Goal: Find specific page/section: Find specific page/section

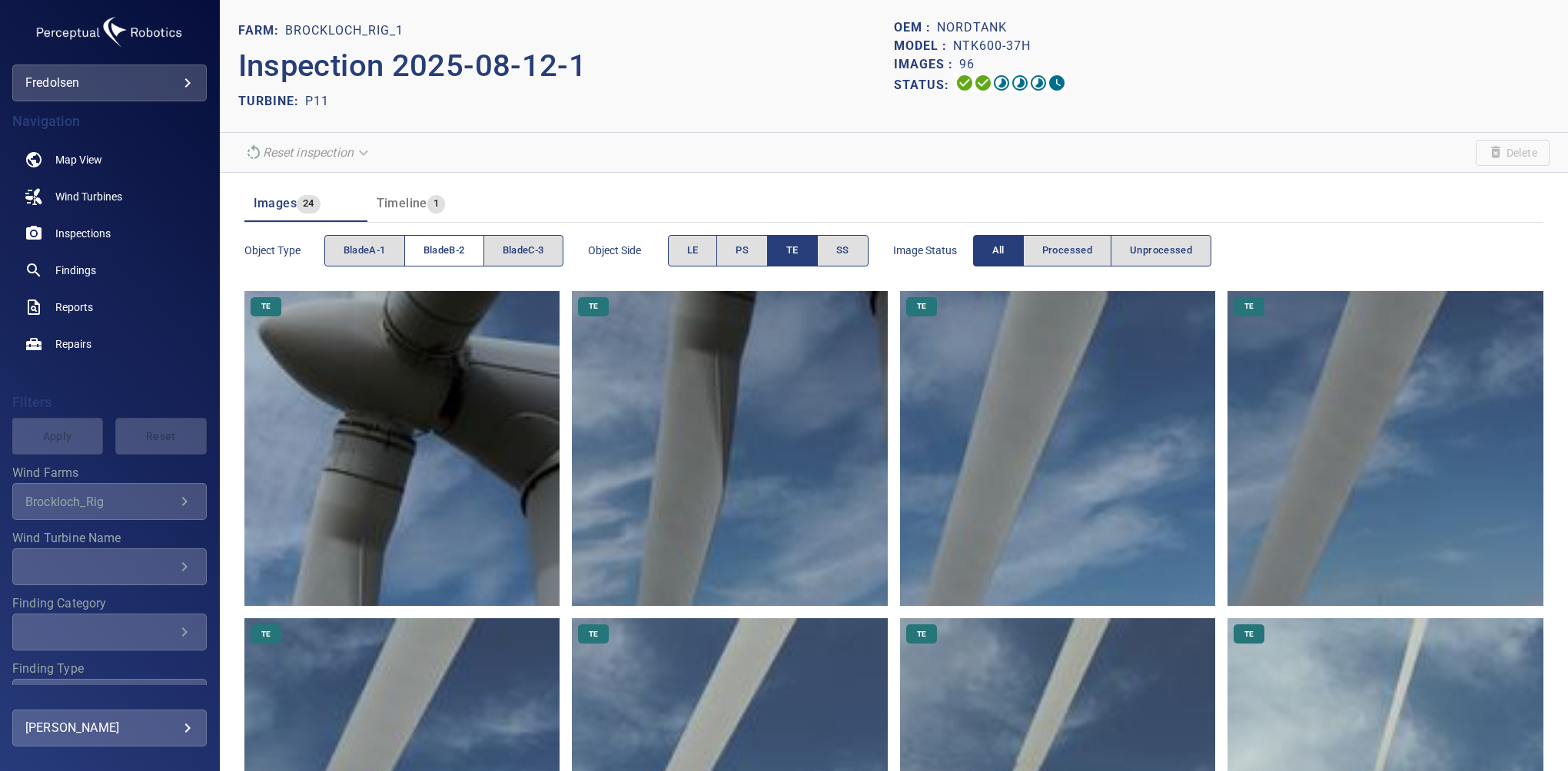
drag, startPoint x: 414, startPoint y: 255, endPoint x: 421, endPoint y: 254, distance: 7.1
click at [421, 254] on button "bladeB-2" at bounding box center [445, 251] width 80 height 31
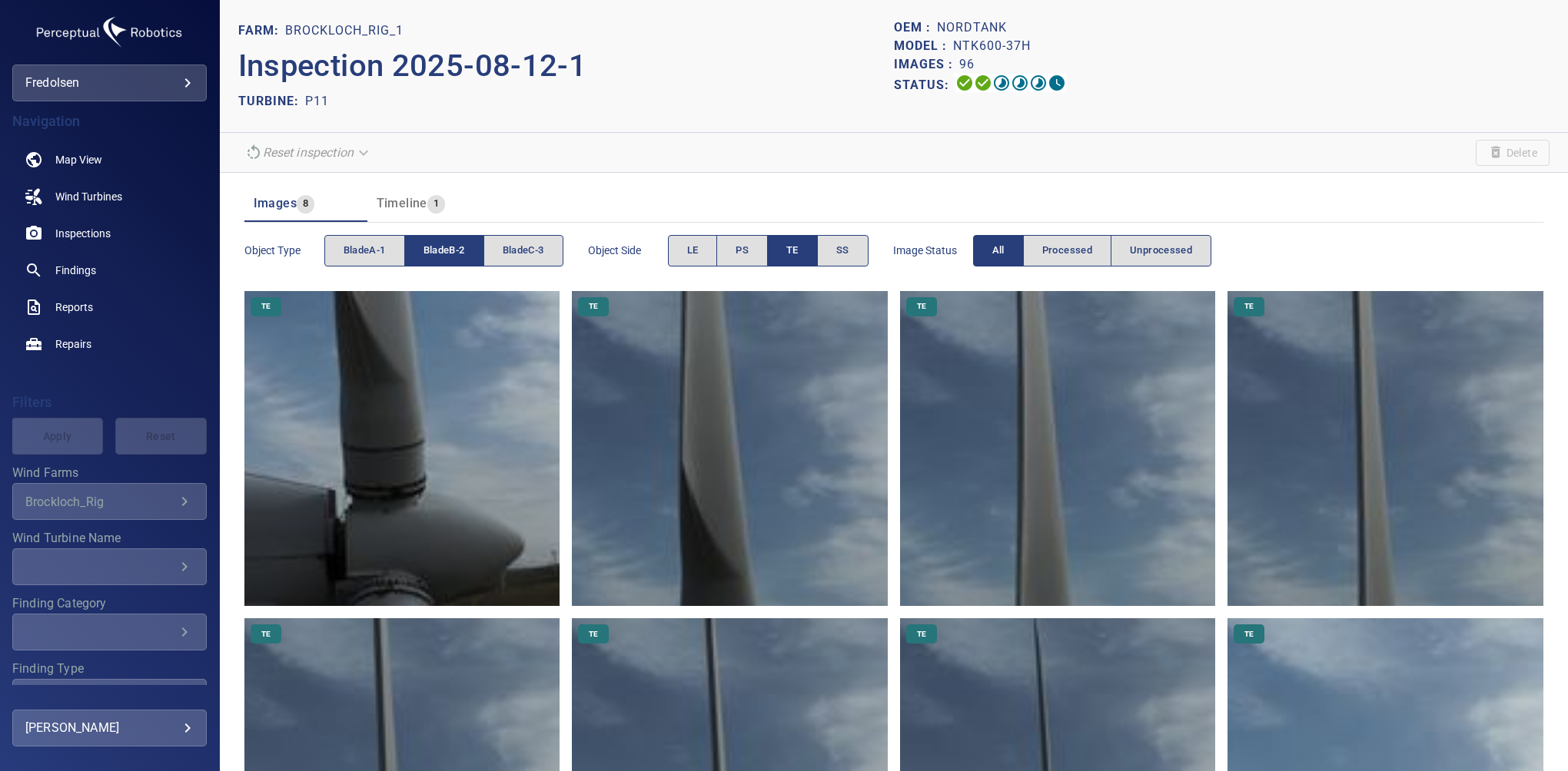
click at [802, 248] on button "TE" at bounding box center [793, 251] width 51 height 31
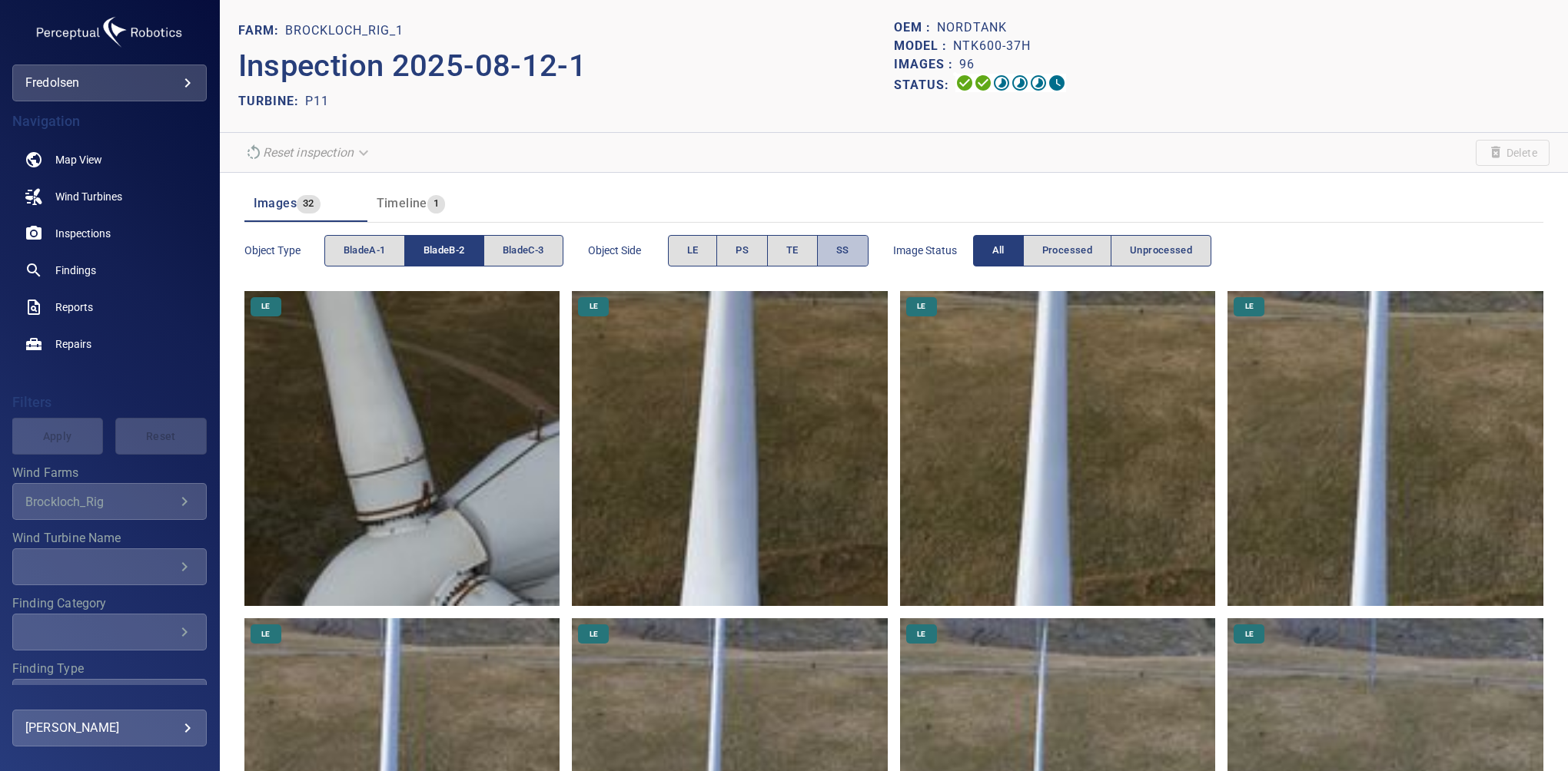
click at [860, 253] on button "SS" at bounding box center [843, 251] width 52 height 31
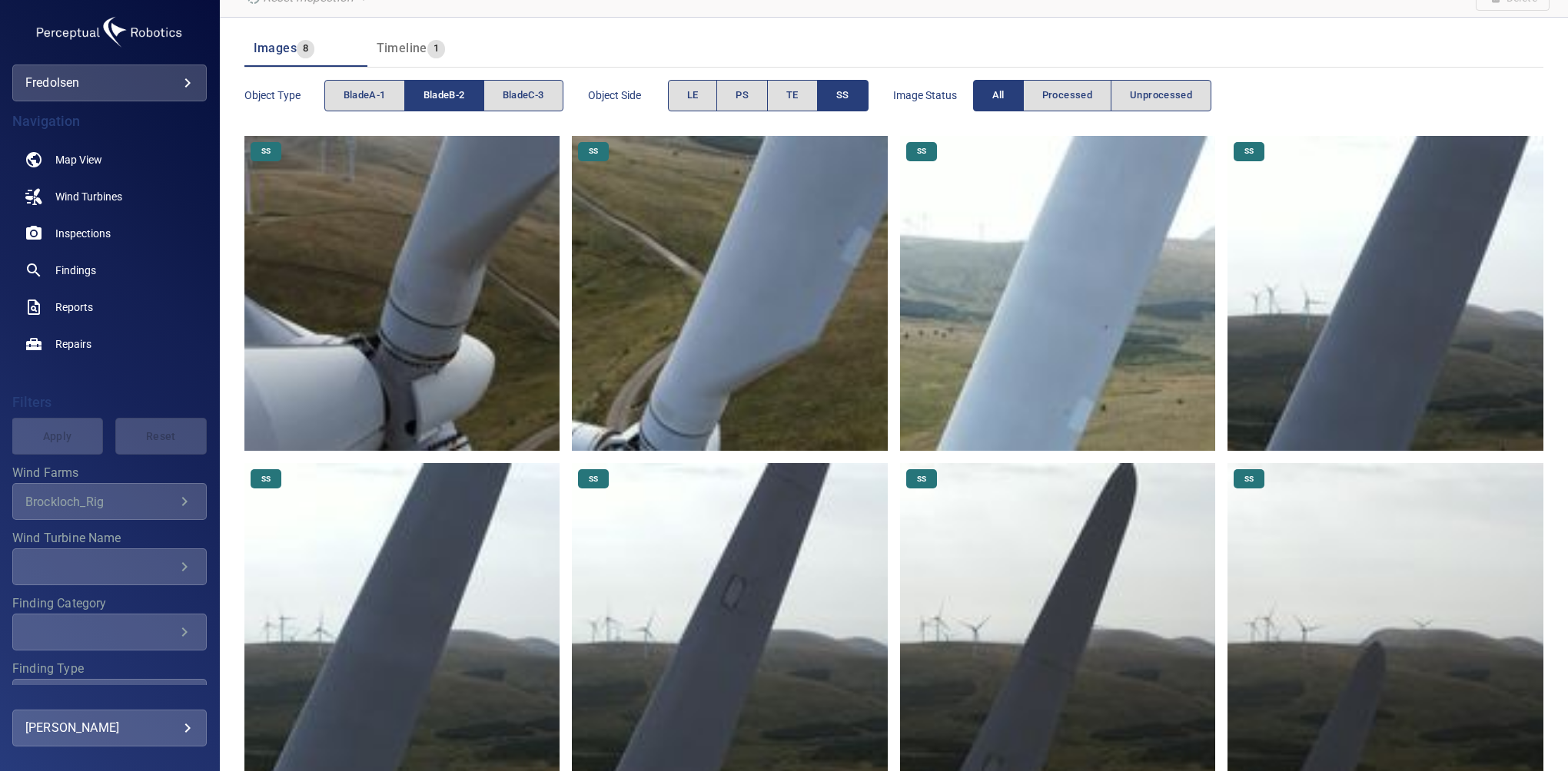
scroll to position [183, 0]
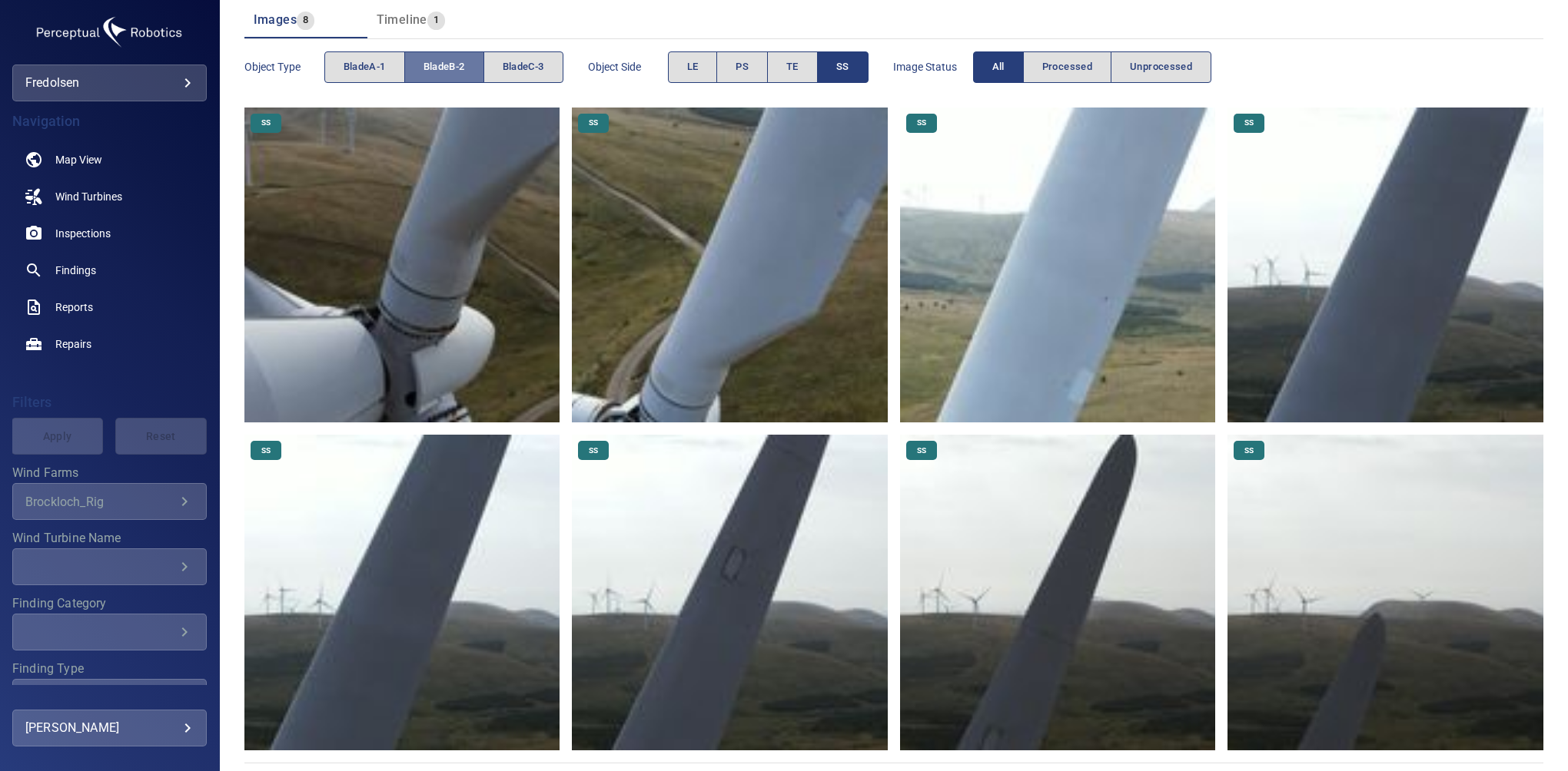
click at [440, 67] on span "bladeB-2" at bounding box center [444, 67] width 42 height 18
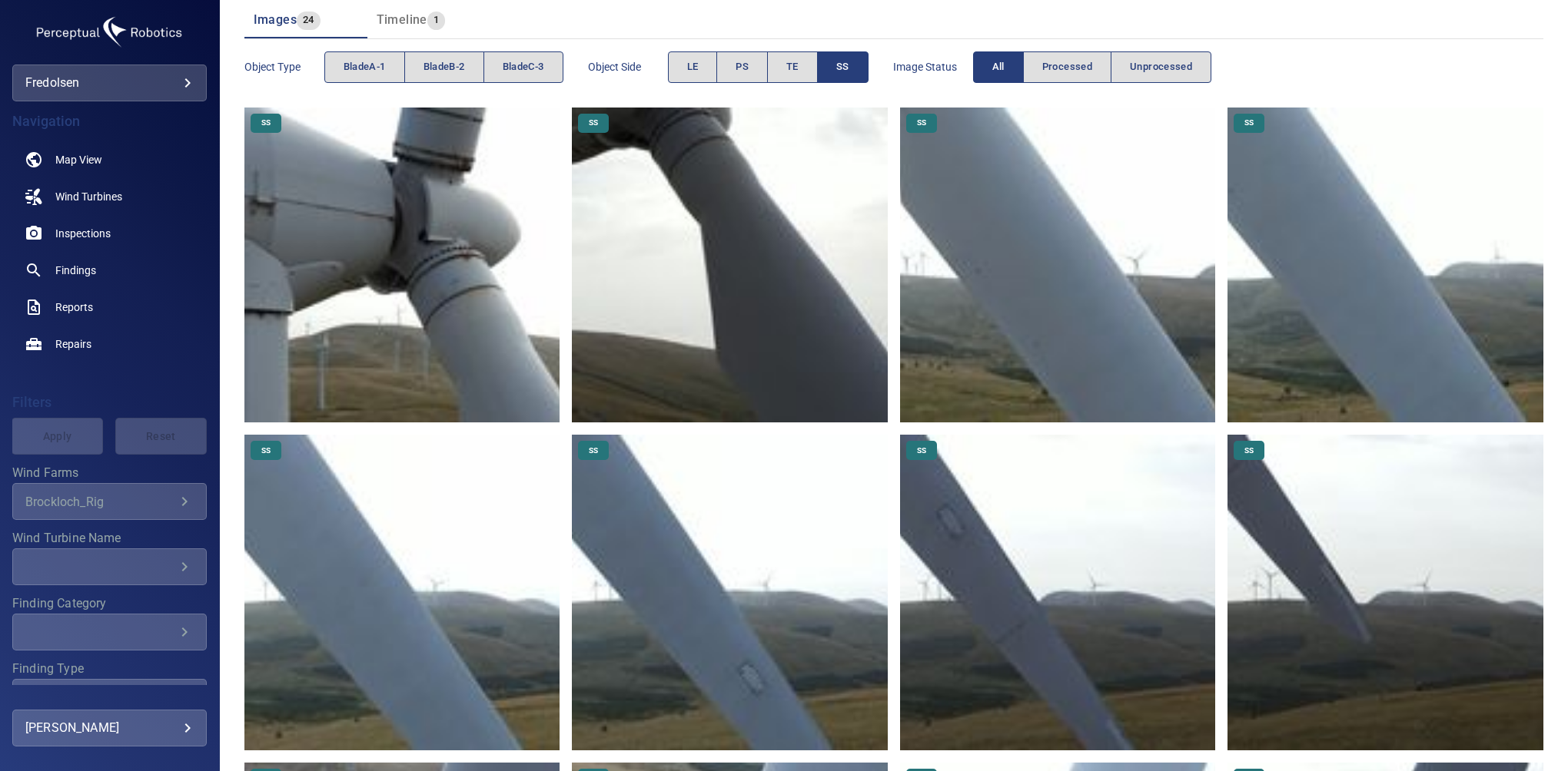
click at [518, 67] on span "bladeC-3" at bounding box center [523, 67] width 42 height 18
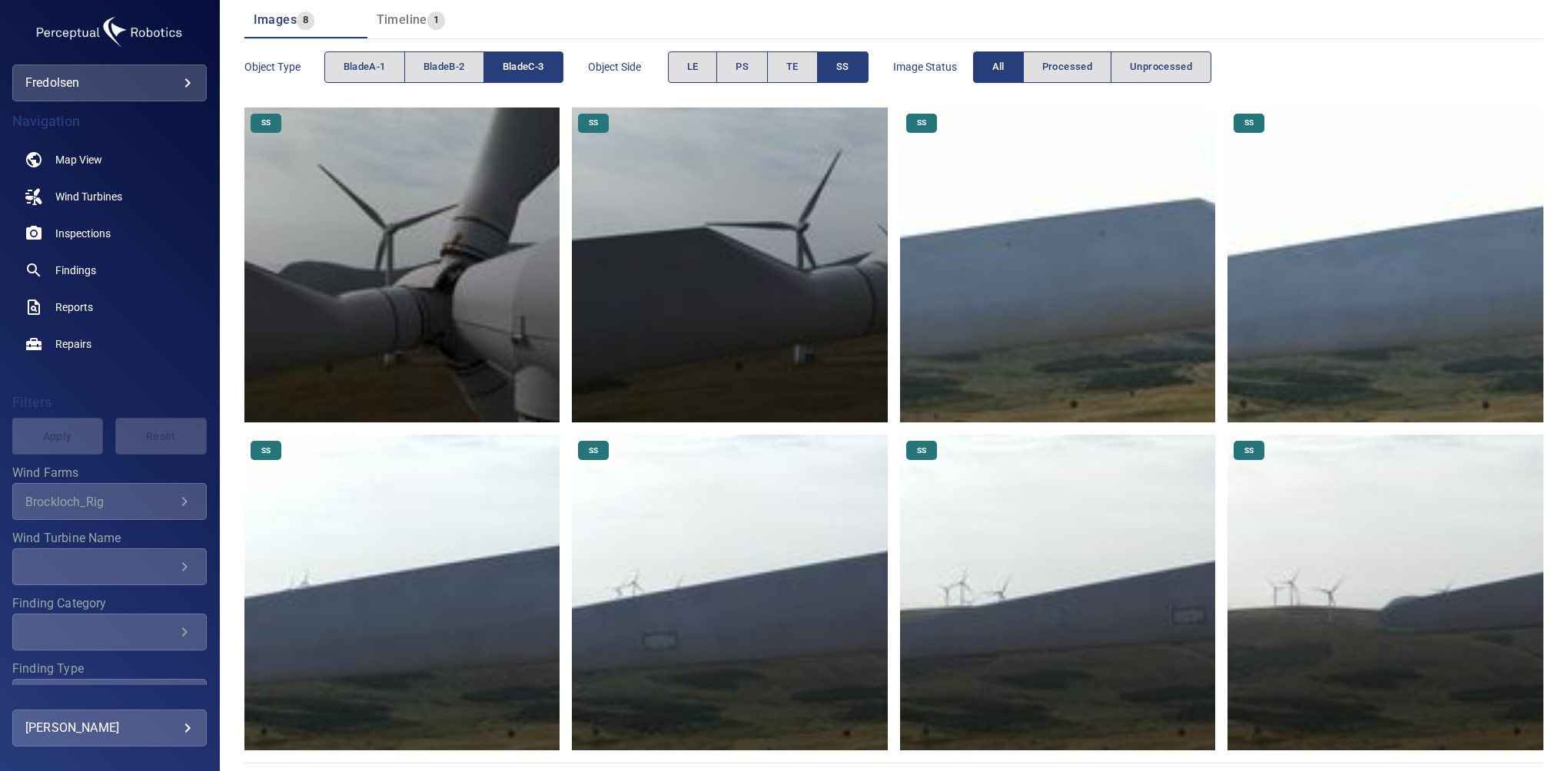
click at [846, 64] on span "SS" at bounding box center [843, 67] width 13 height 18
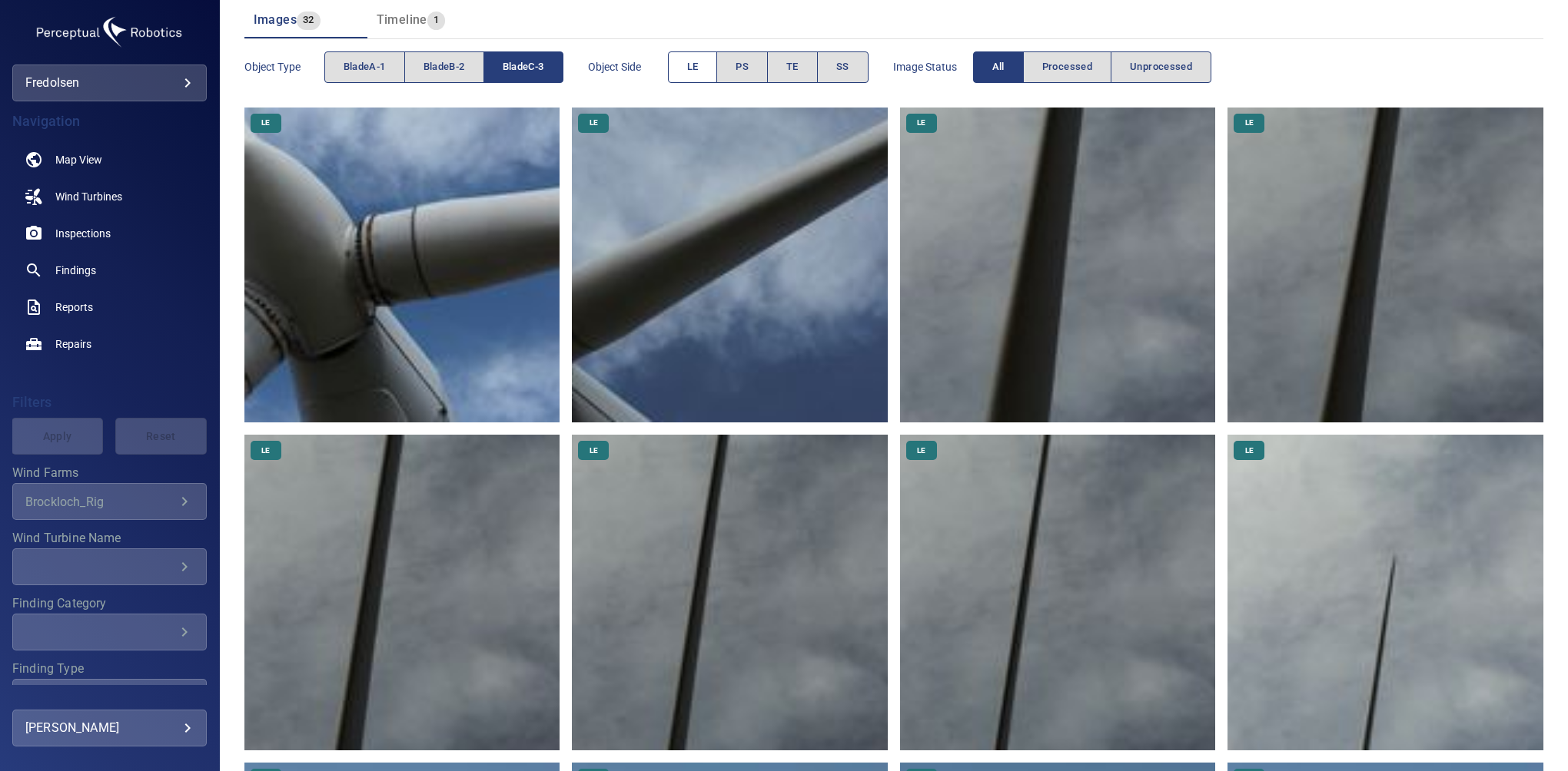
click at [695, 71] on span "LE" at bounding box center [693, 67] width 12 height 18
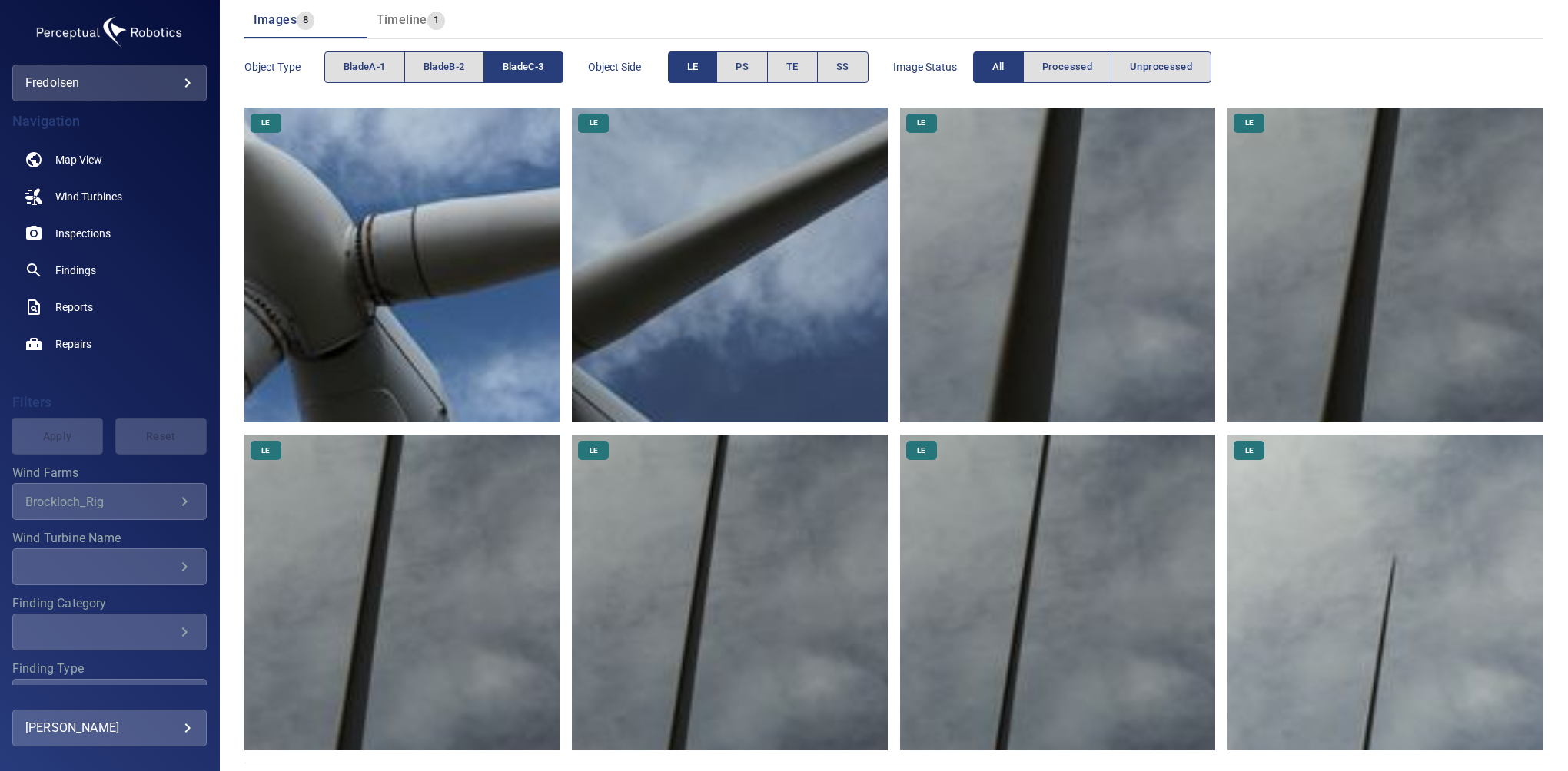
scroll to position [194, 0]
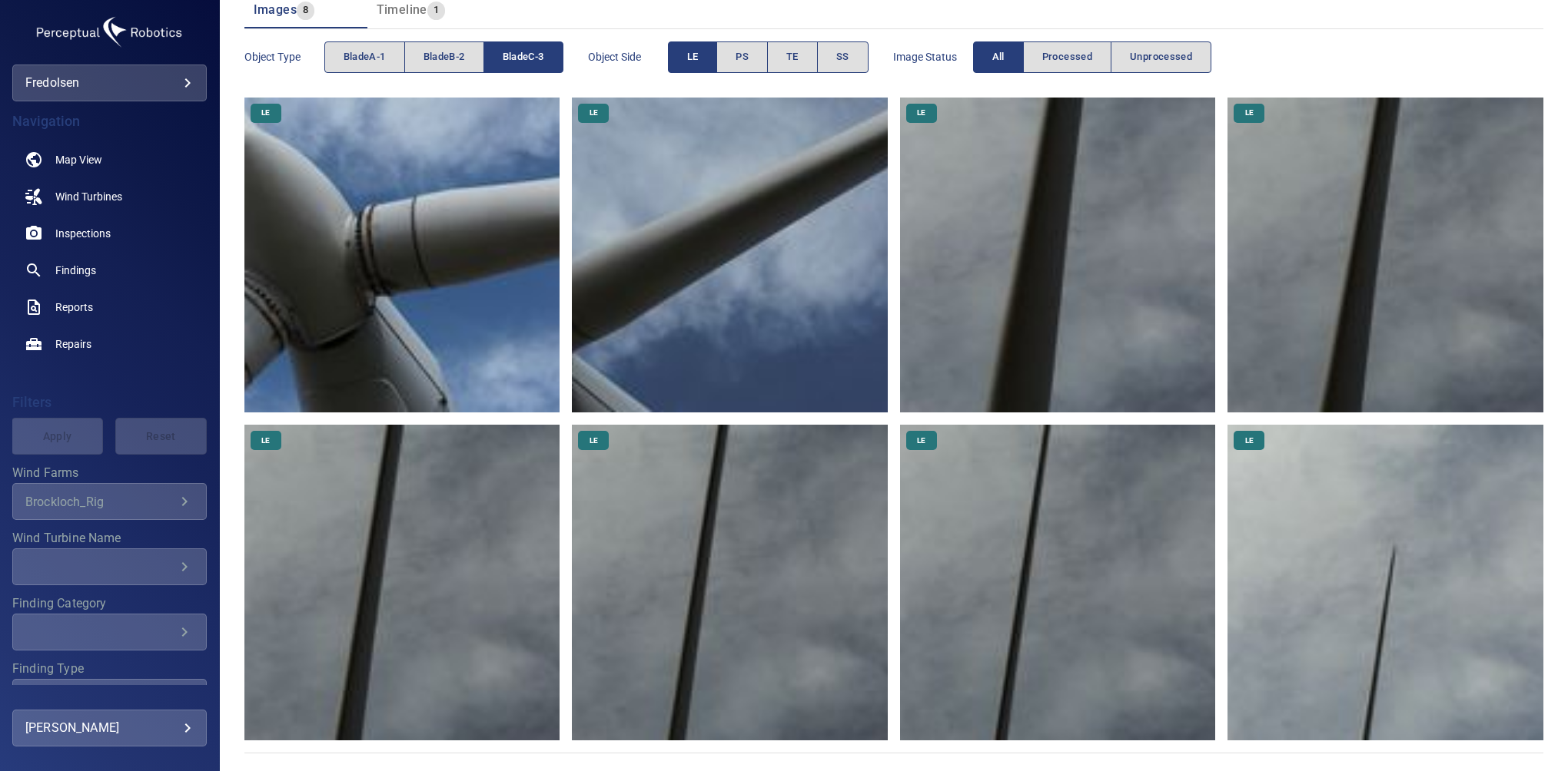
click at [675, 60] on button "LE" at bounding box center [693, 57] width 50 height 31
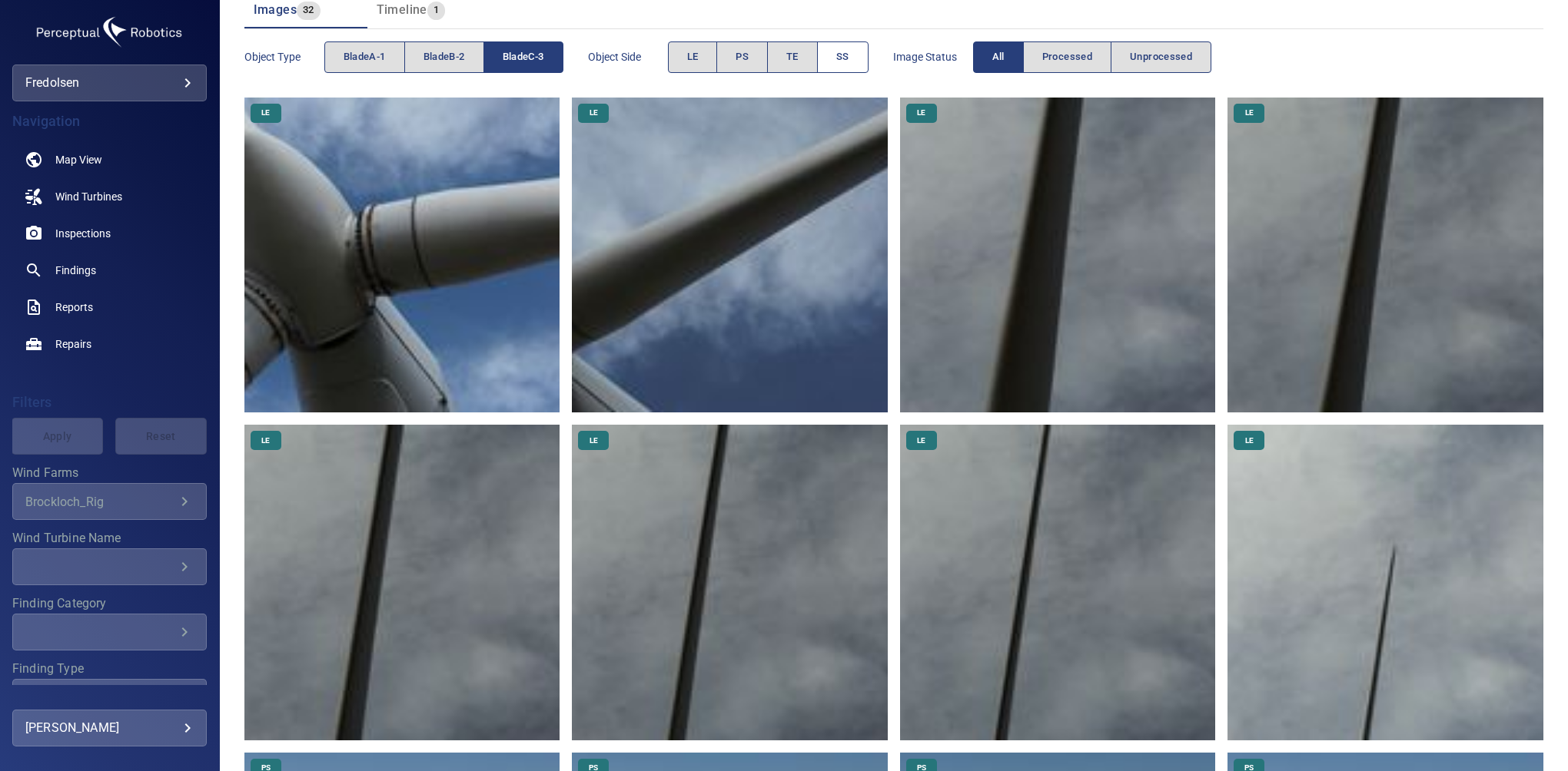
click at [852, 64] on button "SS" at bounding box center [843, 57] width 52 height 31
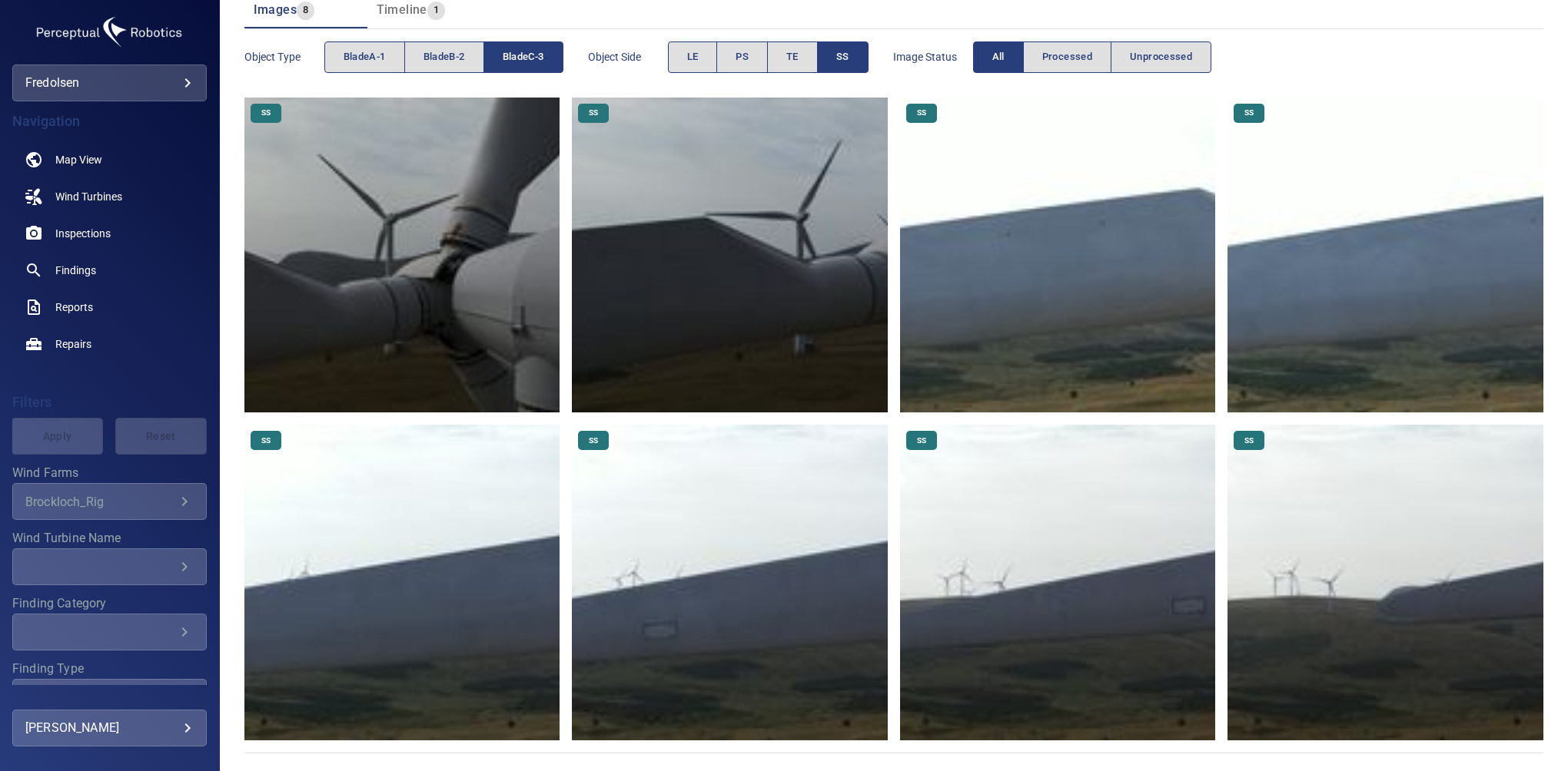
click at [833, 64] on button "SS" at bounding box center [843, 57] width 52 height 31
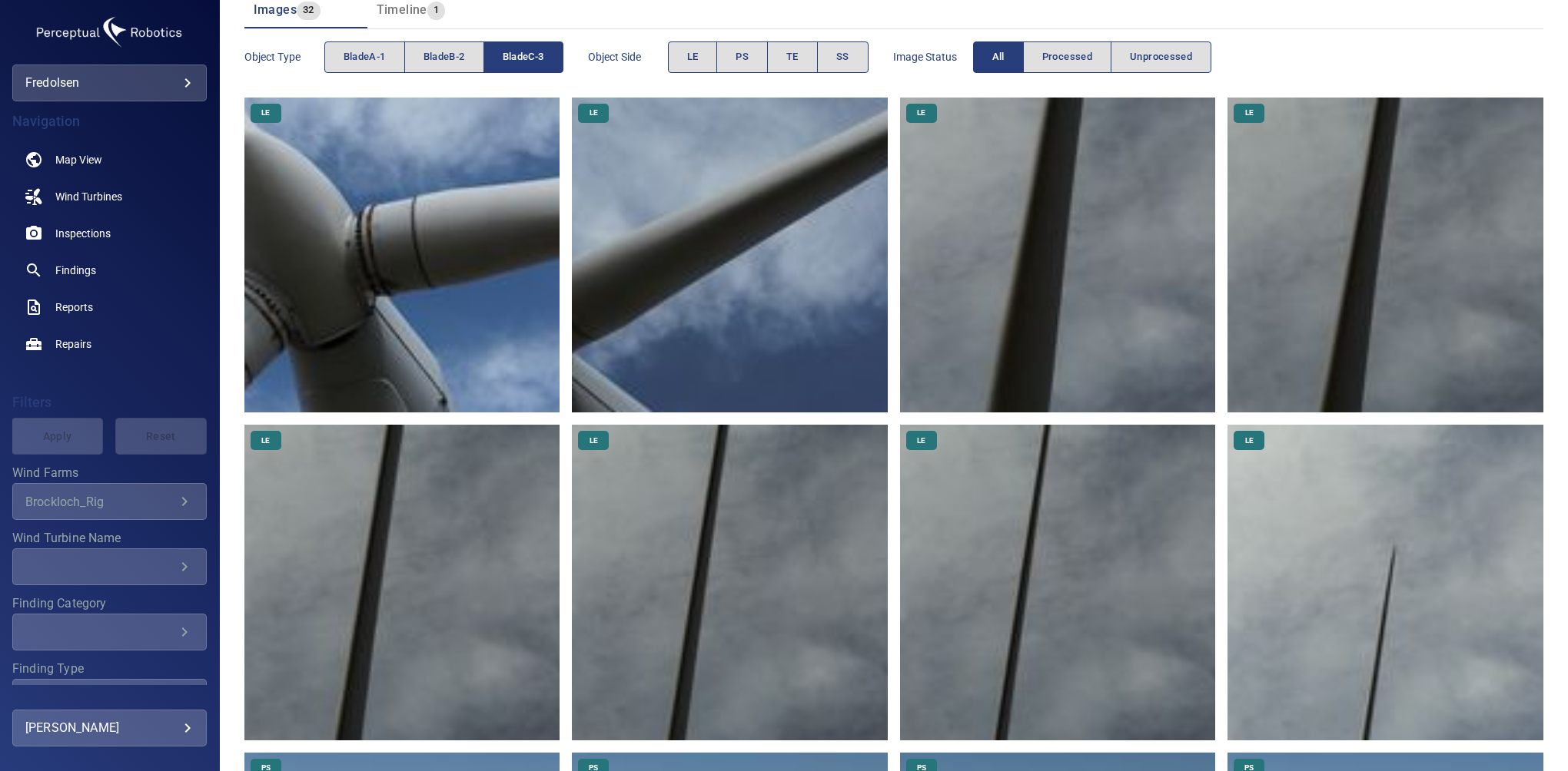
click at [547, 60] on button "bladeC-3" at bounding box center [524, 57] width 80 height 31
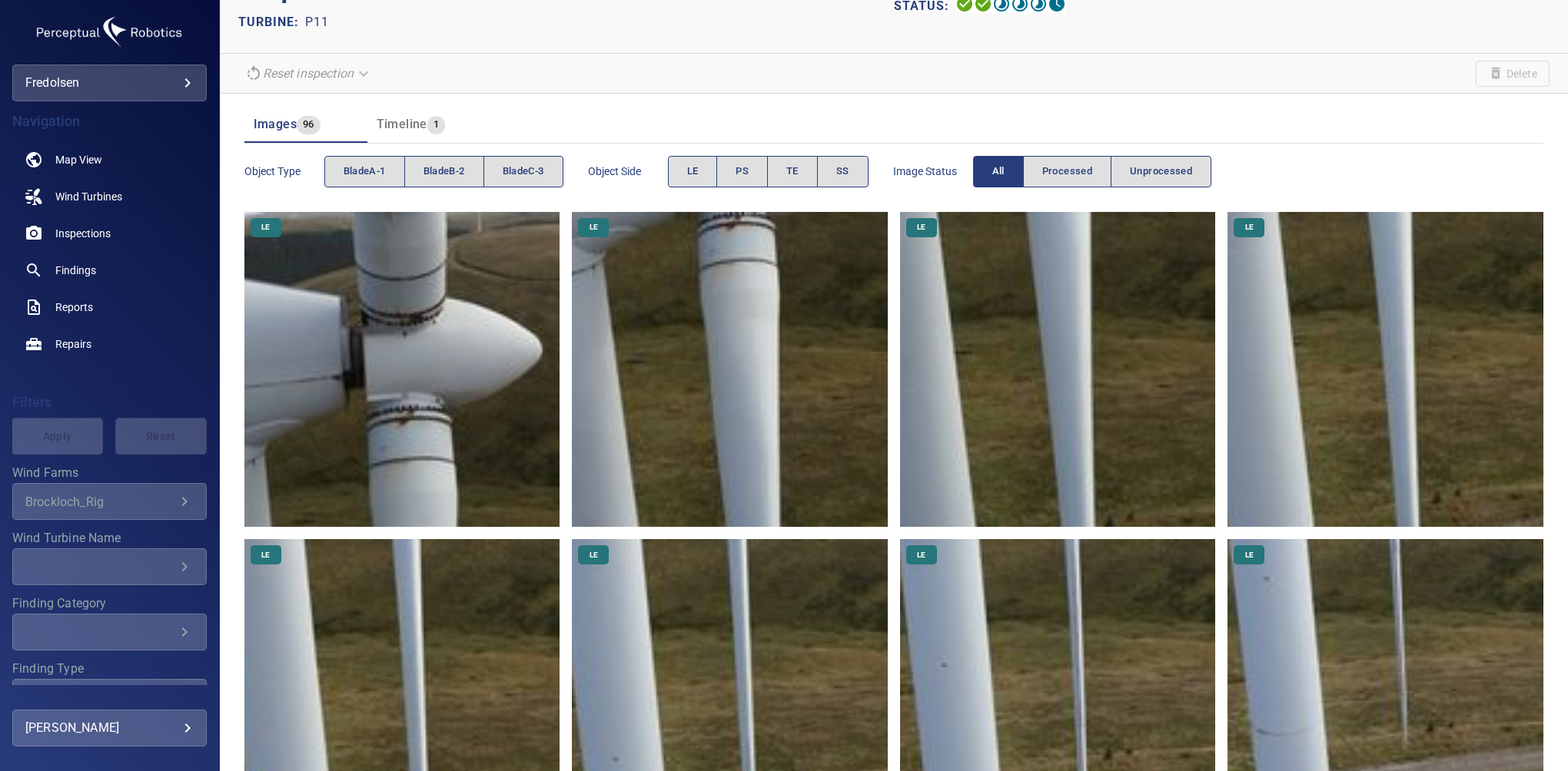
scroll to position [0, 0]
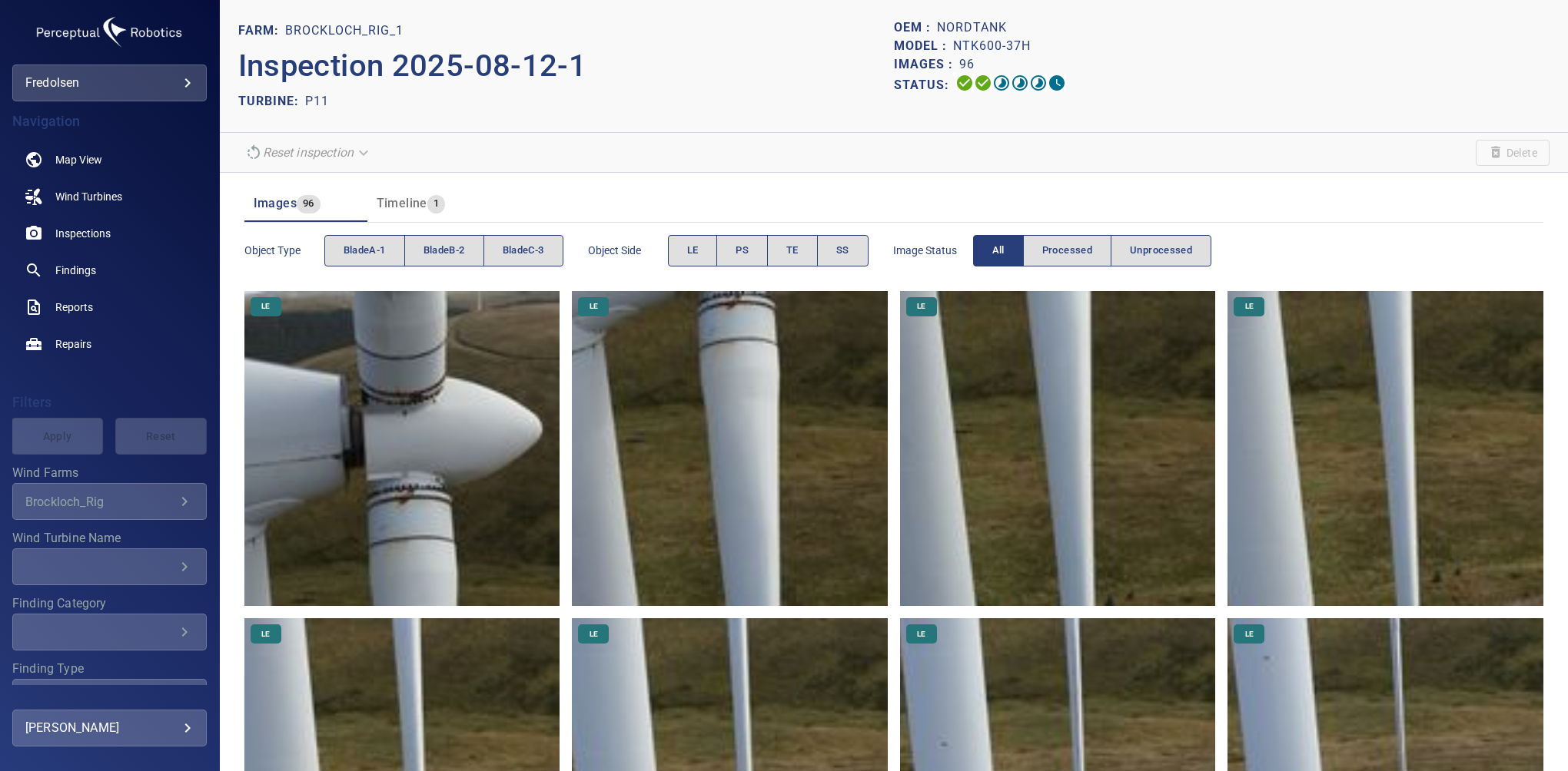
click at [1507, 110] on div "OEM : Nordtank Model : NTK600-37H Images : 96 Status:" at bounding box center [1221, 67] width 655 height 96
click at [774, 253] on button "TE" at bounding box center [793, 251] width 51 height 31
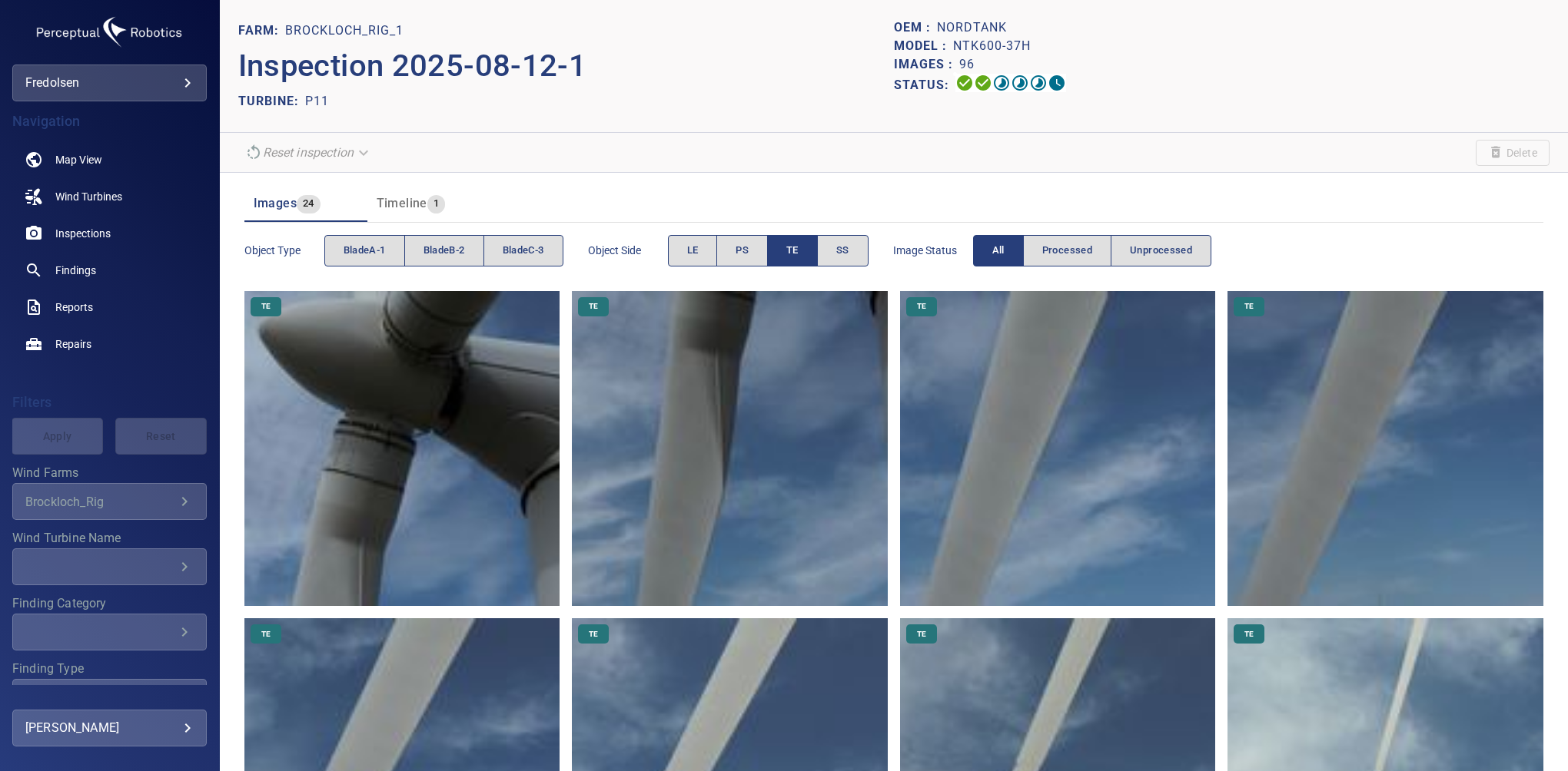
drag, startPoint x: 1461, startPoint y: 253, endPoint x: 1428, endPoint y: 248, distance: 33.4
click at [1461, 253] on div "Object type bladeA-1 bladeB-2 bladeC-3 Object Side LE PS TE SS Image Status All…" at bounding box center [894, 251] width 1299 height 44
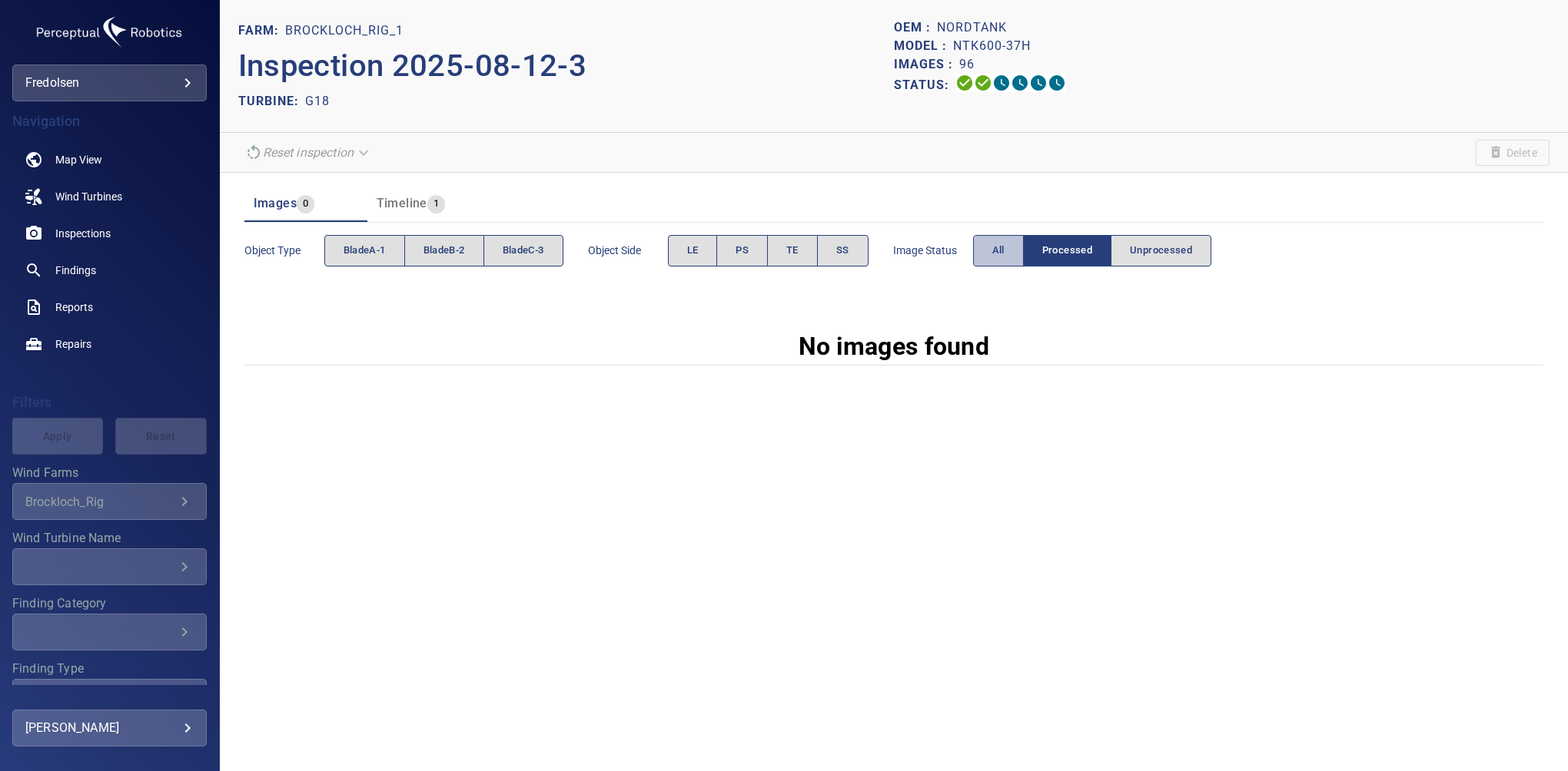
click at [1003, 250] on span "All" at bounding box center [999, 251] width 13 height 18
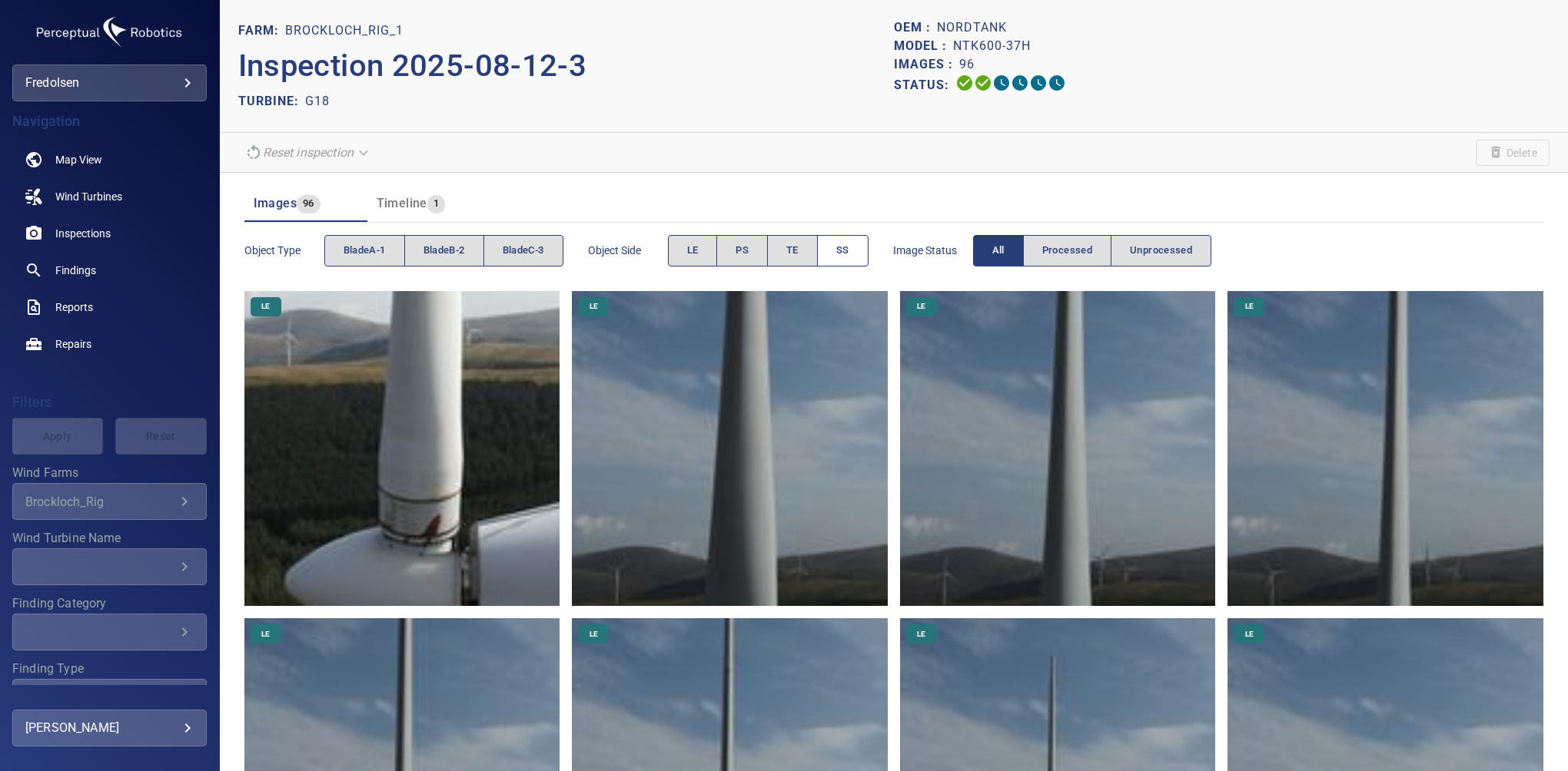
click at [843, 251] on span "SS" at bounding box center [843, 251] width 13 height 18
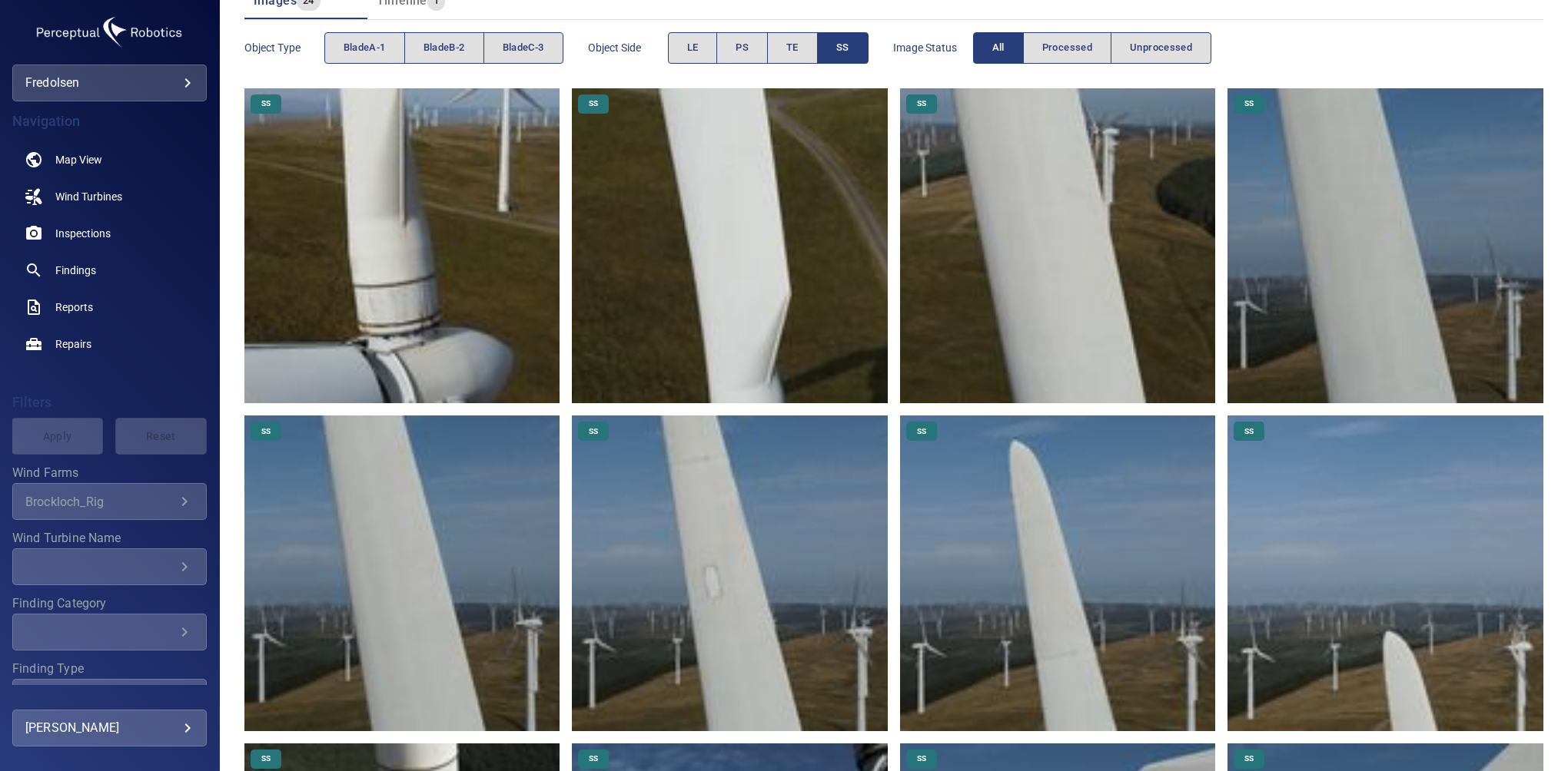
scroll to position [161, 0]
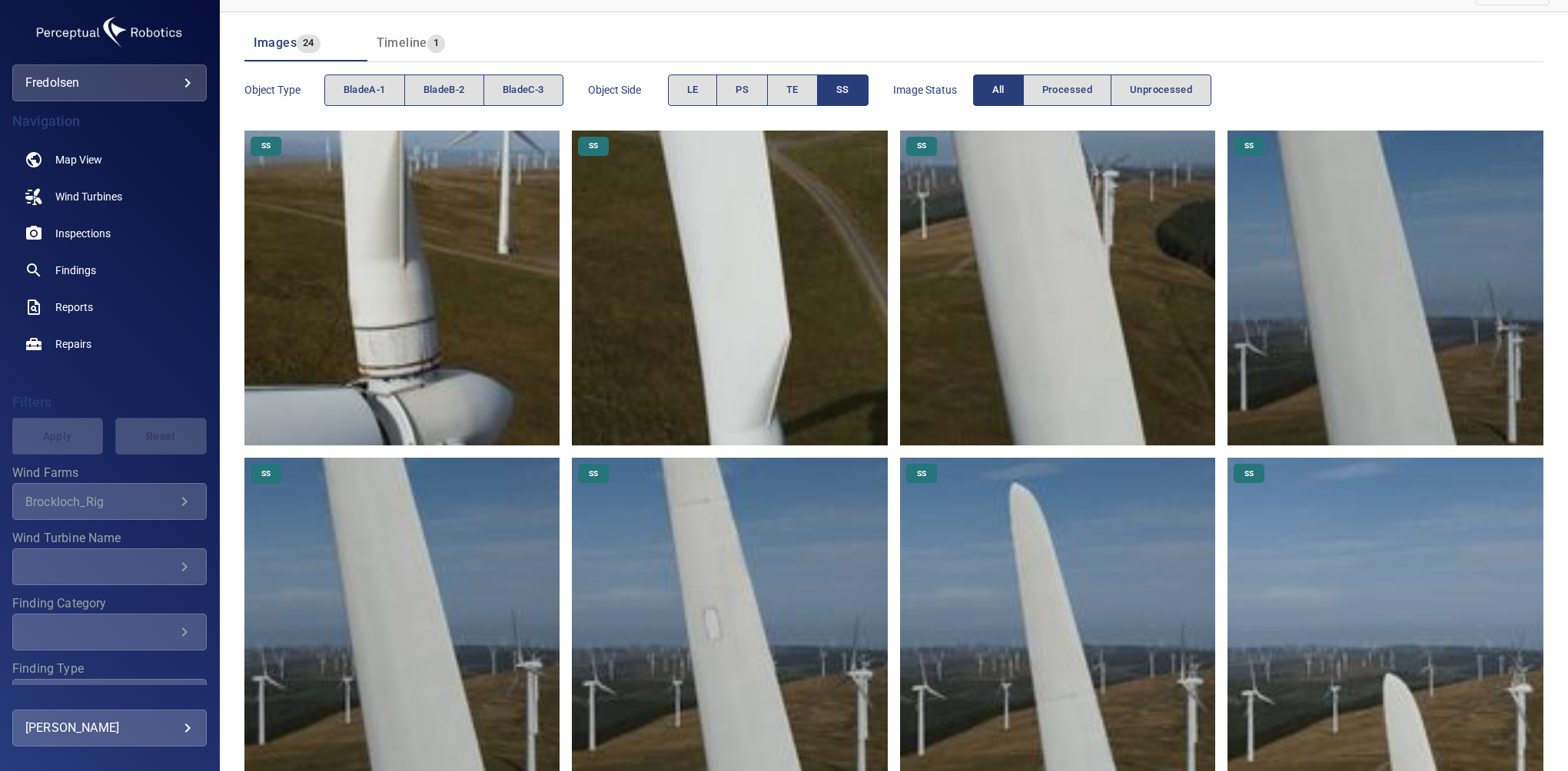
click at [833, 89] on button "SS" at bounding box center [843, 90] width 52 height 31
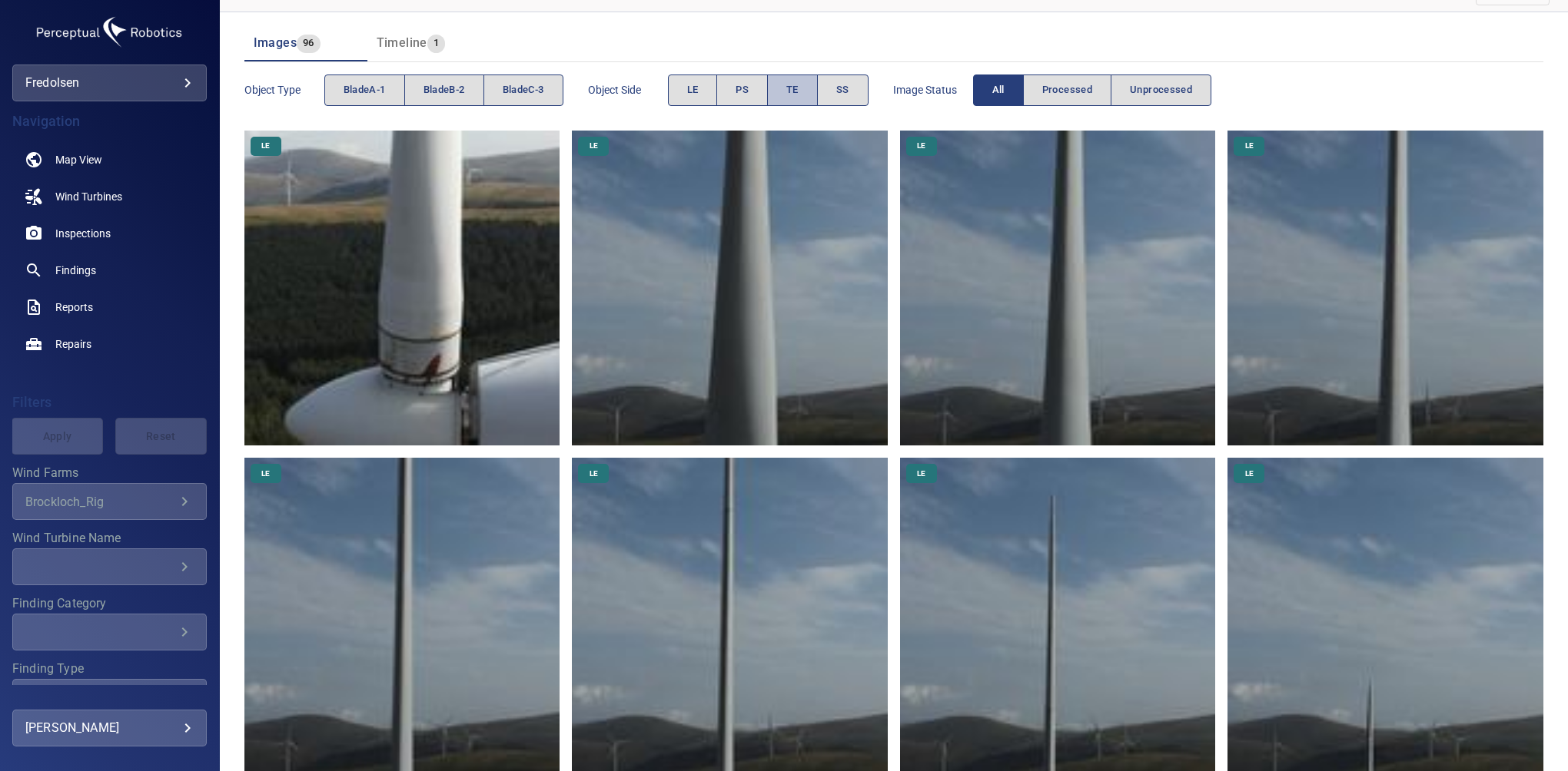
click at [807, 86] on button "TE" at bounding box center [793, 90] width 51 height 31
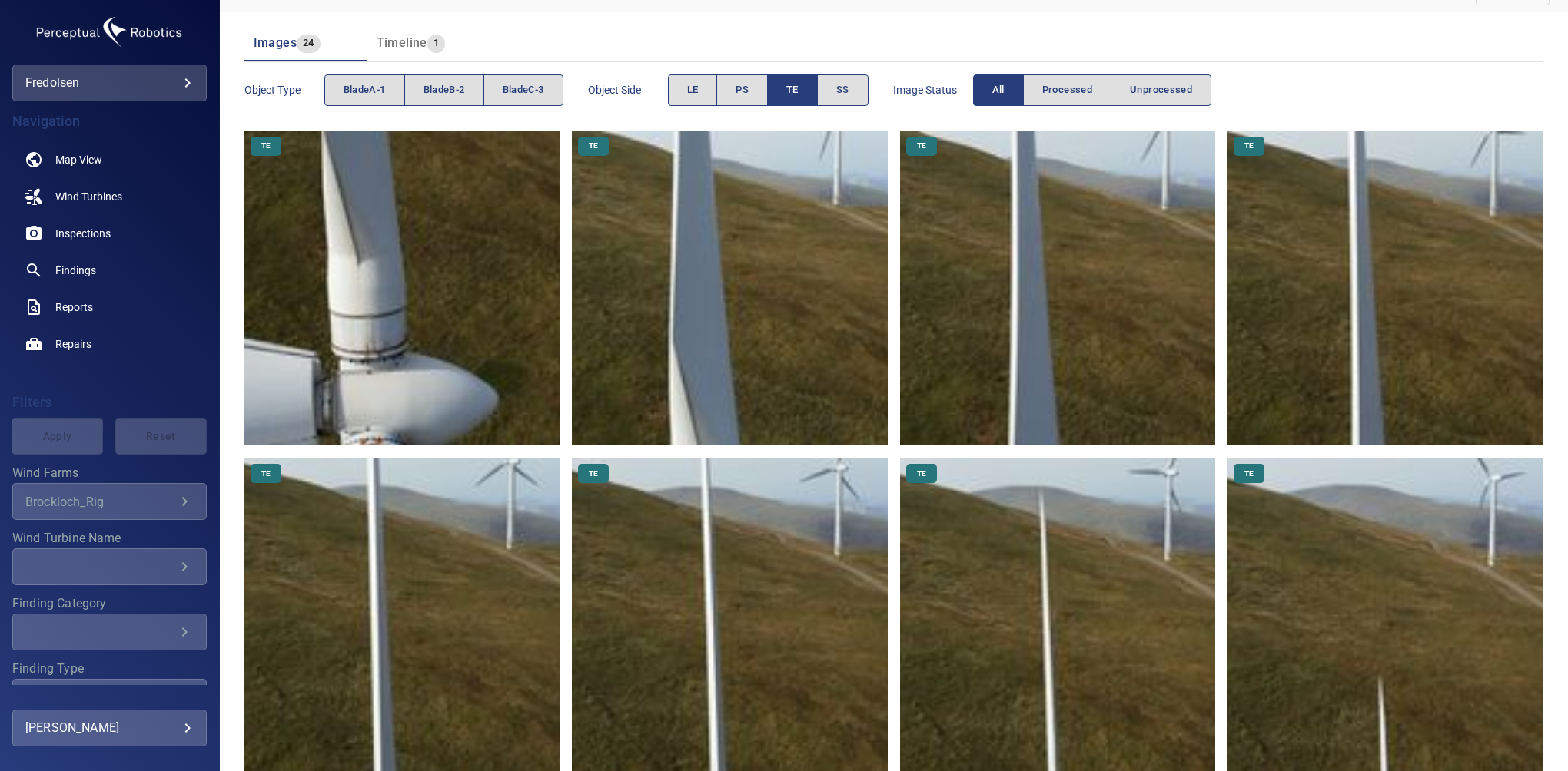
click at [807, 86] on button "TE" at bounding box center [793, 90] width 51 height 31
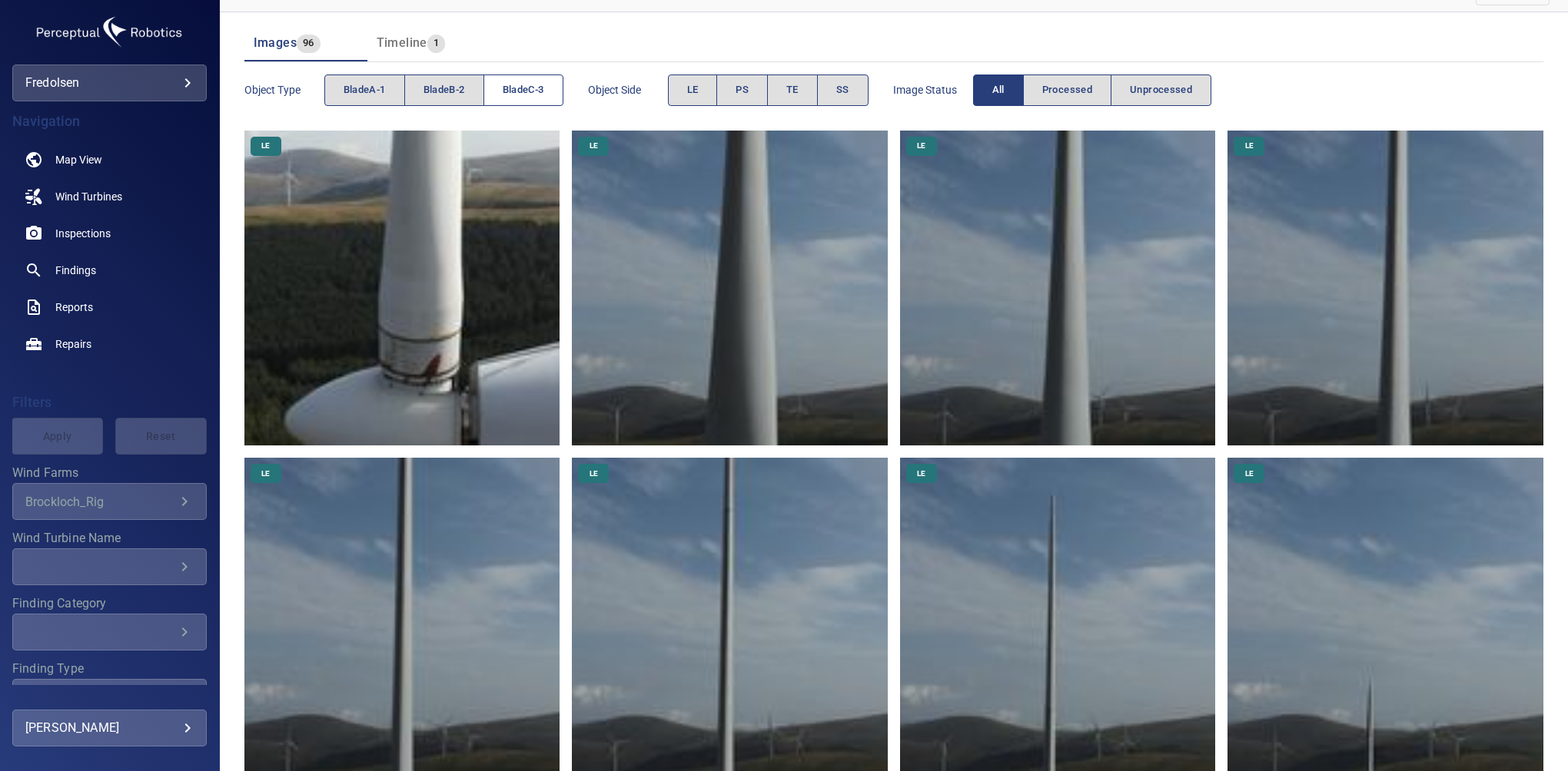
click at [529, 92] on span "bladeC-3" at bounding box center [523, 90] width 42 height 18
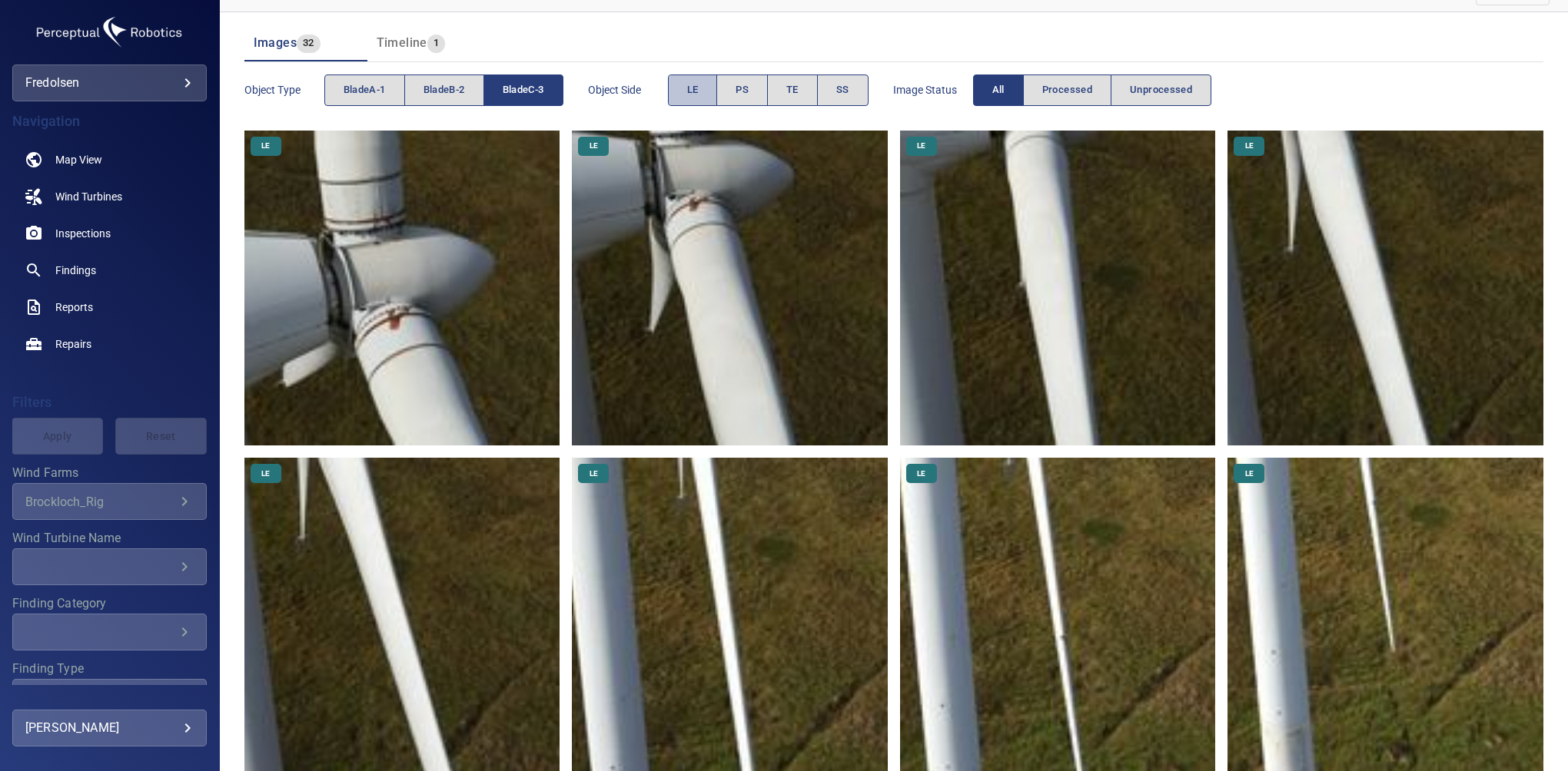
click at [701, 95] on button "LE" at bounding box center [693, 90] width 50 height 31
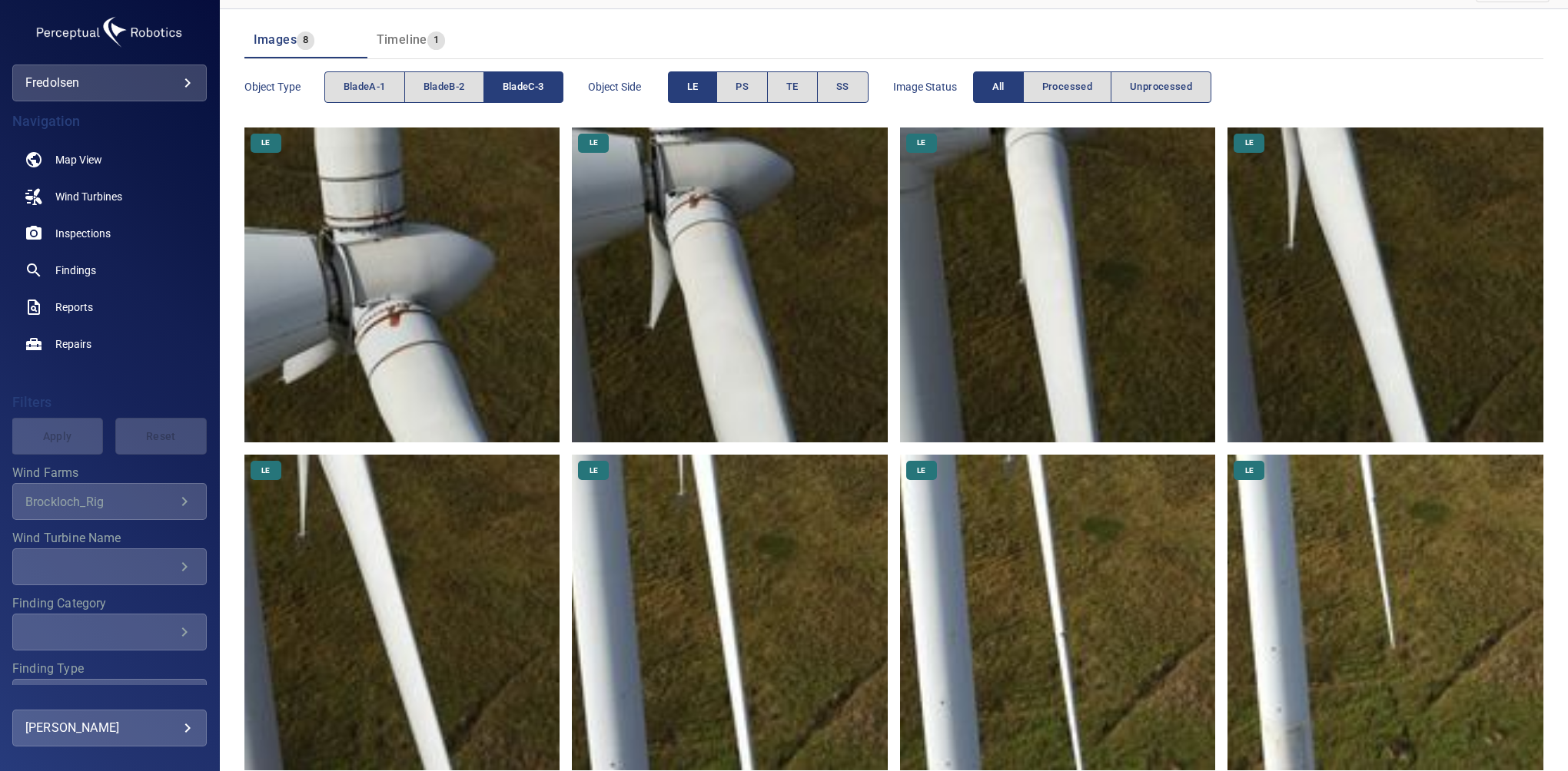
click at [688, 78] on button "LE" at bounding box center [693, 87] width 50 height 31
click at [776, 75] on button "TE" at bounding box center [793, 87] width 51 height 31
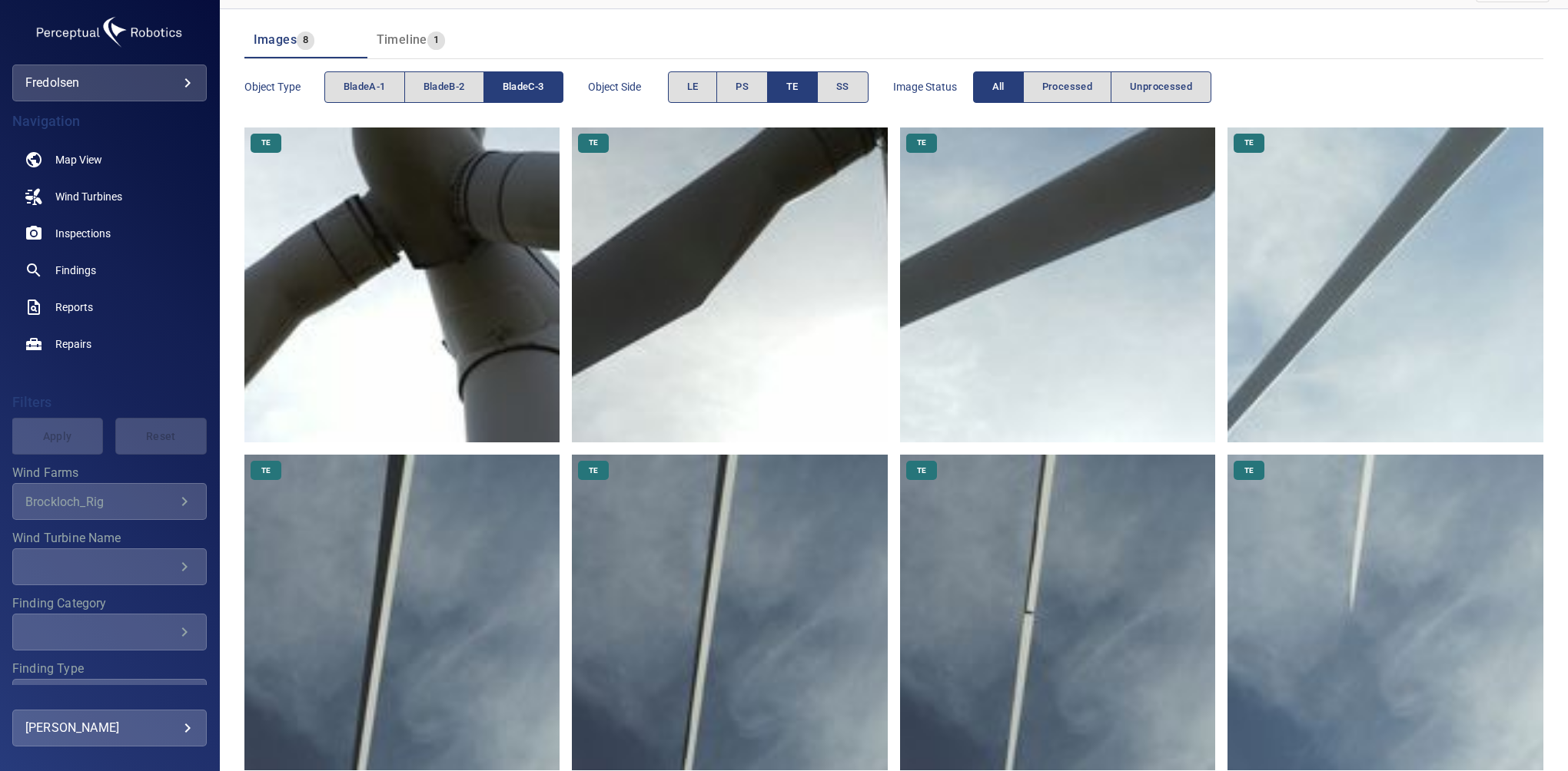
click at [1352, 60] on div "Object type bladeA-1 bladeB-2 bladeC-3 Object Side LE PS TE SS Image Status All…" at bounding box center [894, 88] width 1299 height 56
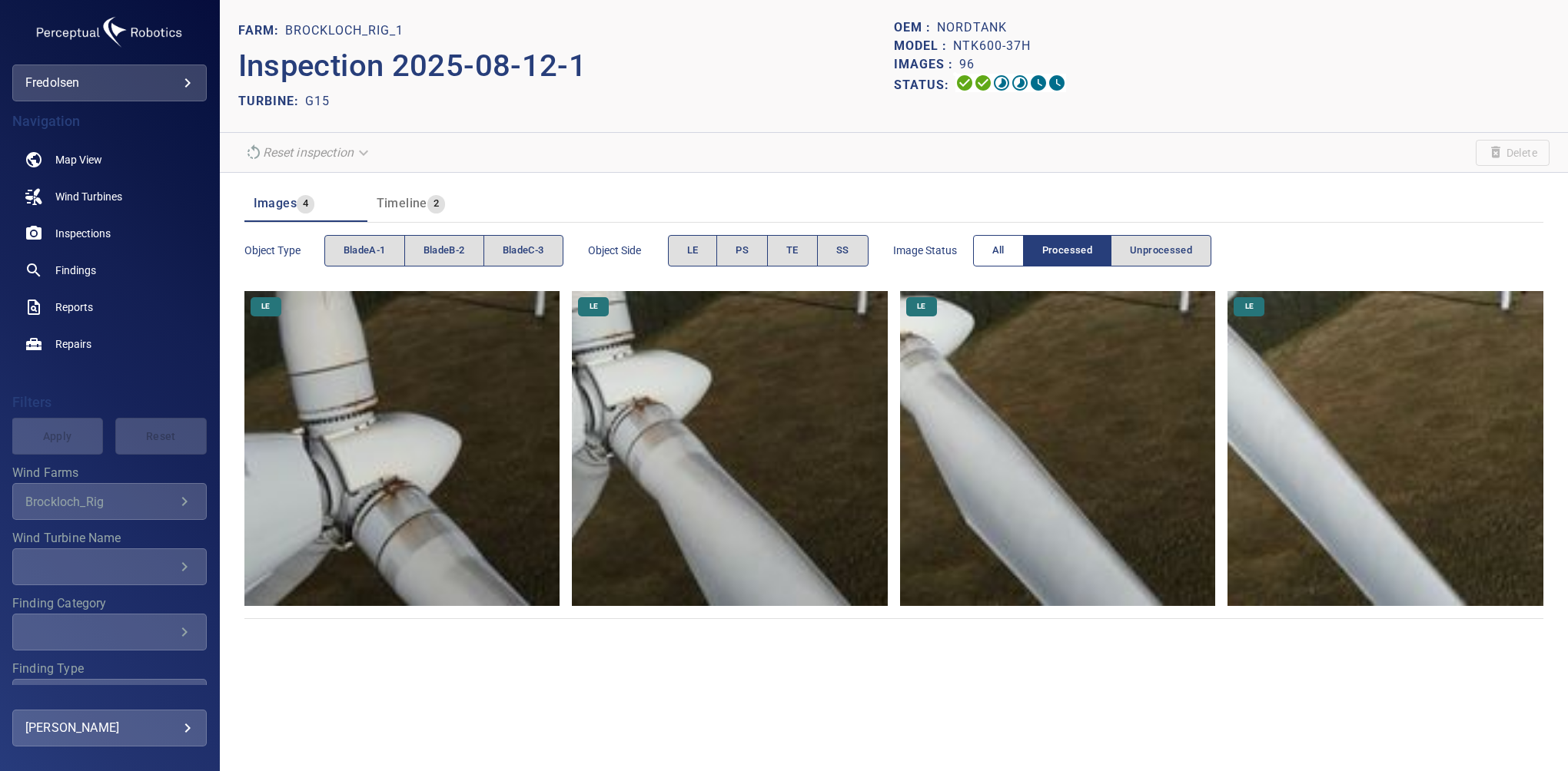
click at [995, 240] on button "All" at bounding box center [998, 251] width 51 height 31
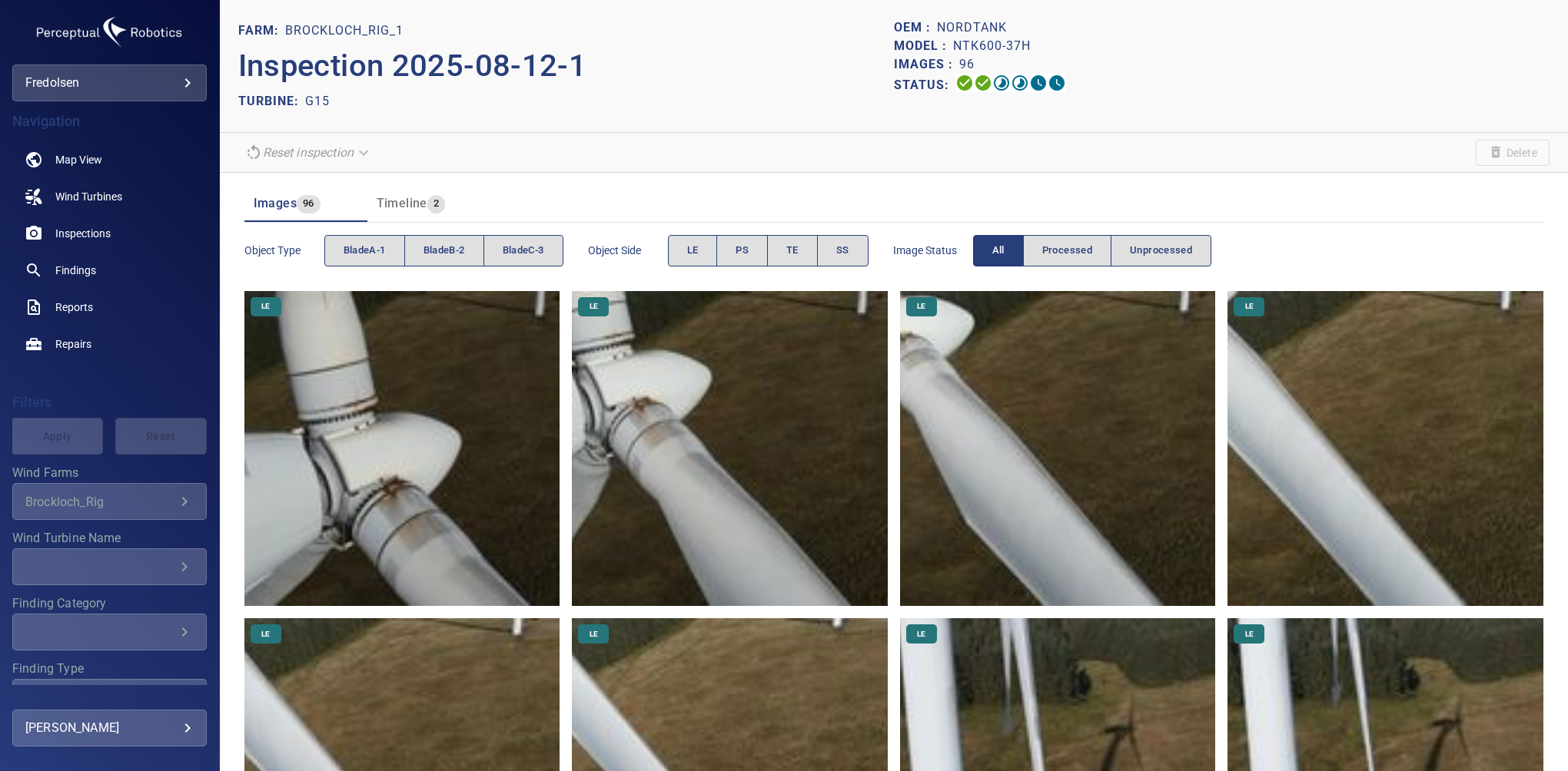
click at [1493, 43] on div "Model : NTK600-37H" at bounding box center [1221, 46] width 655 height 19
click at [796, 252] on span "TE" at bounding box center [793, 251] width 13 height 18
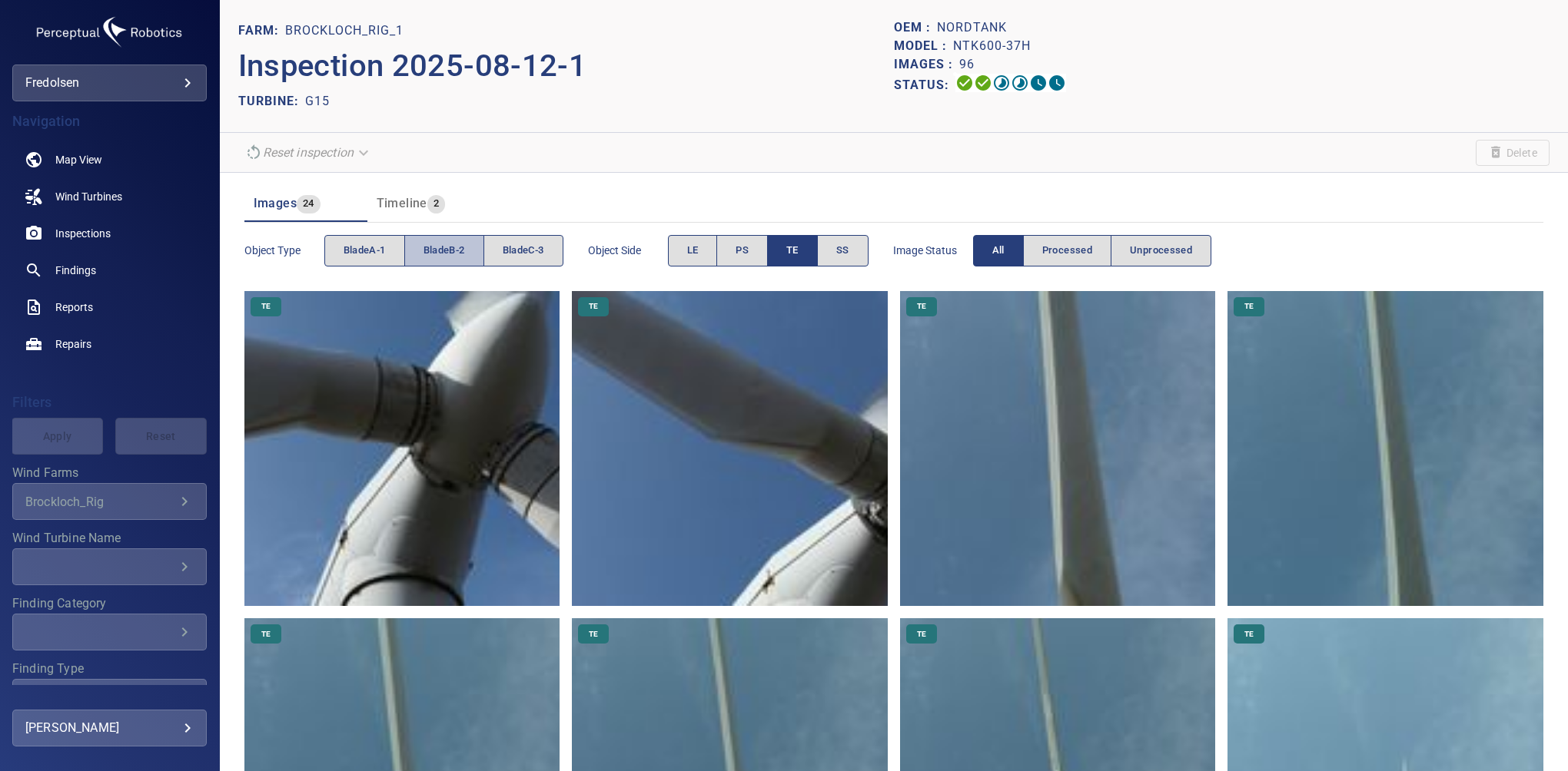
click at [423, 258] on span "bladeB-2" at bounding box center [444, 251] width 42 height 18
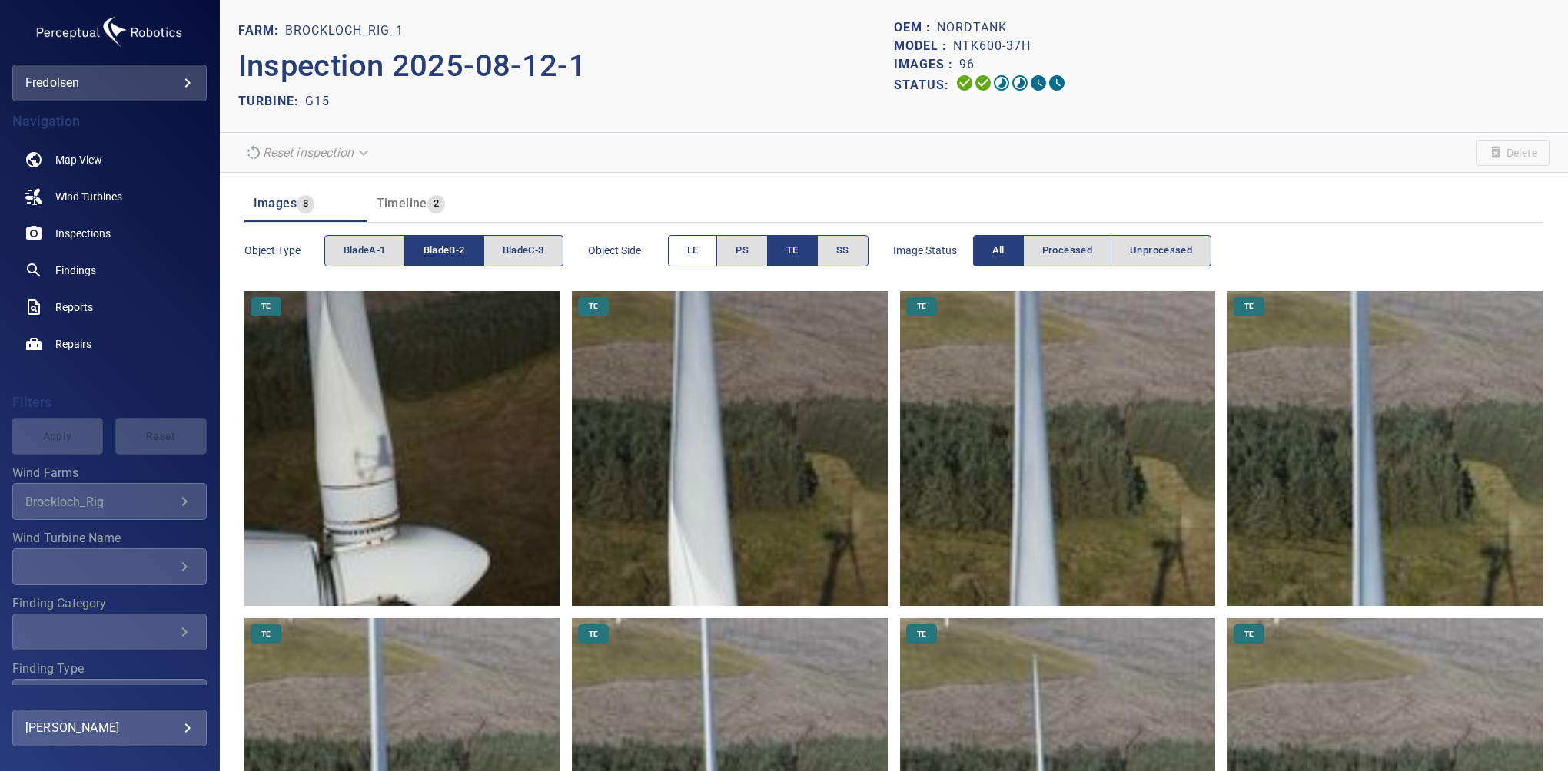
click at [692, 252] on span "LE" at bounding box center [693, 251] width 12 height 18
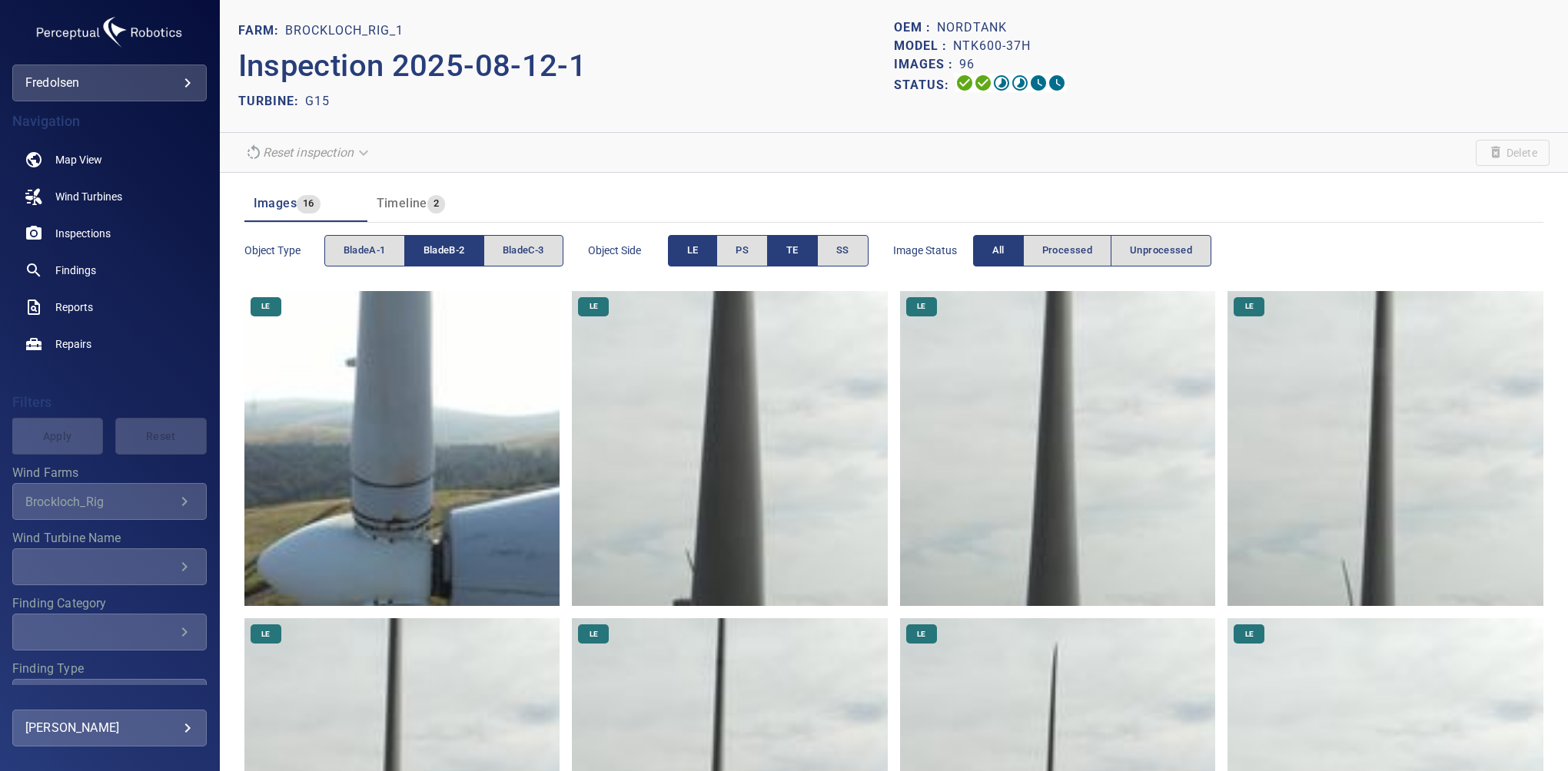
click at [793, 257] on span "TE" at bounding box center [793, 251] width 13 height 18
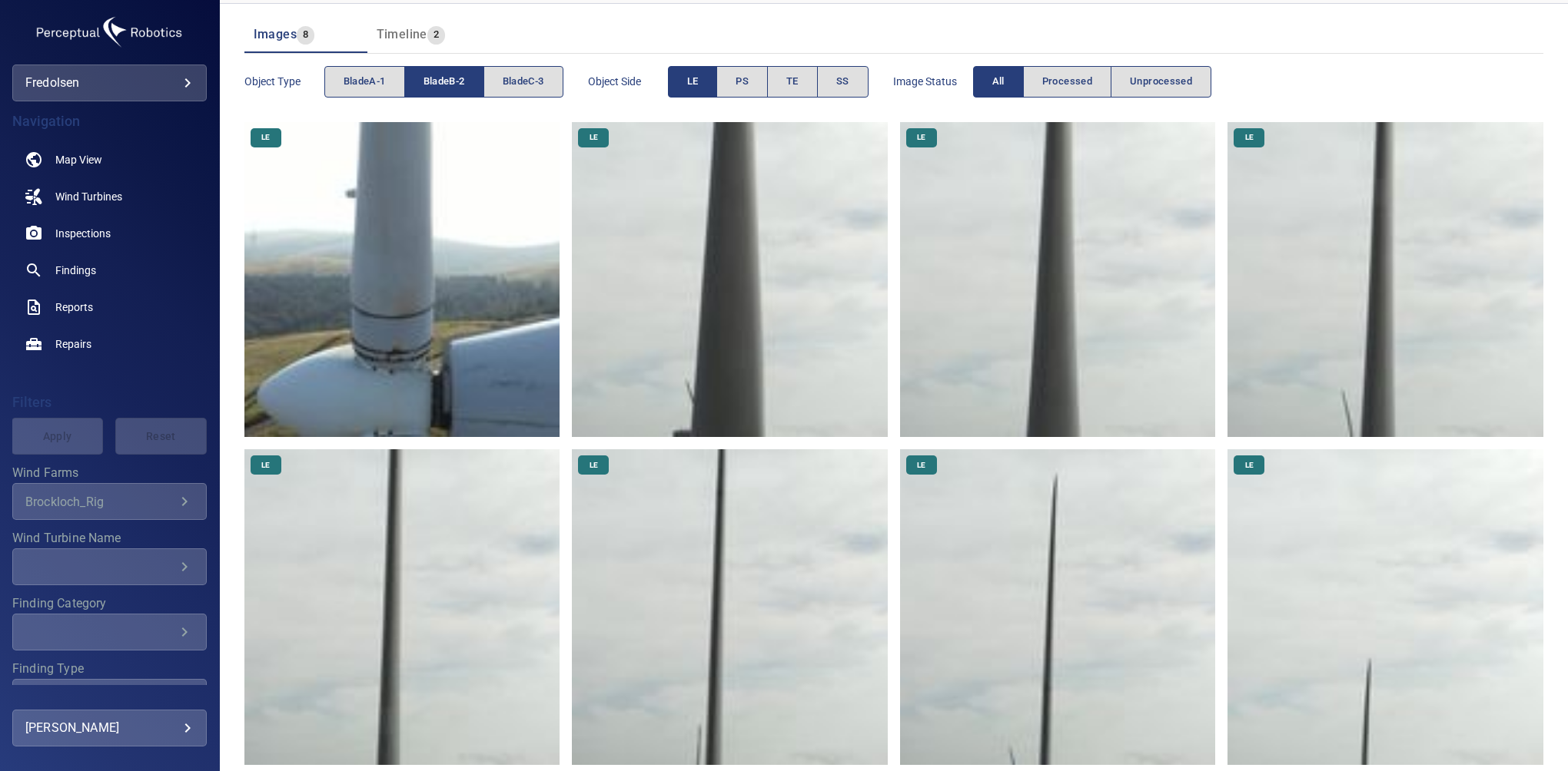
scroll to position [194, 0]
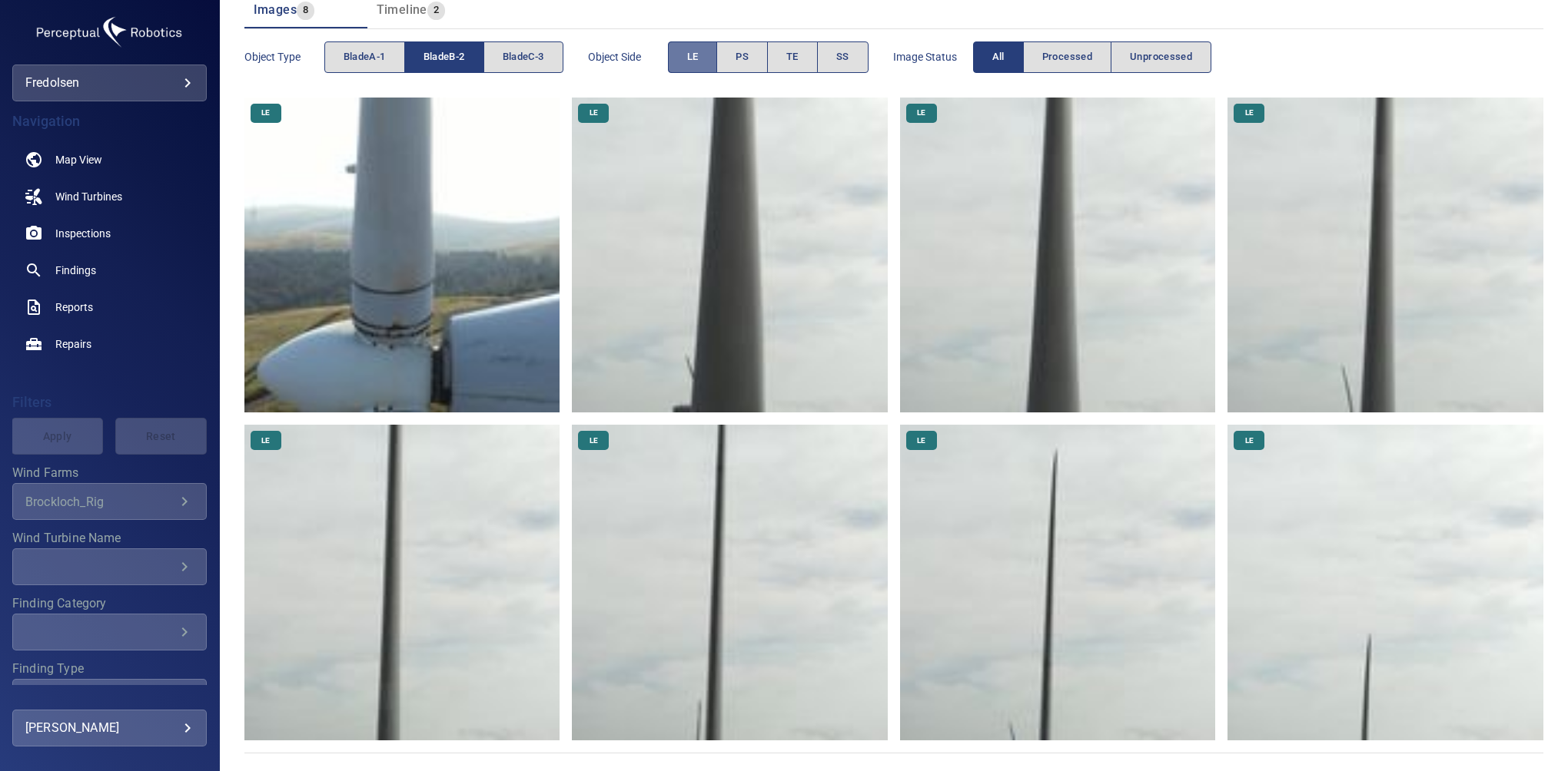
click at [690, 52] on span "LE" at bounding box center [693, 57] width 12 height 18
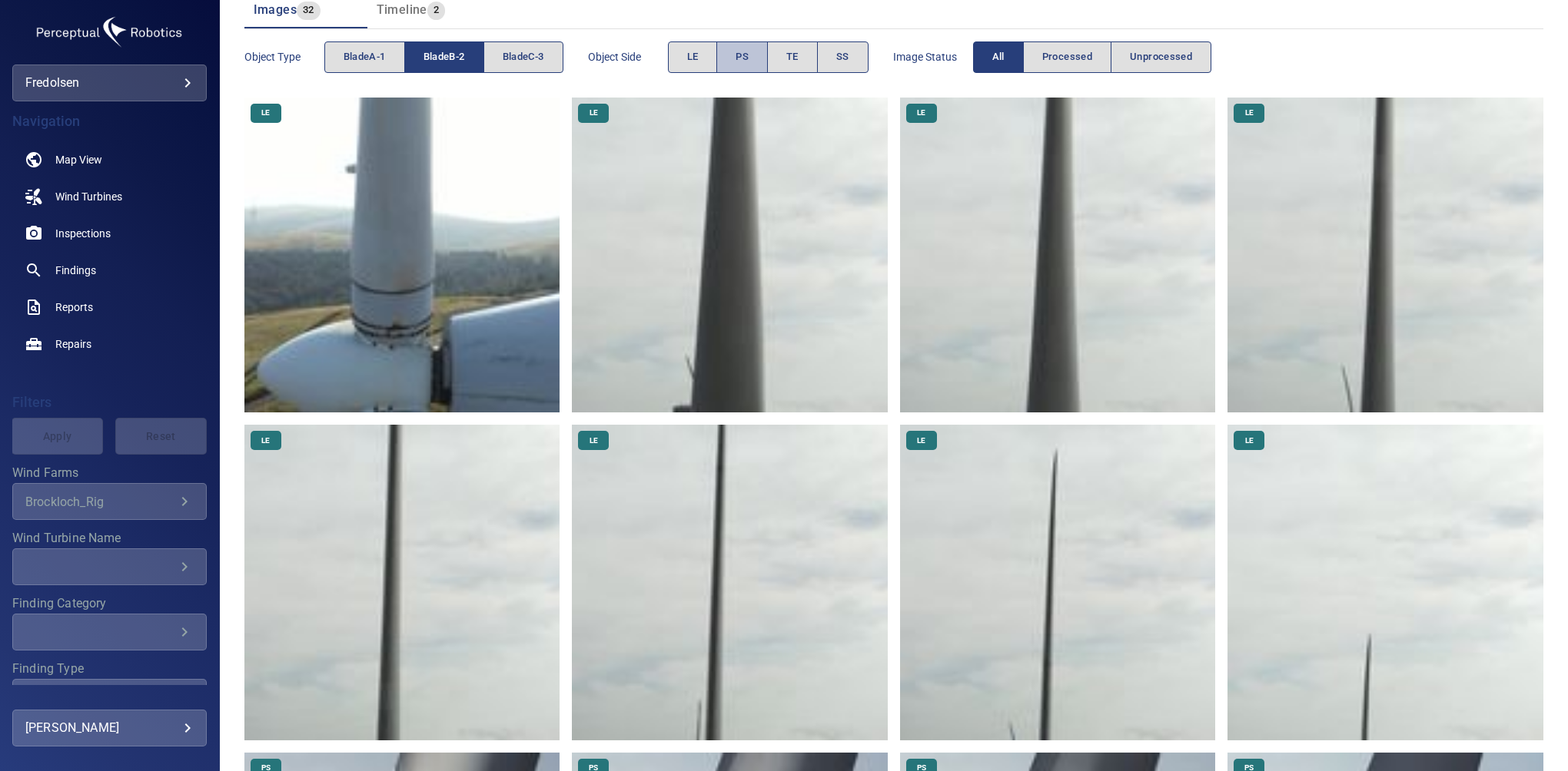
click at [738, 61] on span "PS" at bounding box center [742, 57] width 13 height 18
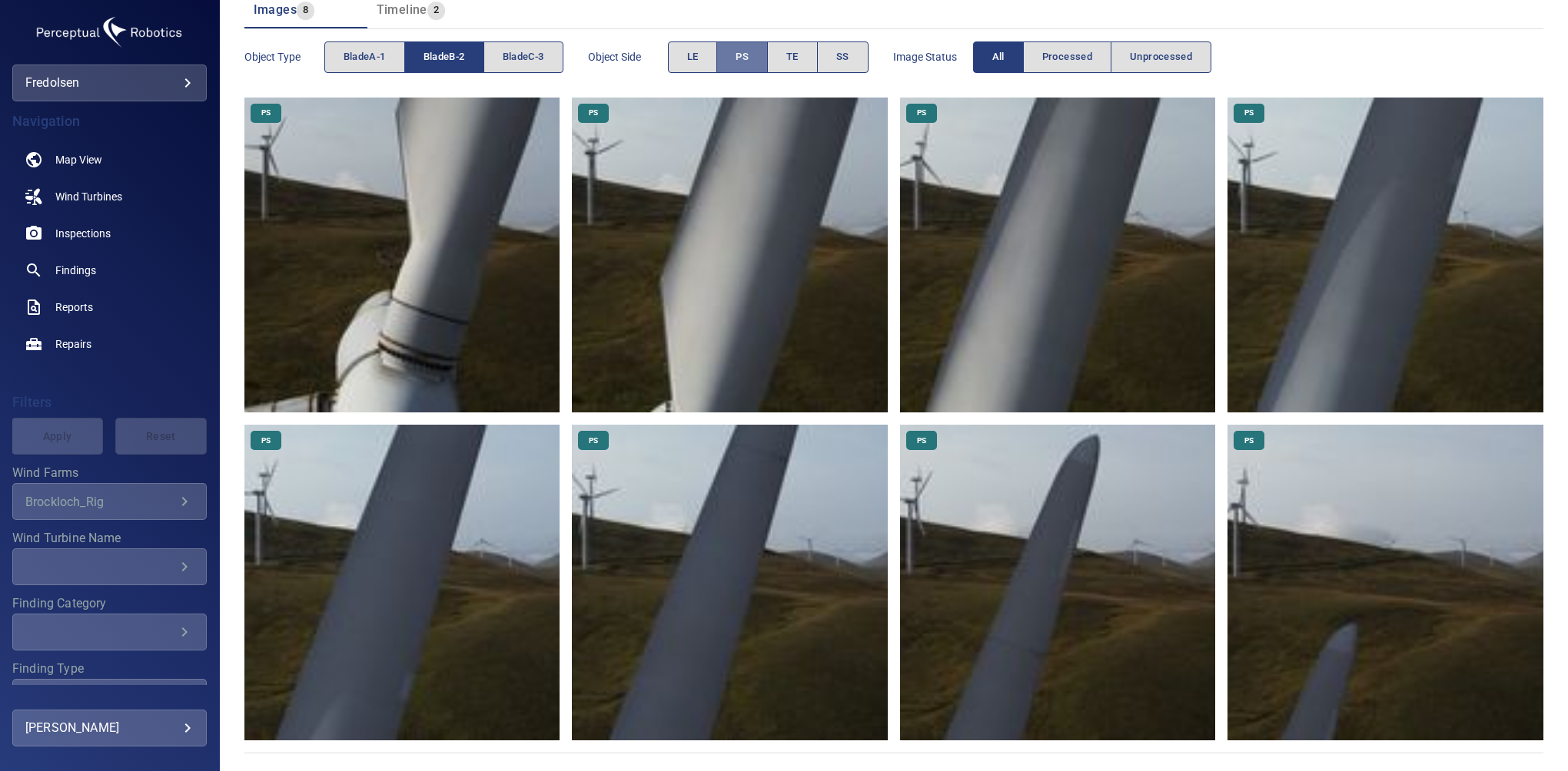
click at [754, 60] on button "PS" at bounding box center [742, 57] width 52 height 31
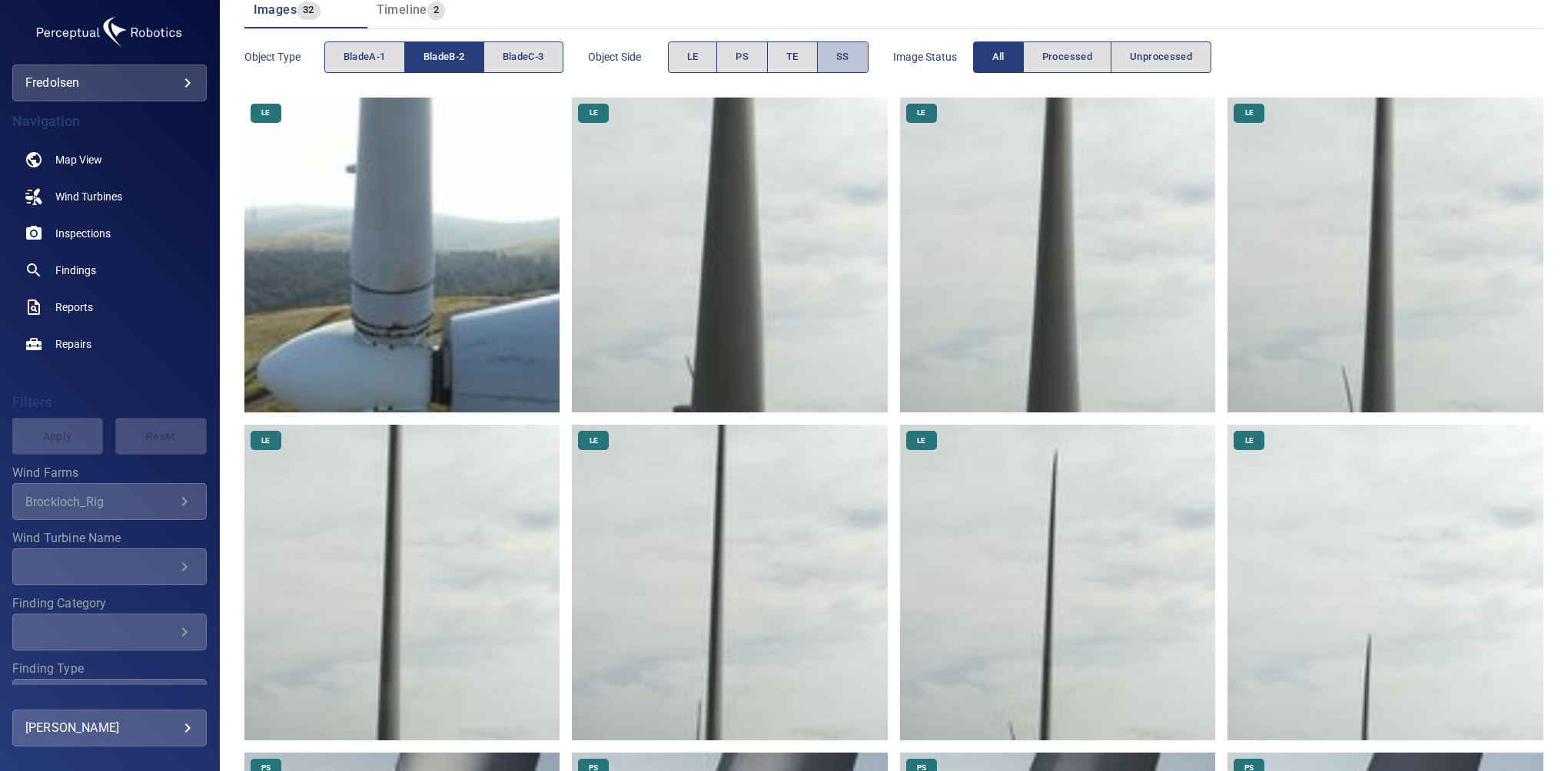
click at [843, 49] on span "SS" at bounding box center [843, 57] width 13 height 18
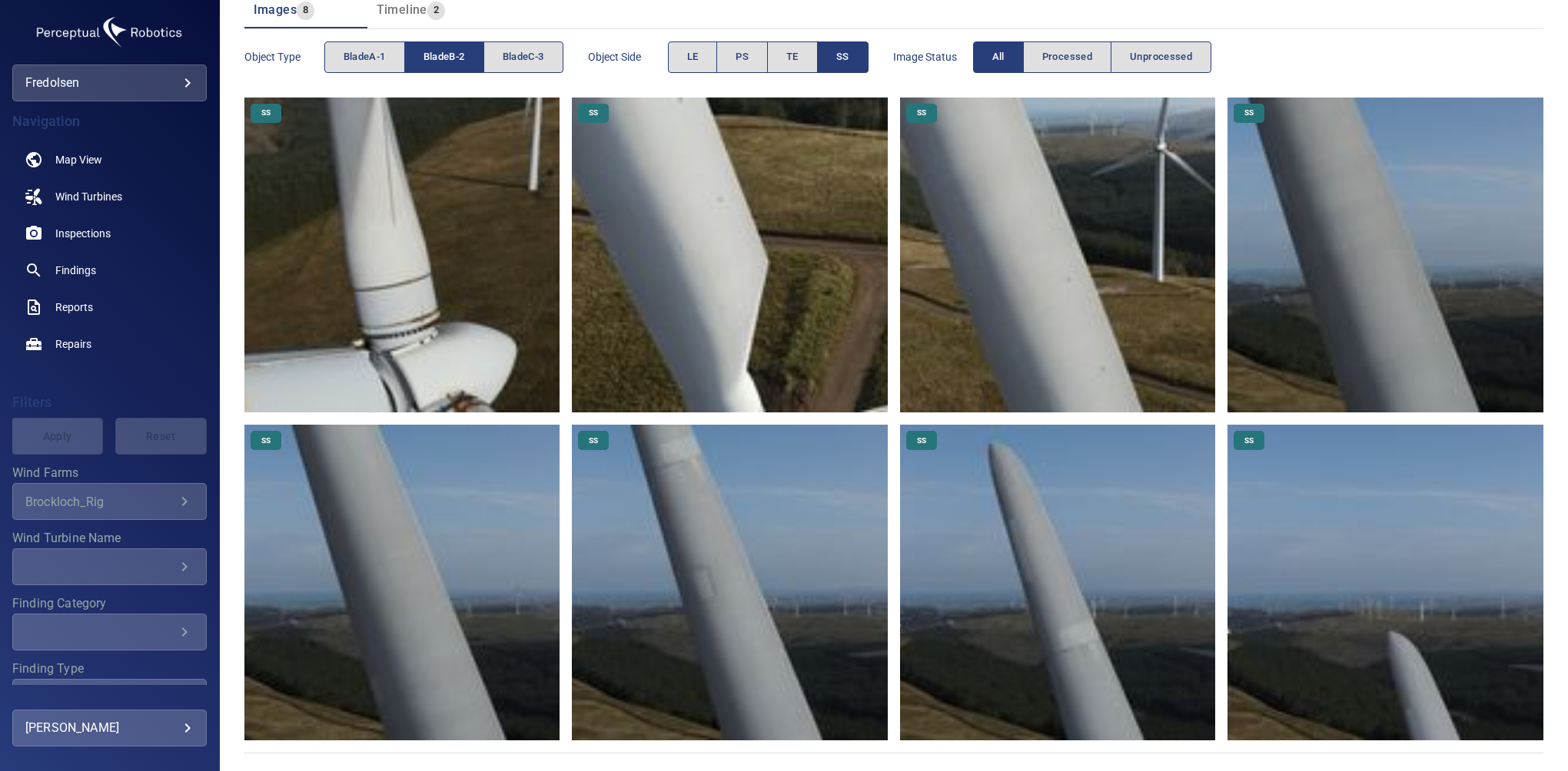
scroll to position [0, 0]
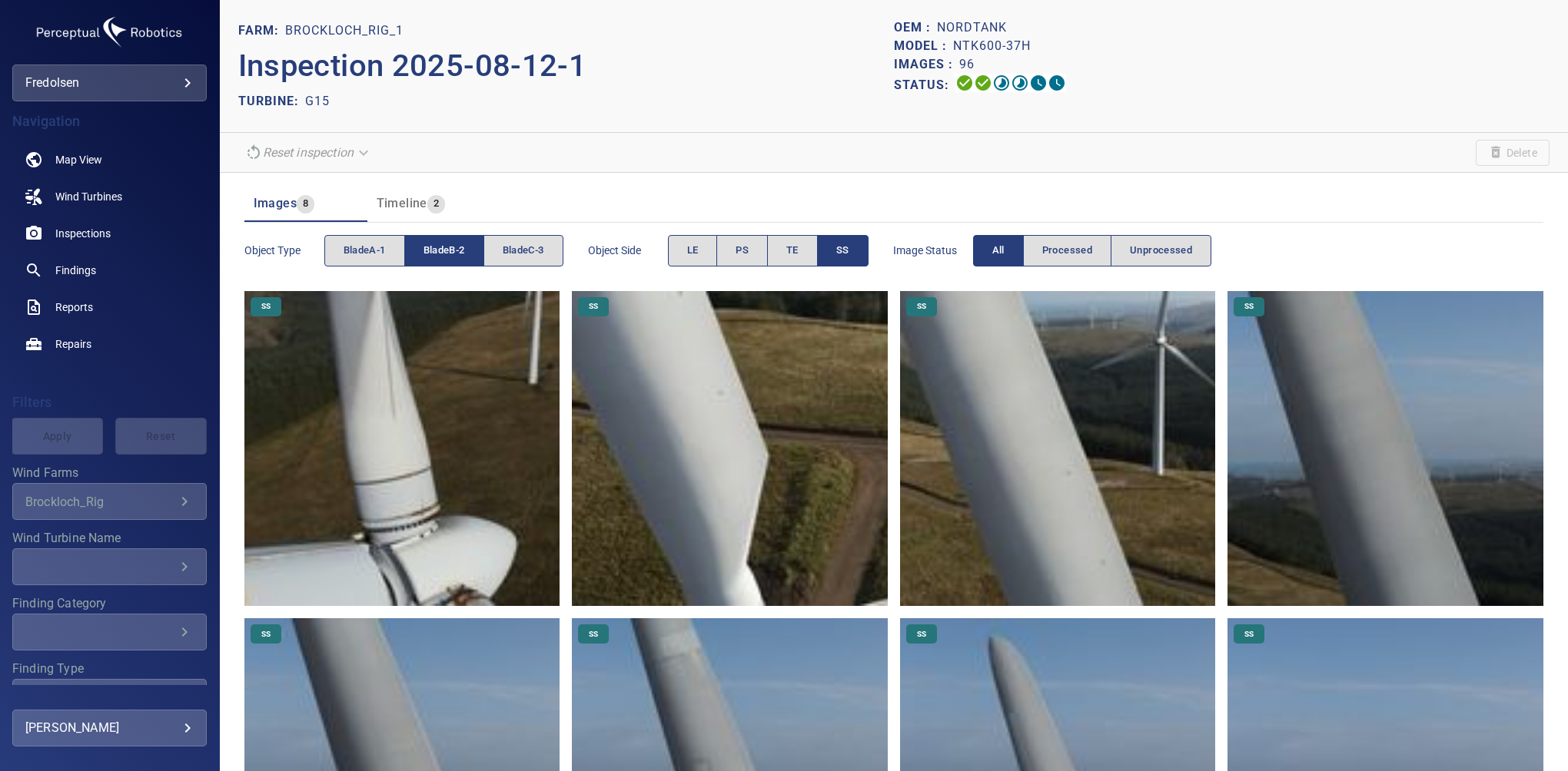
click at [464, 250] on span "bladeB-2" at bounding box center [444, 251] width 42 height 18
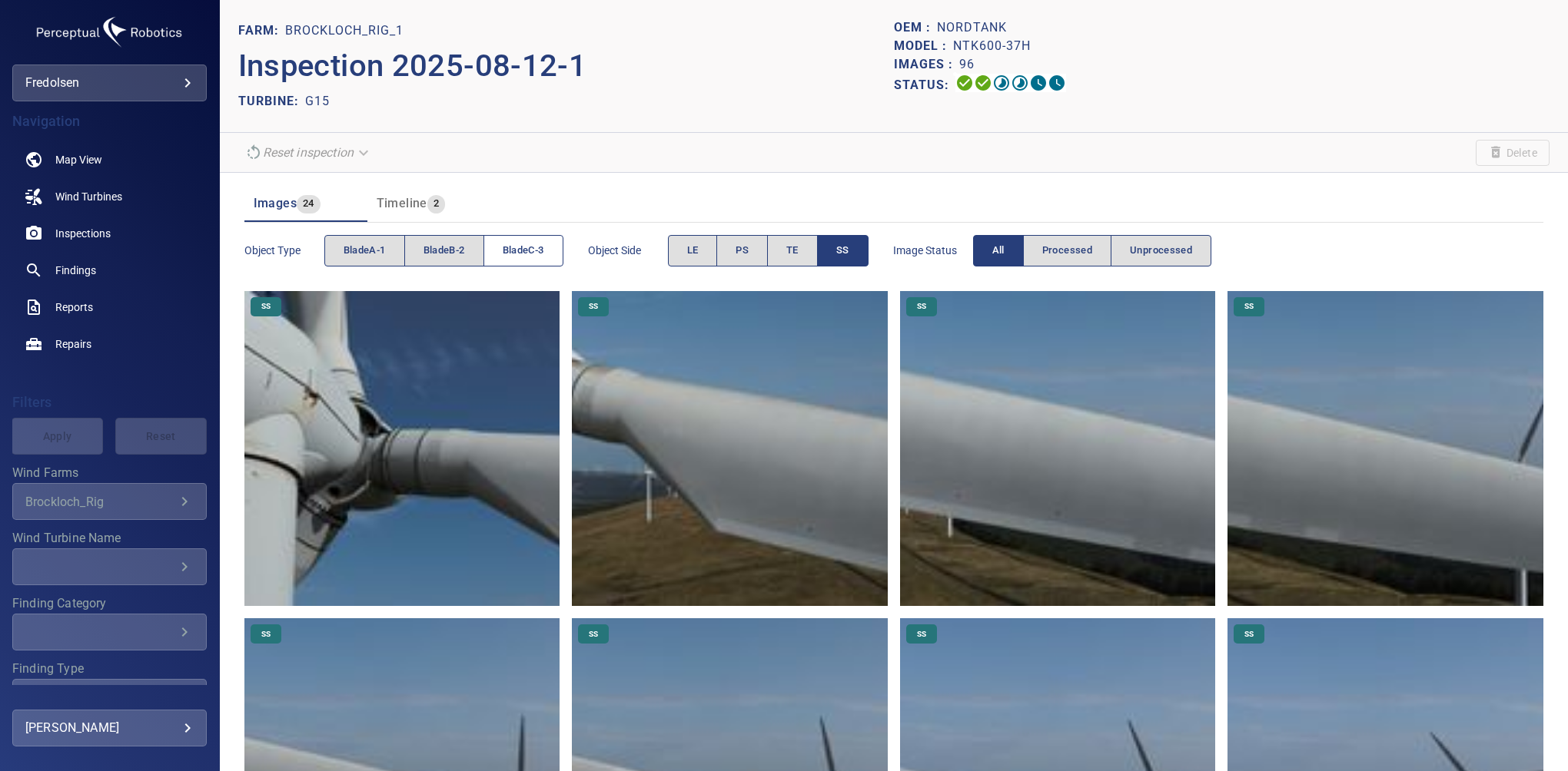
click at [521, 243] on span "bladeC-3" at bounding box center [523, 251] width 42 height 18
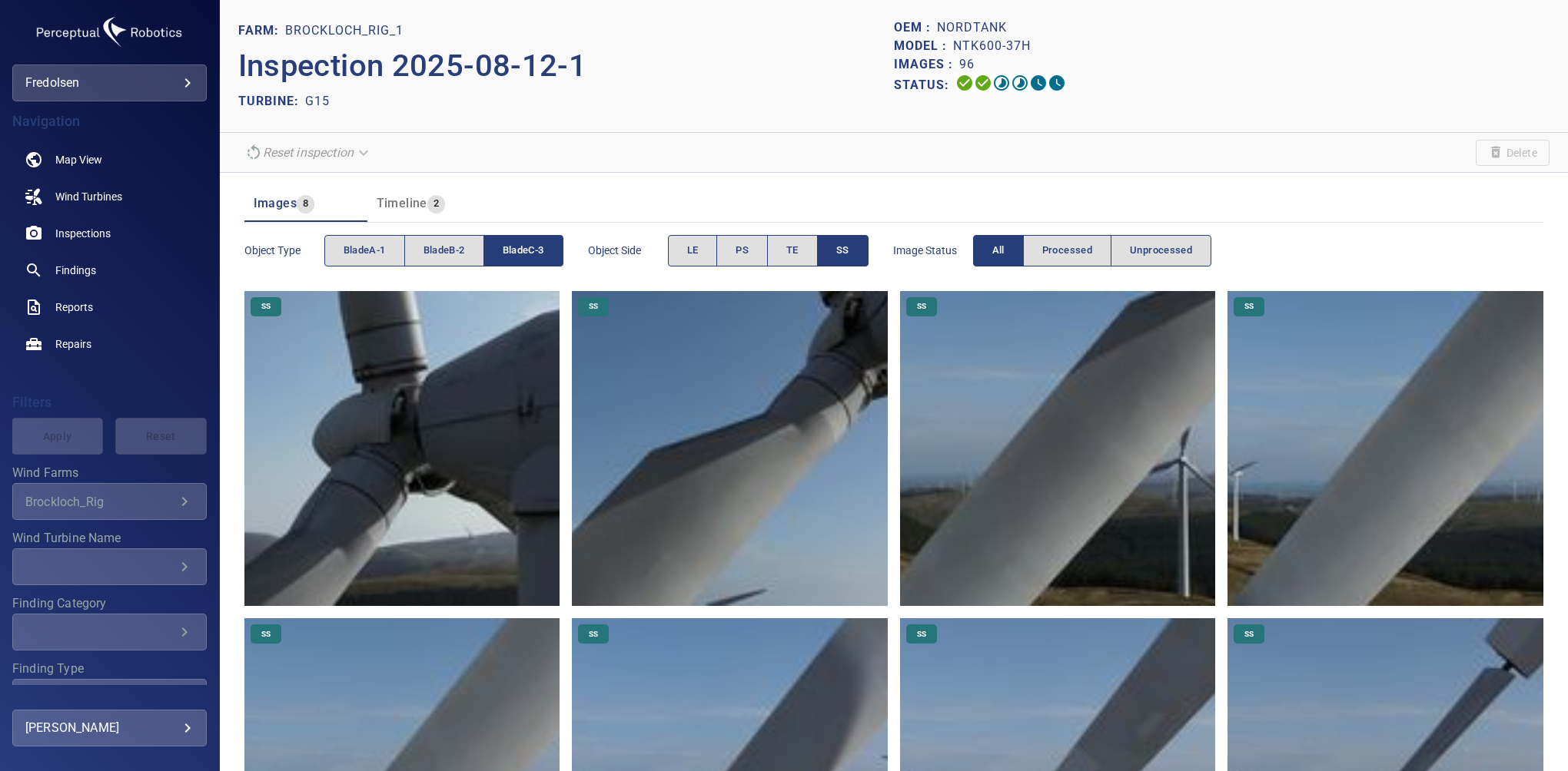
click at [838, 243] on span "SS" at bounding box center [843, 251] width 13 height 18
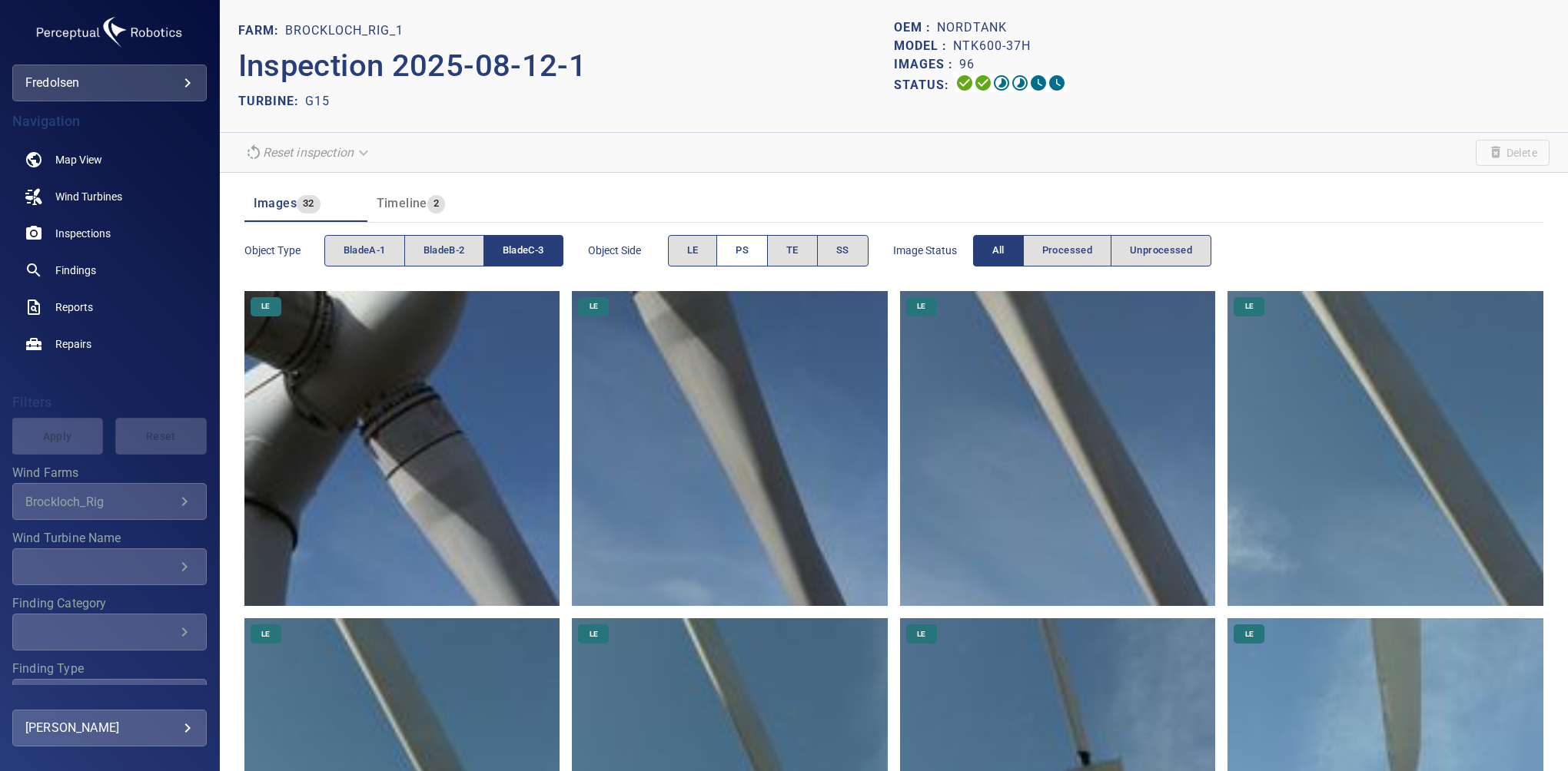
click at [744, 252] on span "PS" at bounding box center [742, 251] width 13 height 18
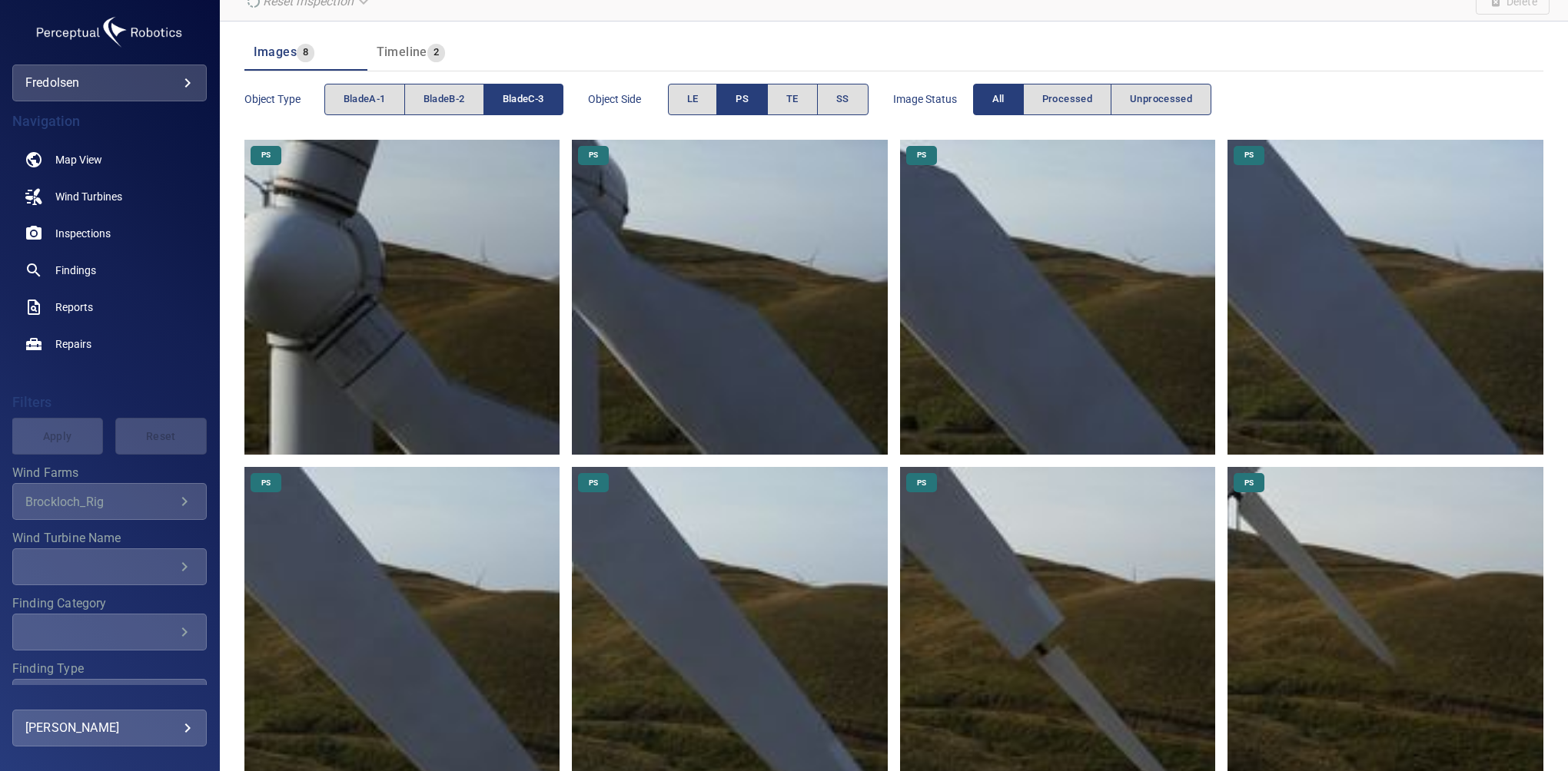
scroll to position [194, 0]
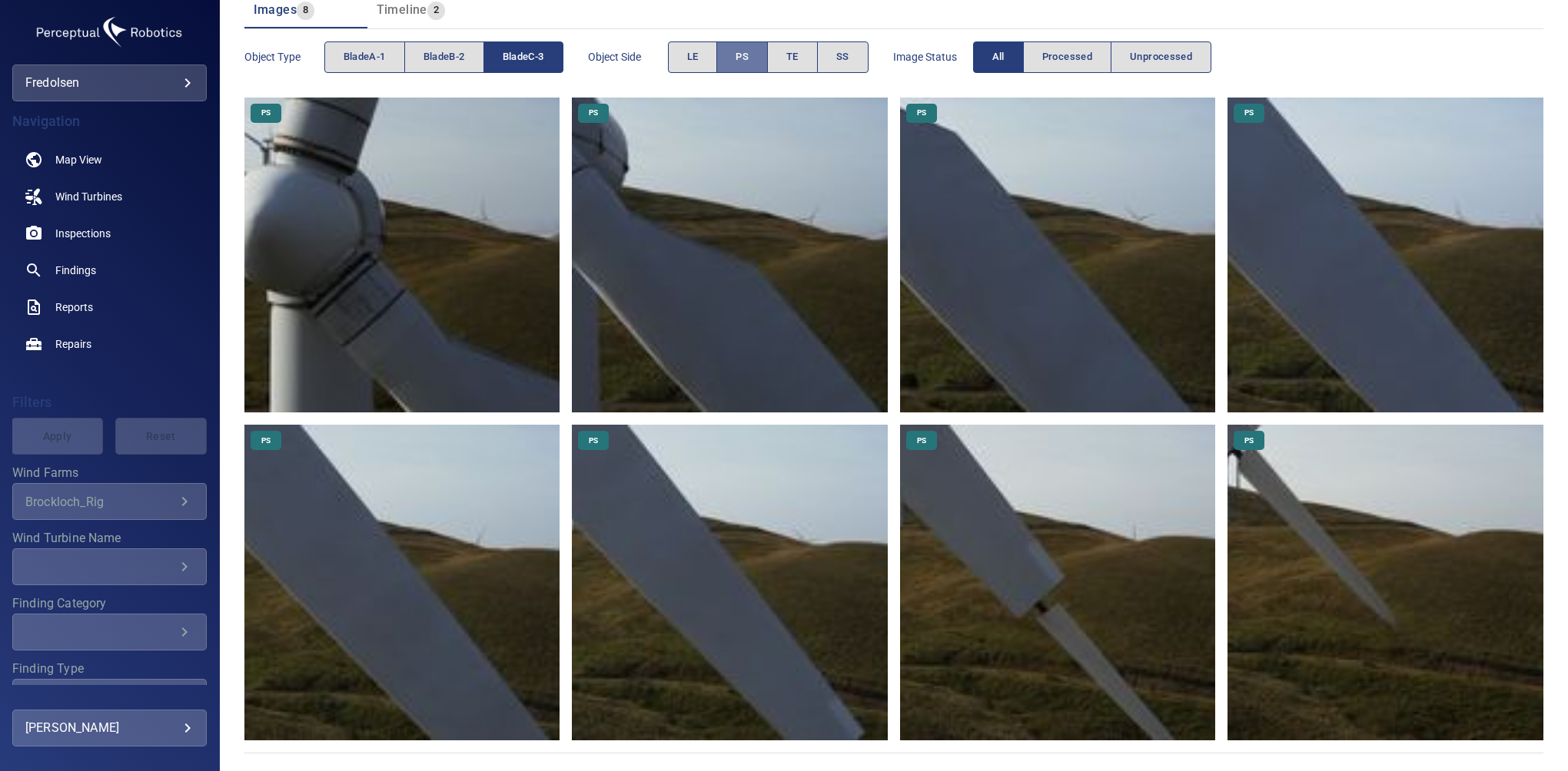
click at [755, 54] on button "PS" at bounding box center [742, 57] width 52 height 31
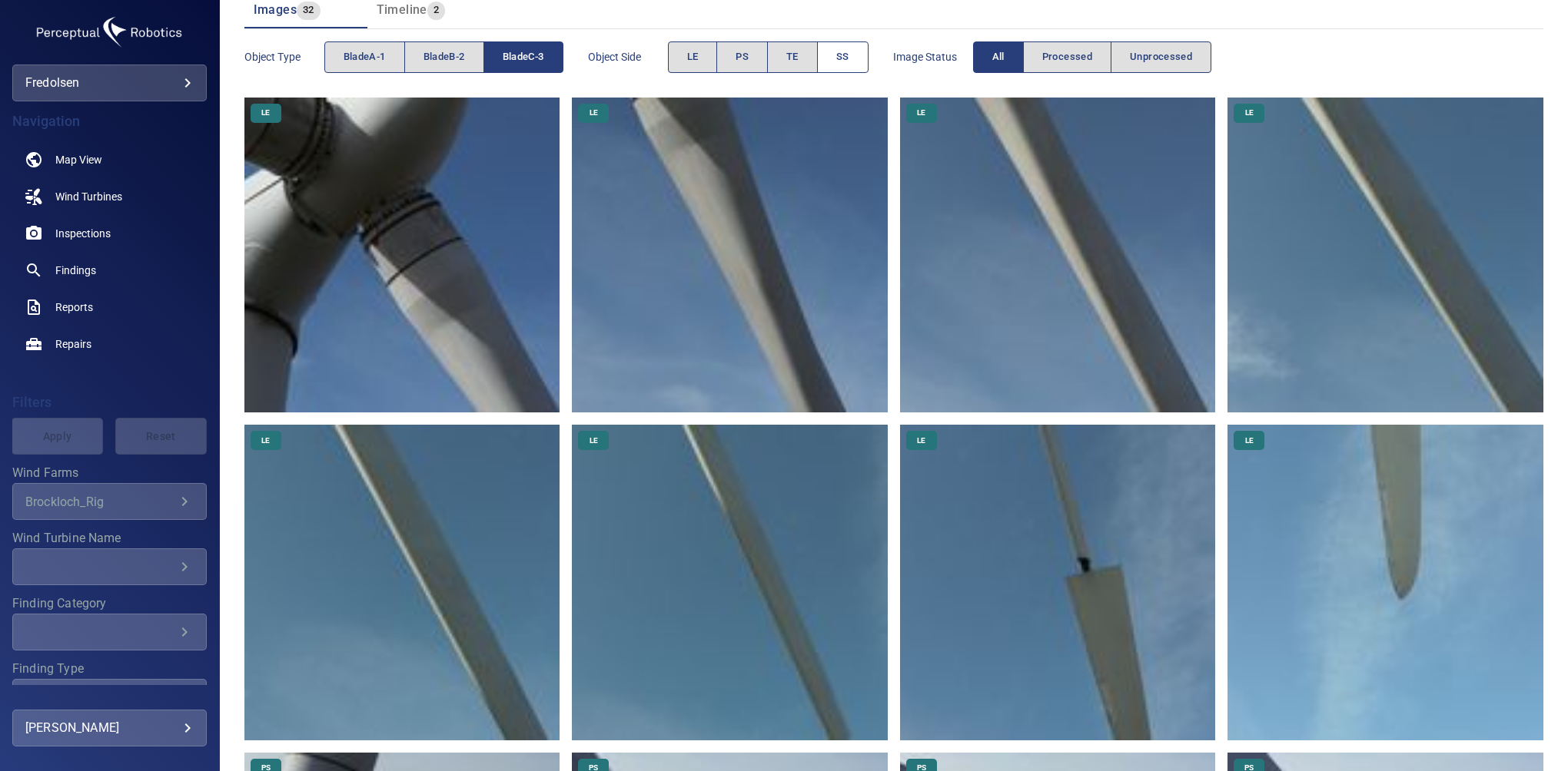
click at [840, 54] on span "SS" at bounding box center [843, 57] width 13 height 18
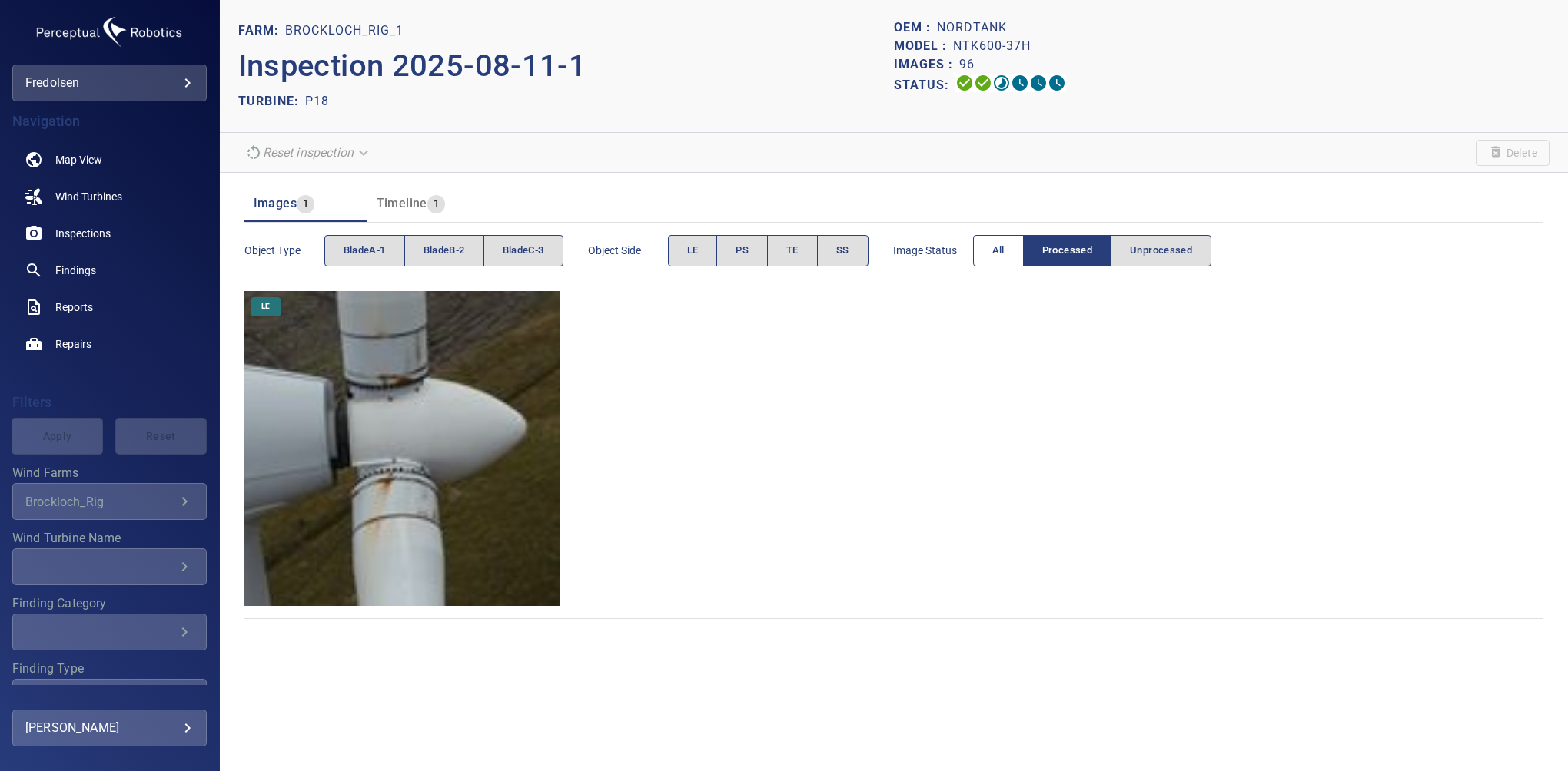
click at [986, 251] on button "All" at bounding box center [998, 251] width 51 height 31
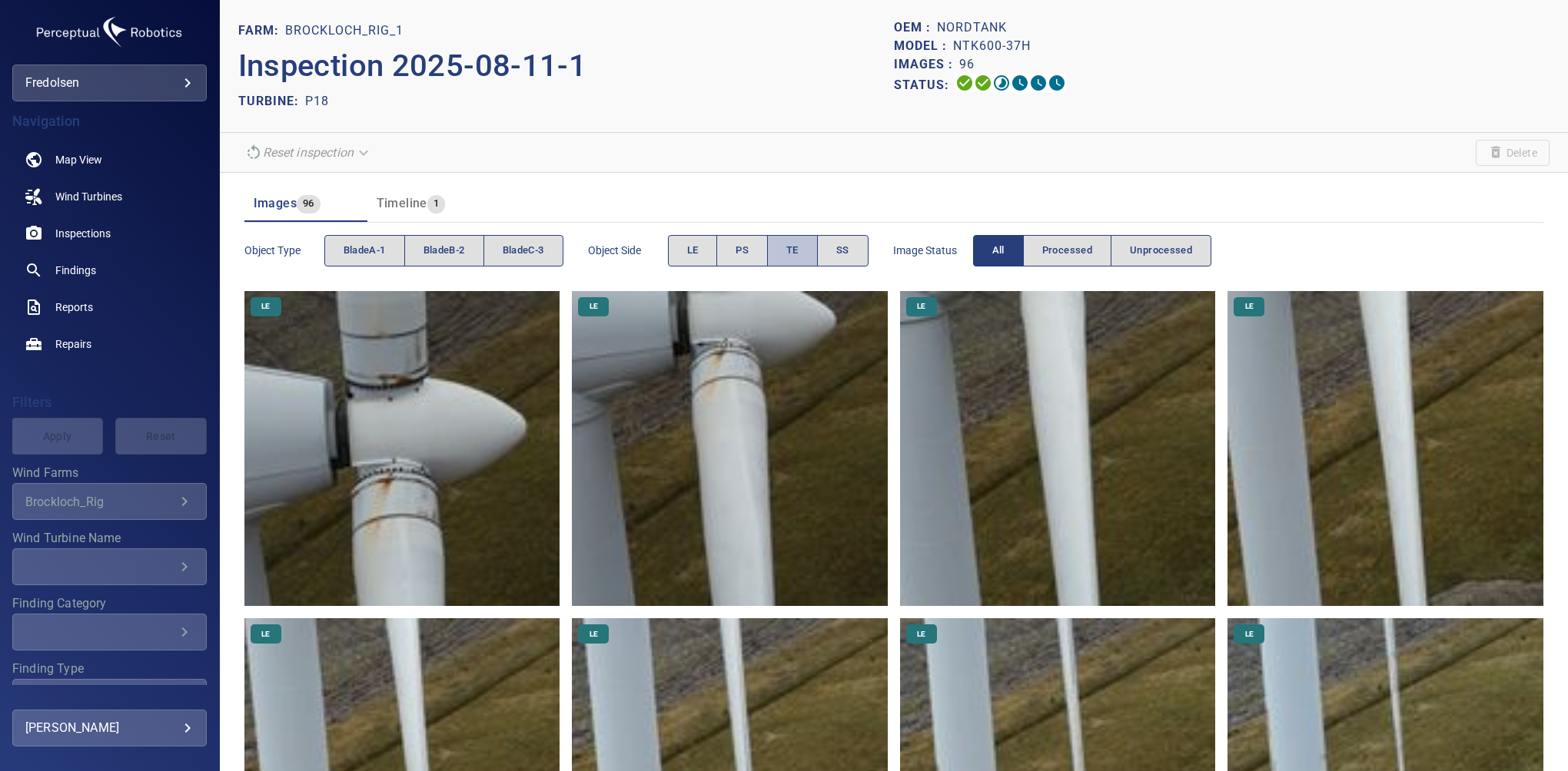
click at [795, 249] on span "TE" at bounding box center [793, 251] width 13 height 18
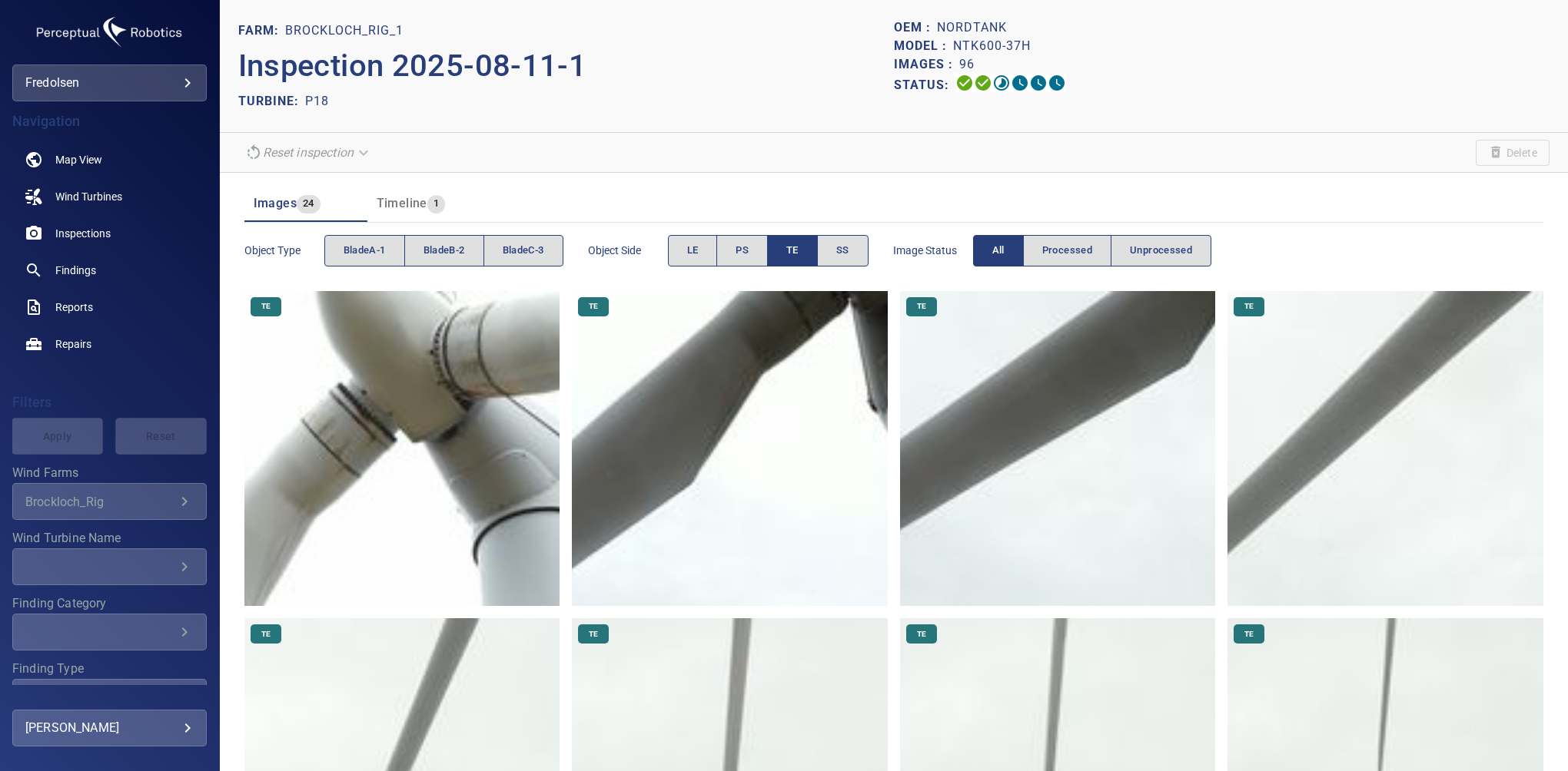
click at [807, 237] on button "TE" at bounding box center [793, 251] width 51 height 31
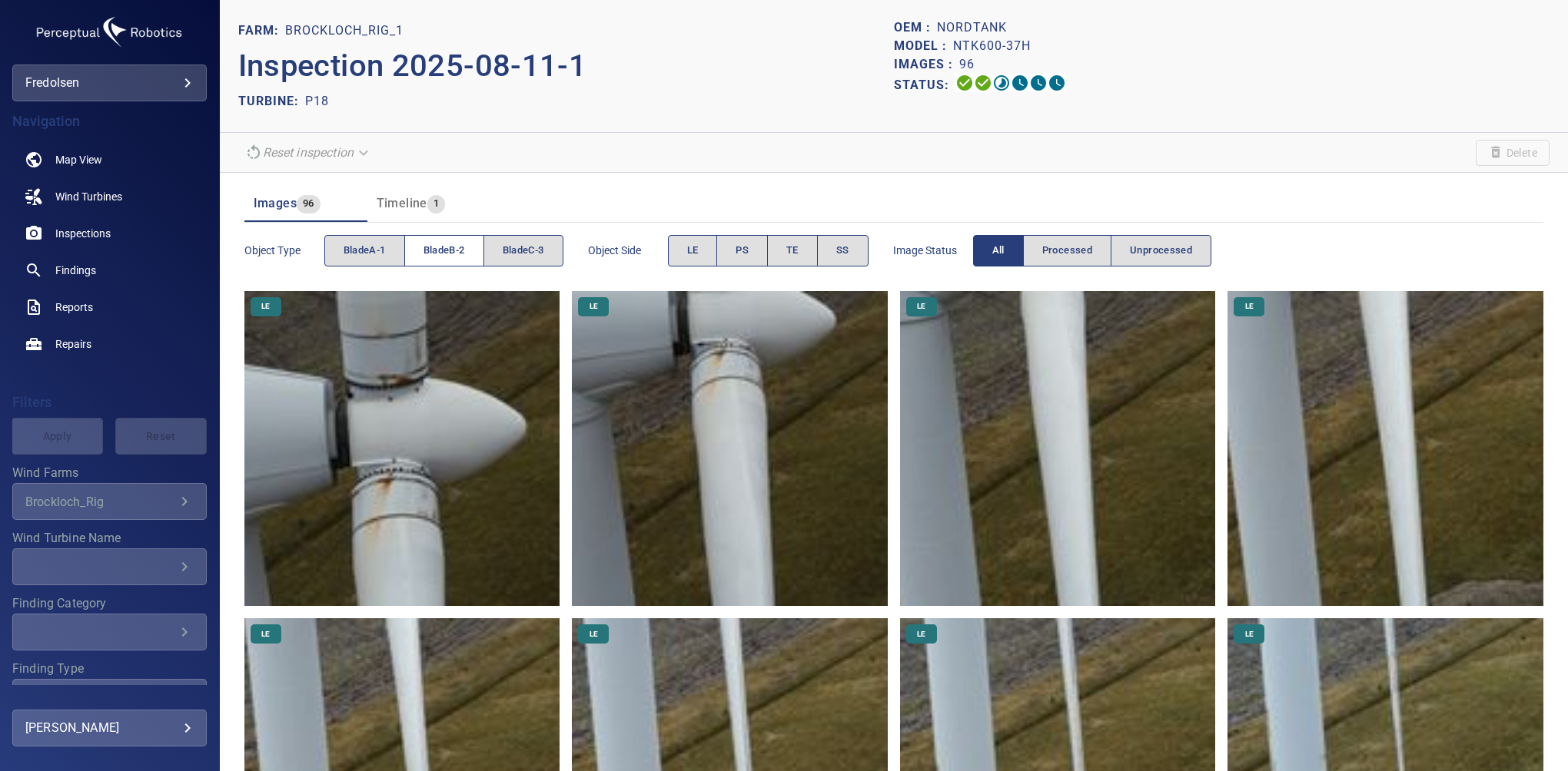
click at [467, 243] on button "bladeB-2" at bounding box center [445, 251] width 80 height 31
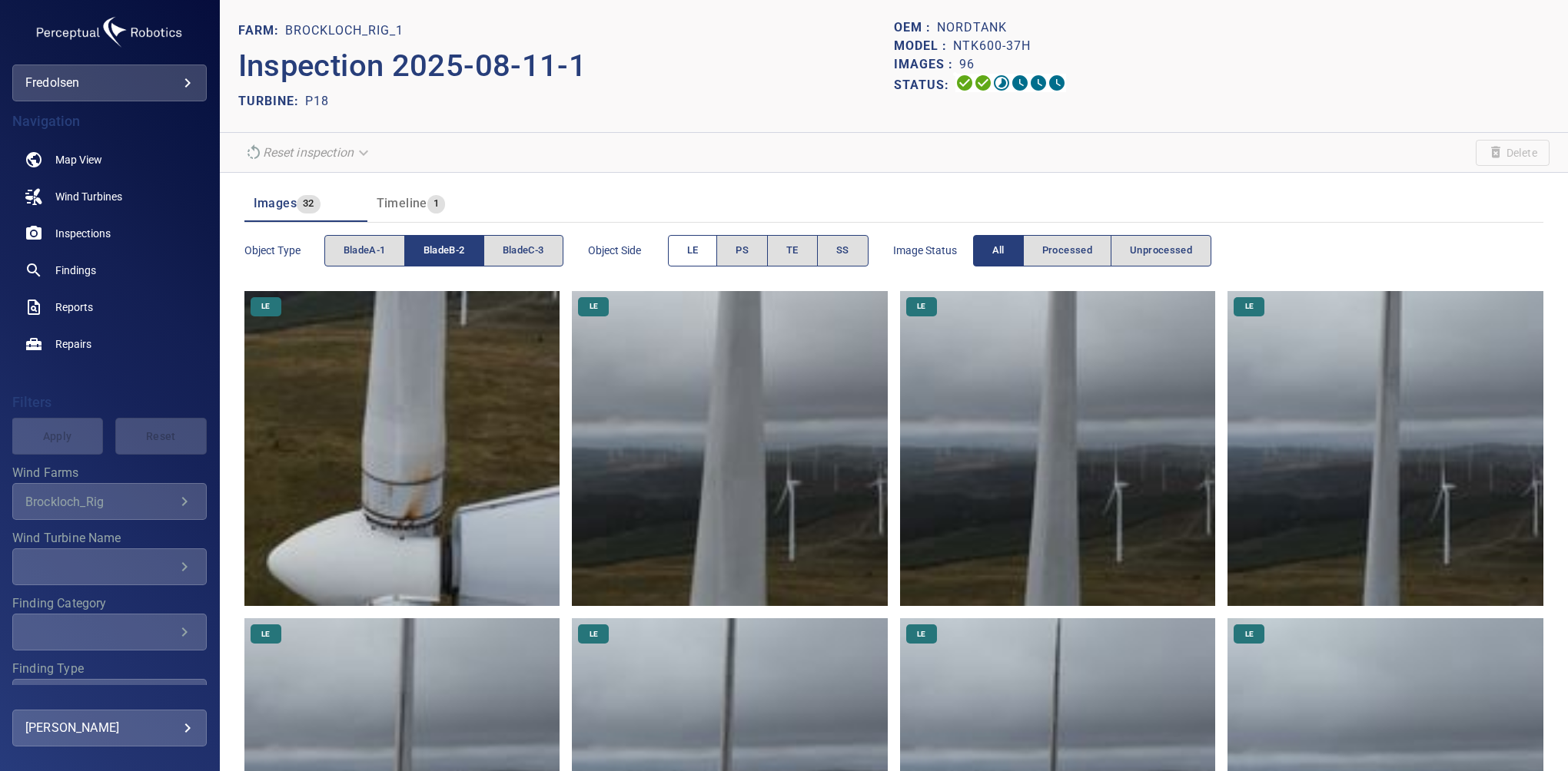
click at [691, 251] on span "LE" at bounding box center [693, 251] width 12 height 18
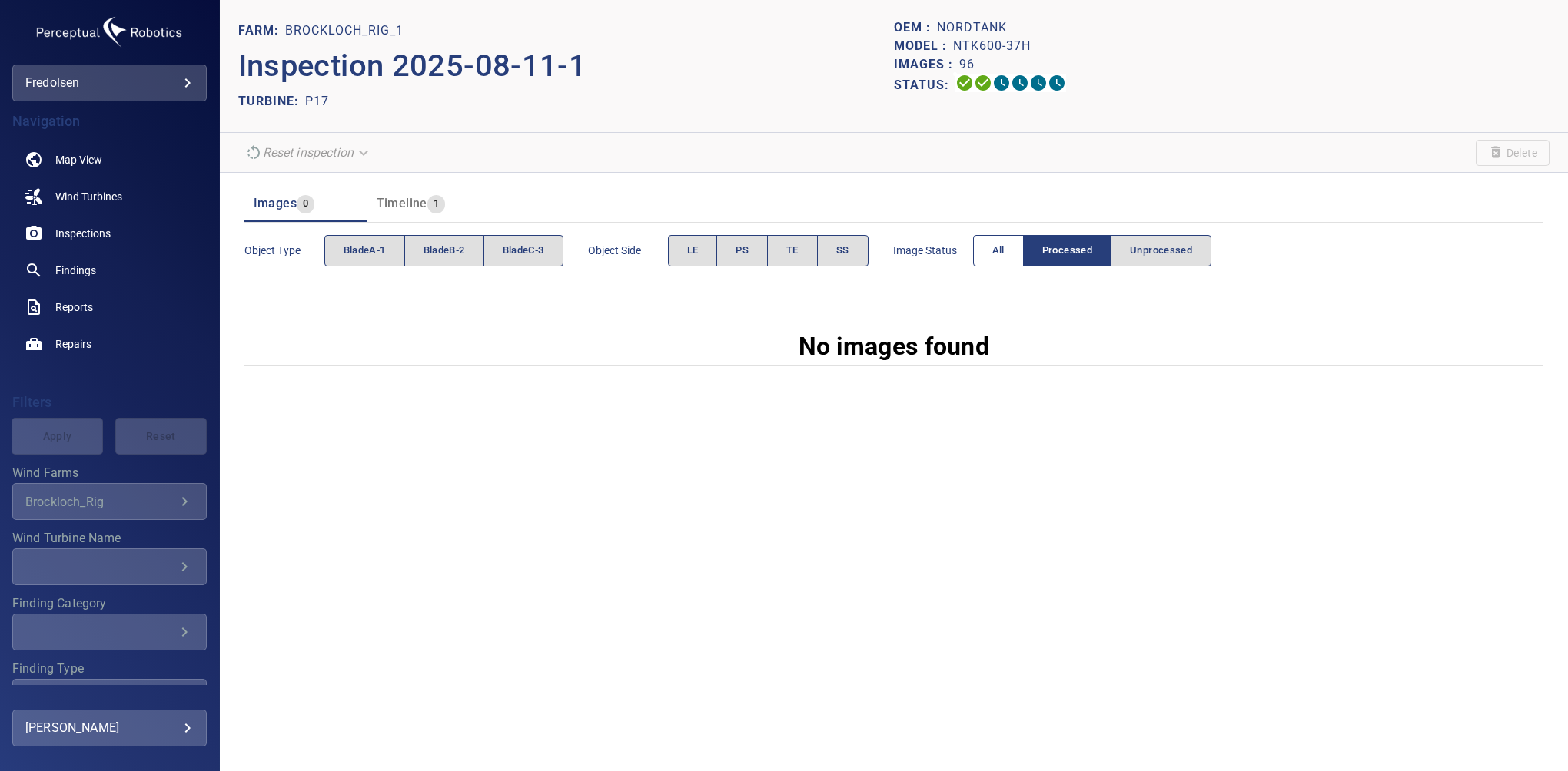
click at [1011, 250] on button "All" at bounding box center [998, 251] width 51 height 31
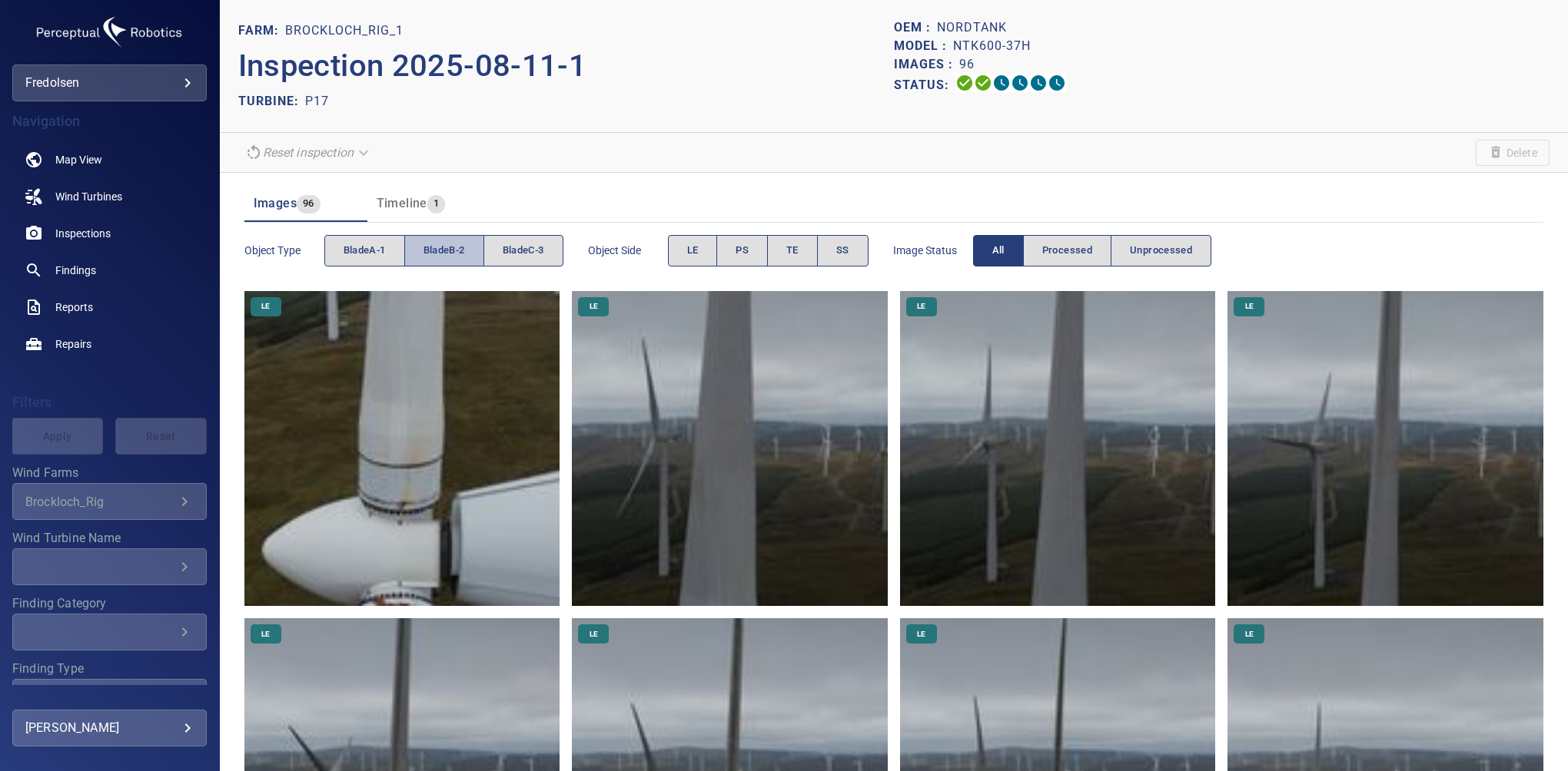
click at [440, 248] on span "bladeB-2" at bounding box center [444, 251] width 42 height 18
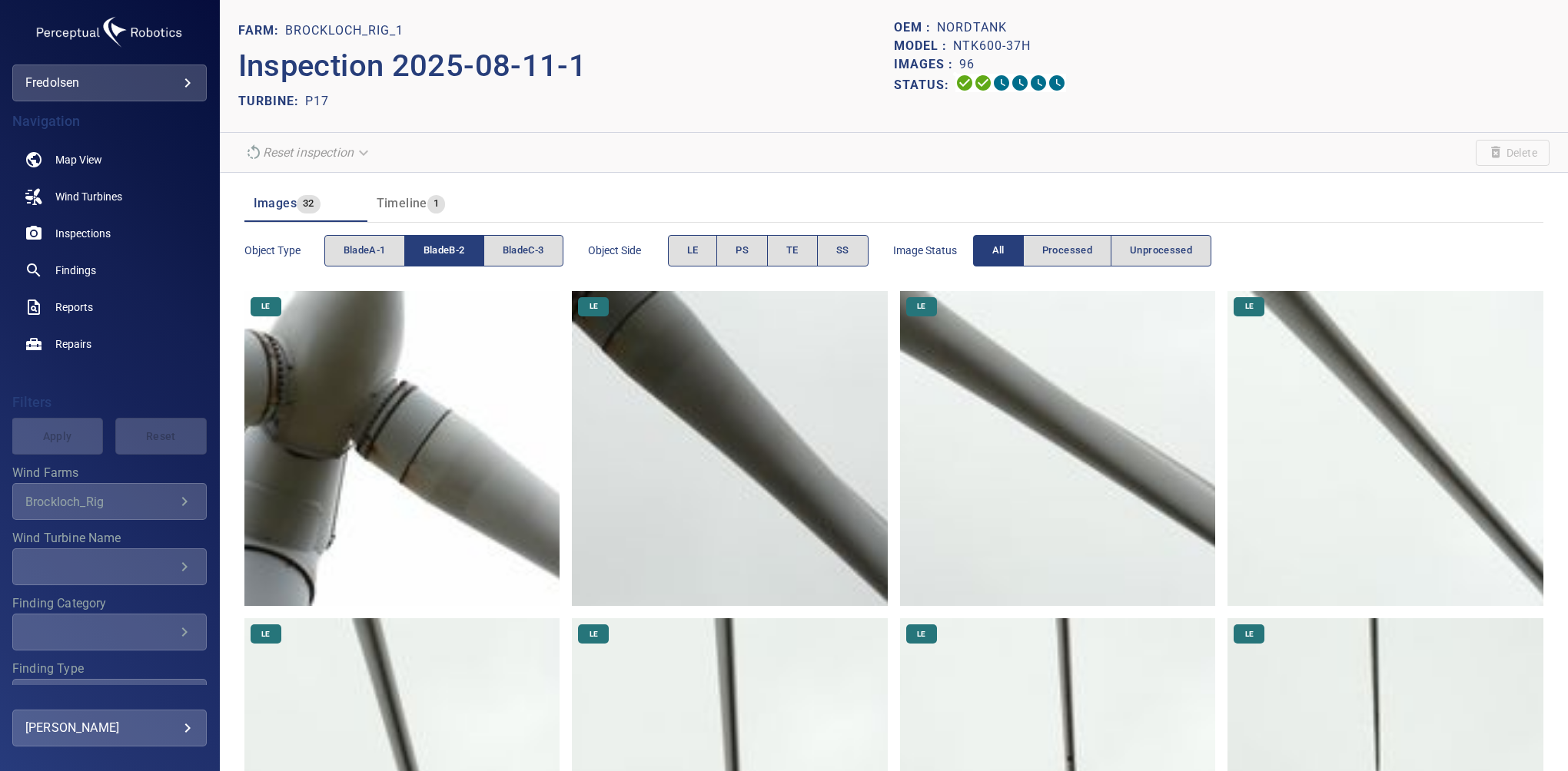
click at [456, 253] on span "bladeB-2" at bounding box center [444, 251] width 42 height 18
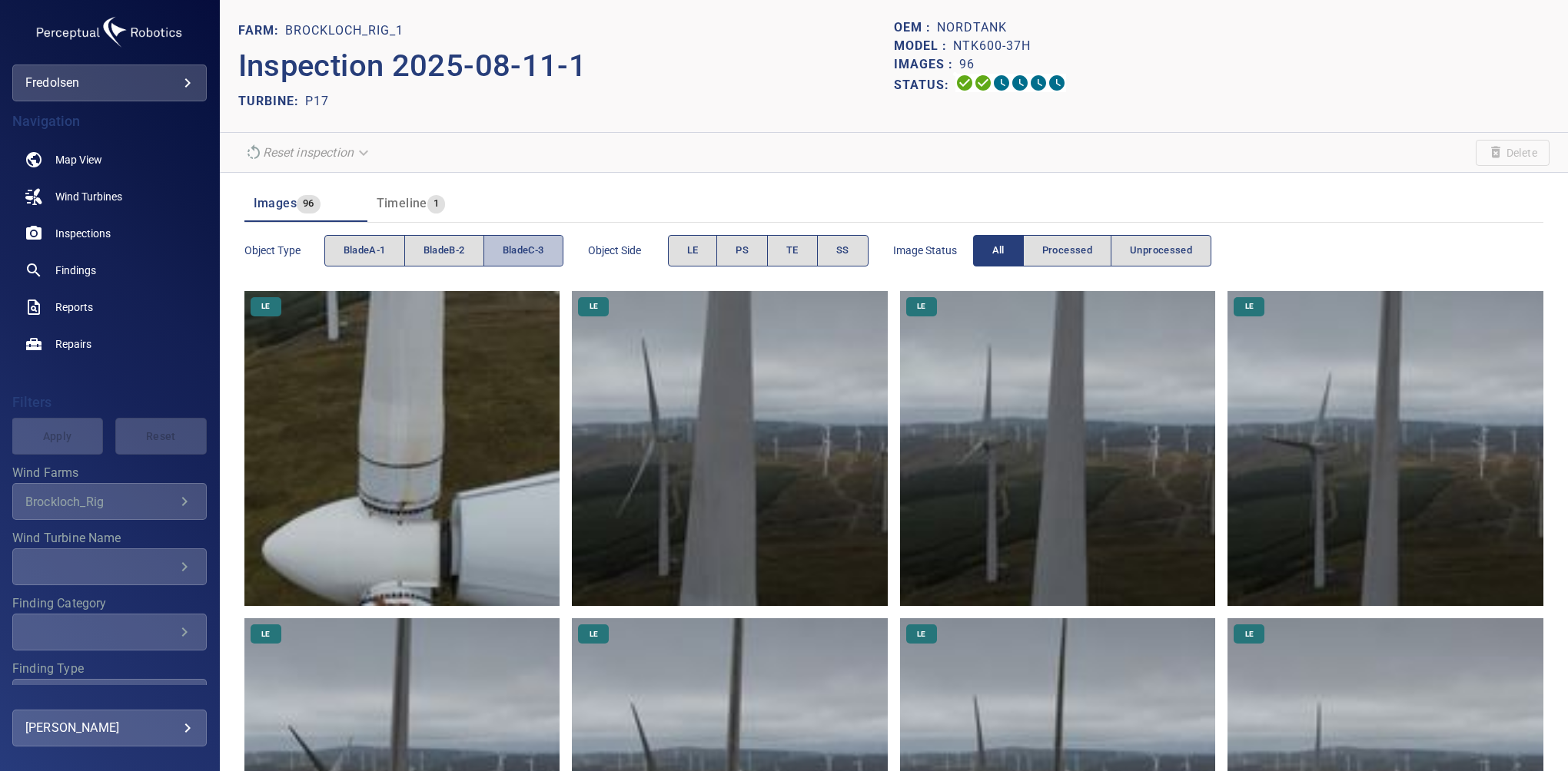
click at [512, 245] on span "bladeC-3" at bounding box center [523, 251] width 42 height 18
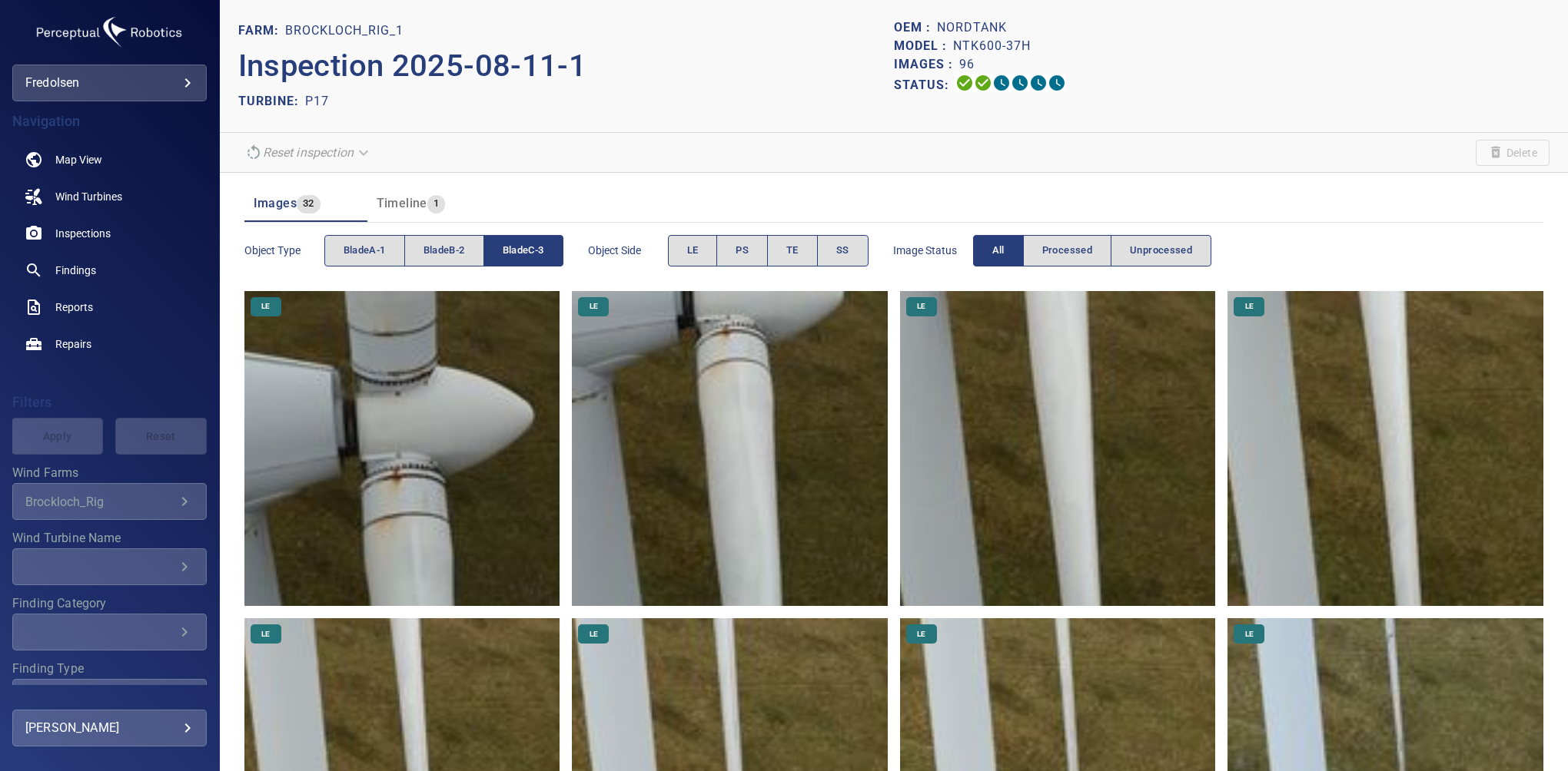
click at [778, 245] on button "TE" at bounding box center [793, 251] width 51 height 31
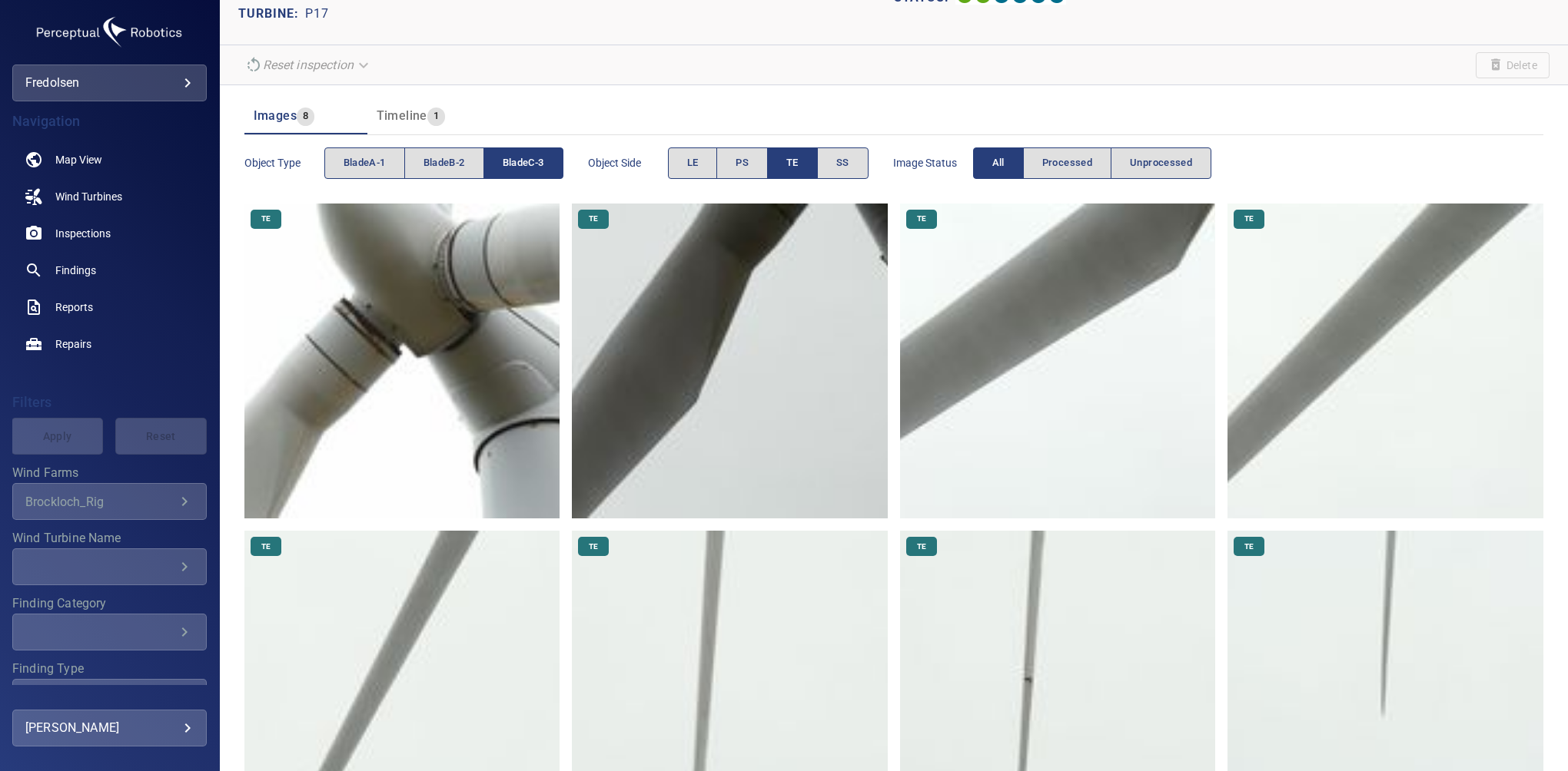
scroll to position [194, 0]
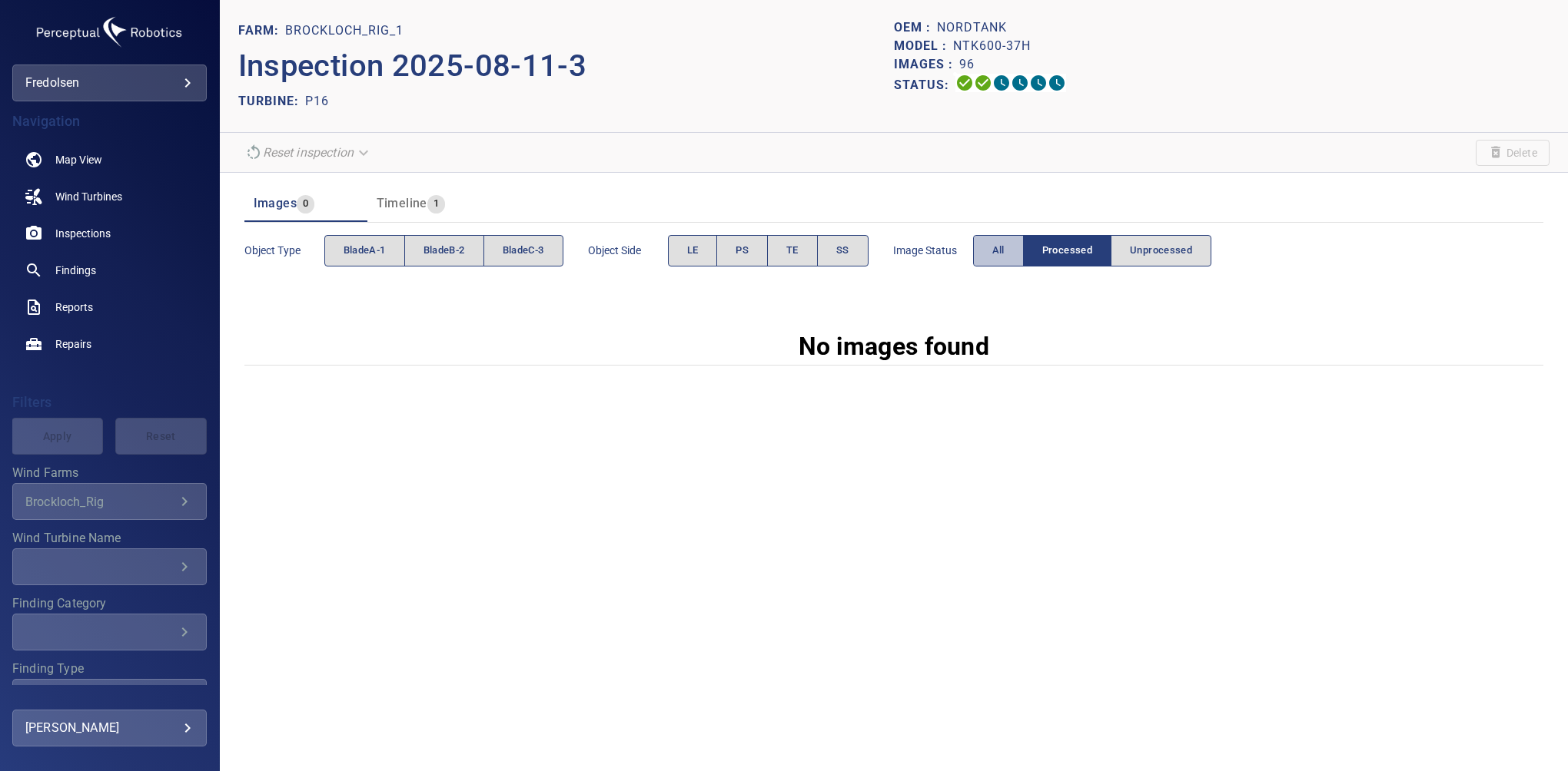
click at [1001, 244] on span "All" at bounding box center [999, 251] width 13 height 18
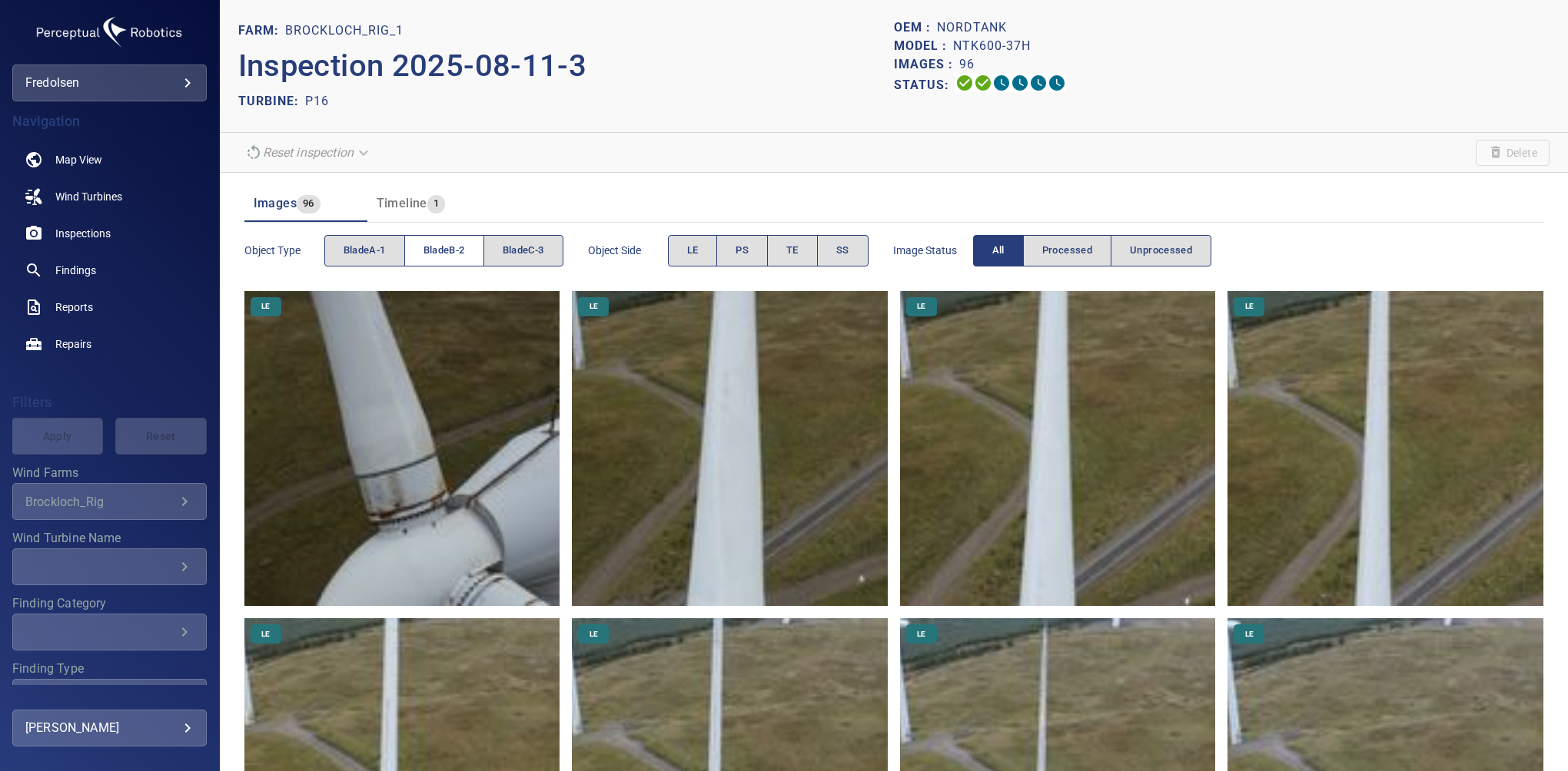
click at [453, 243] on span "bladeB-2" at bounding box center [444, 251] width 42 height 18
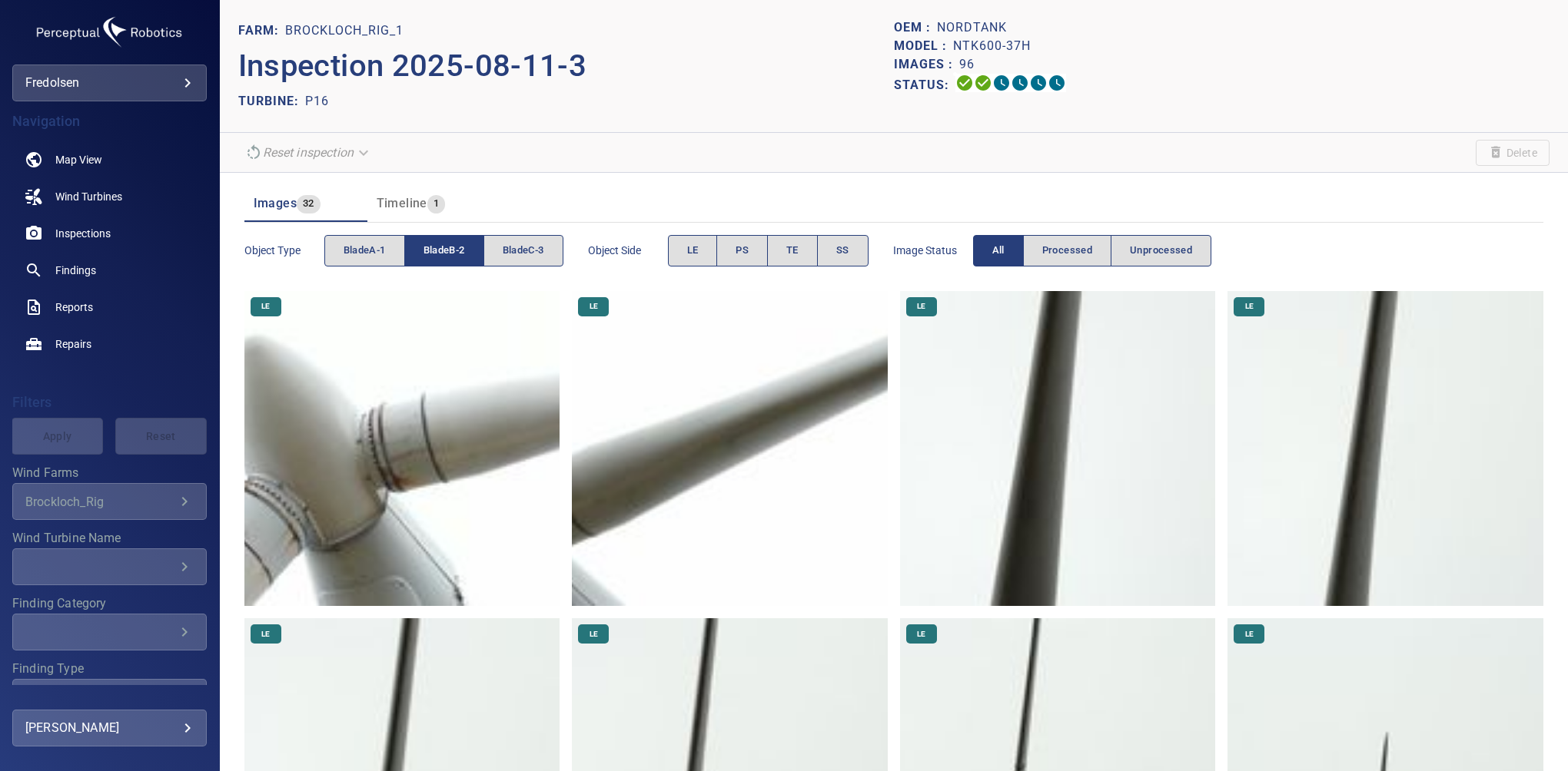
click at [456, 246] on span "bladeB-2" at bounding box center [444, 251] width 42 height 18
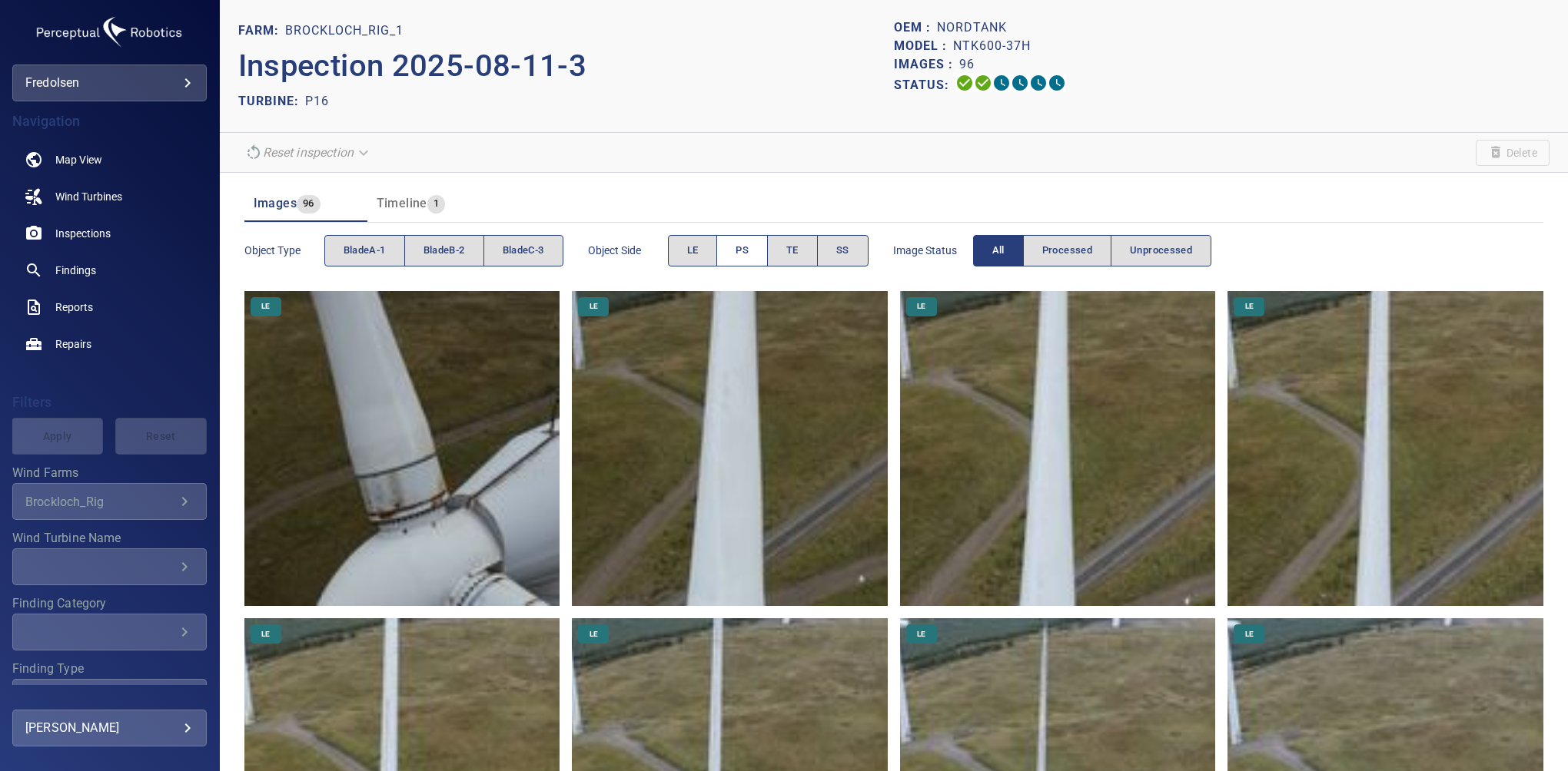
click at [739, 248] on span "PS" at bounding box center [742, 251] width 13 height 18
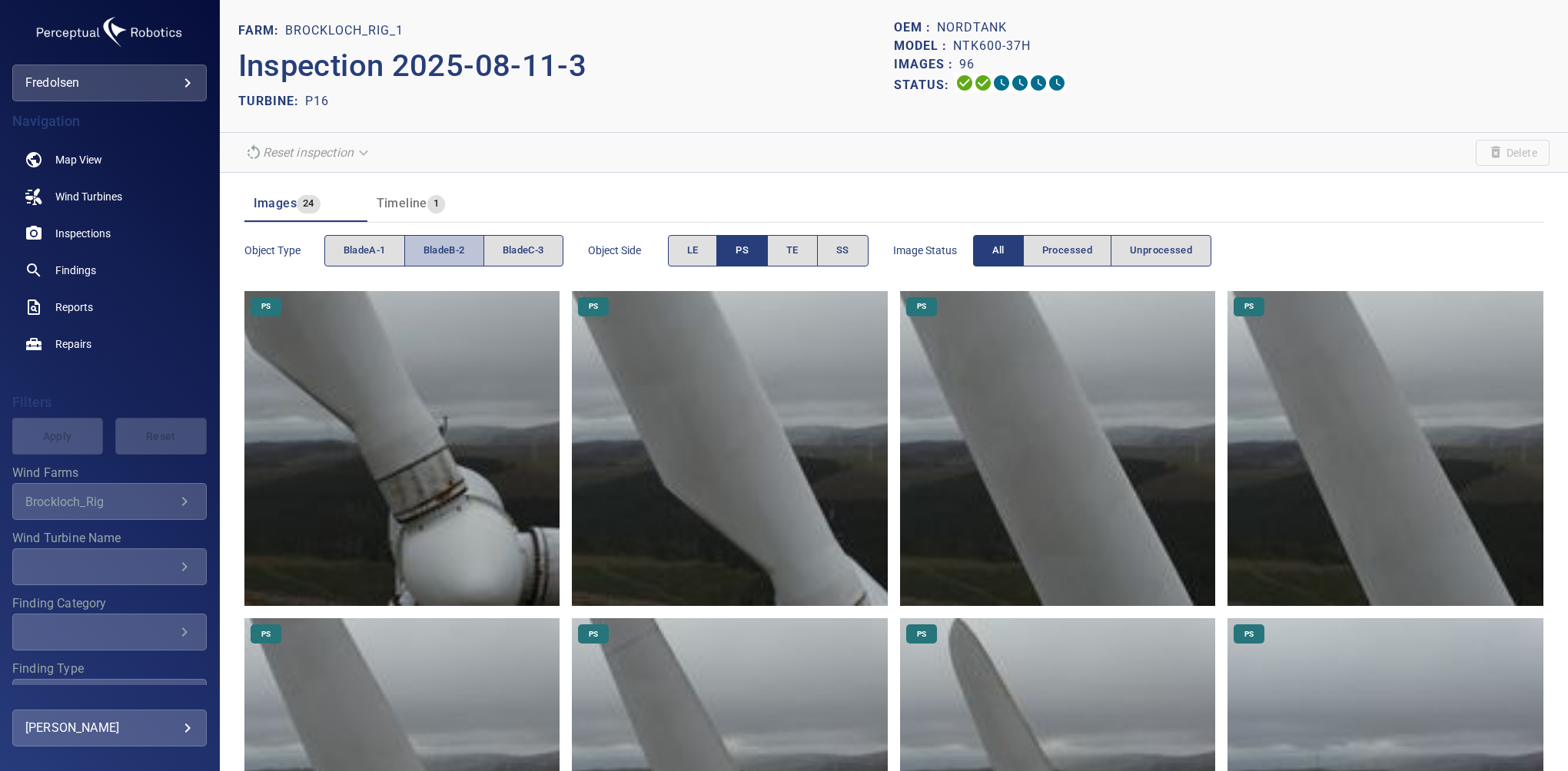
click at [455, 248] on span "bladeB-2" at bounding box center [444, 251] width 42 height 18
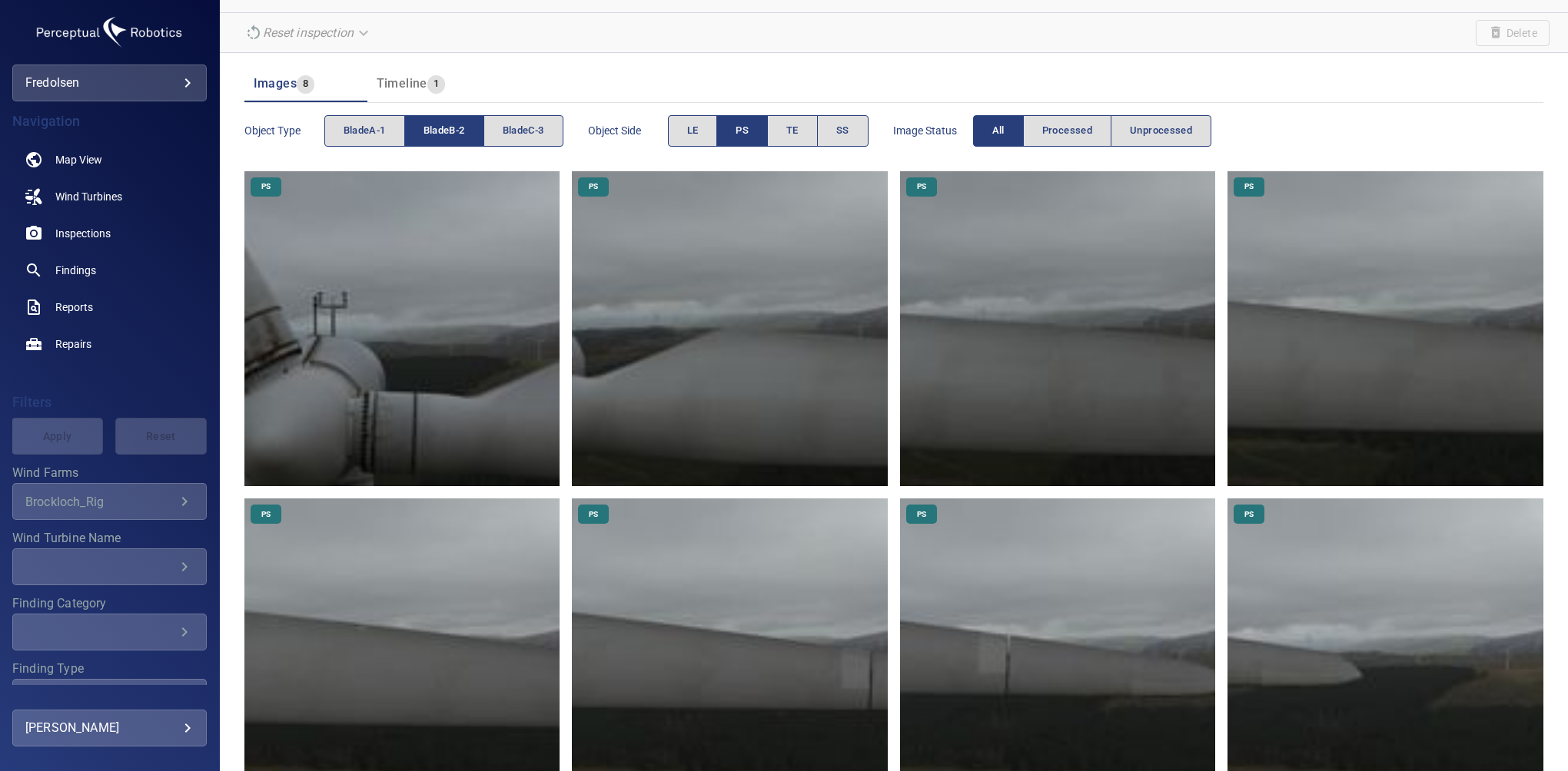
scroll to position [194, 0]
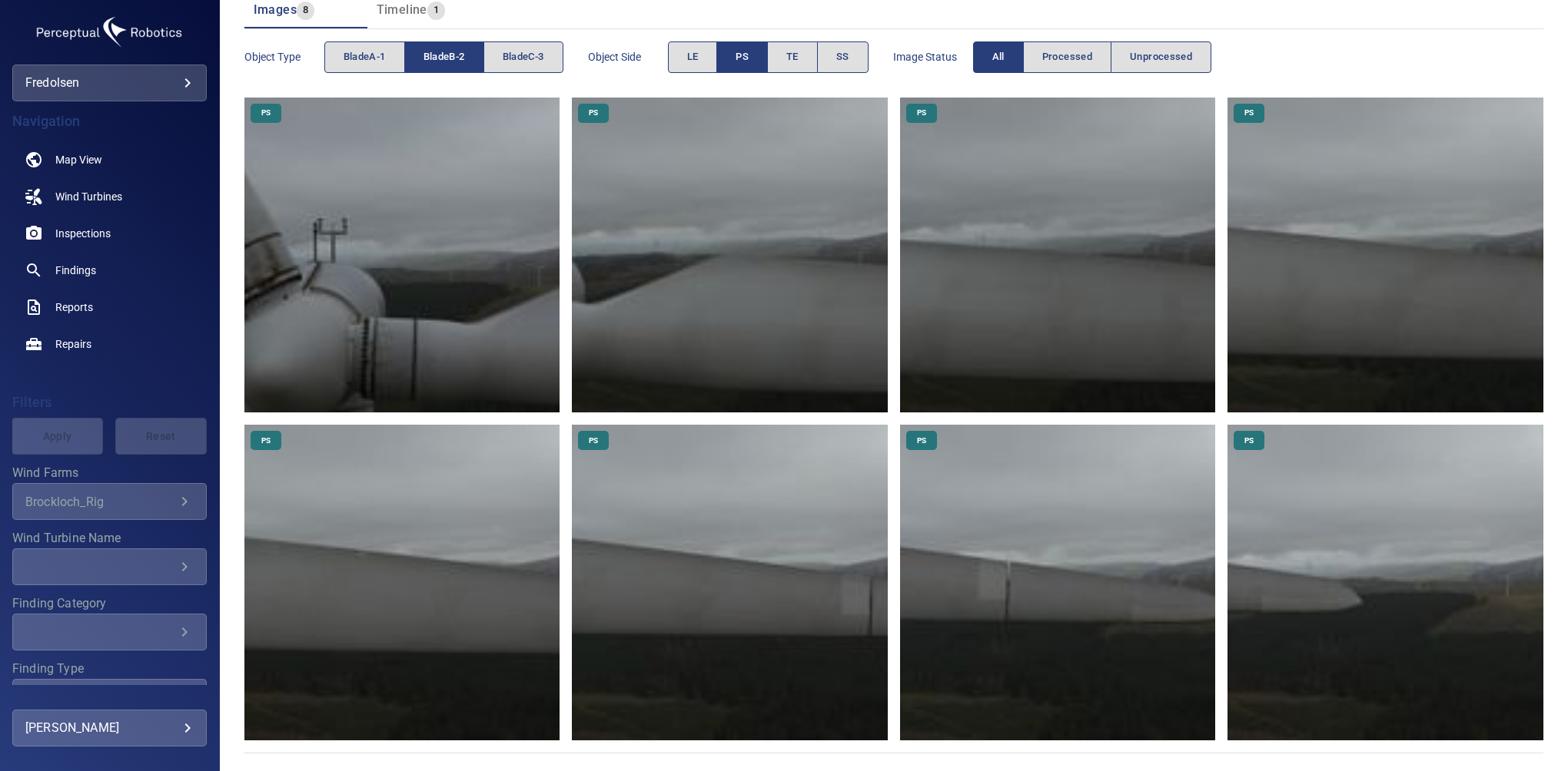
click at [741, 56] on span "PS" at bounding box center [742, 57] width 13 height 18
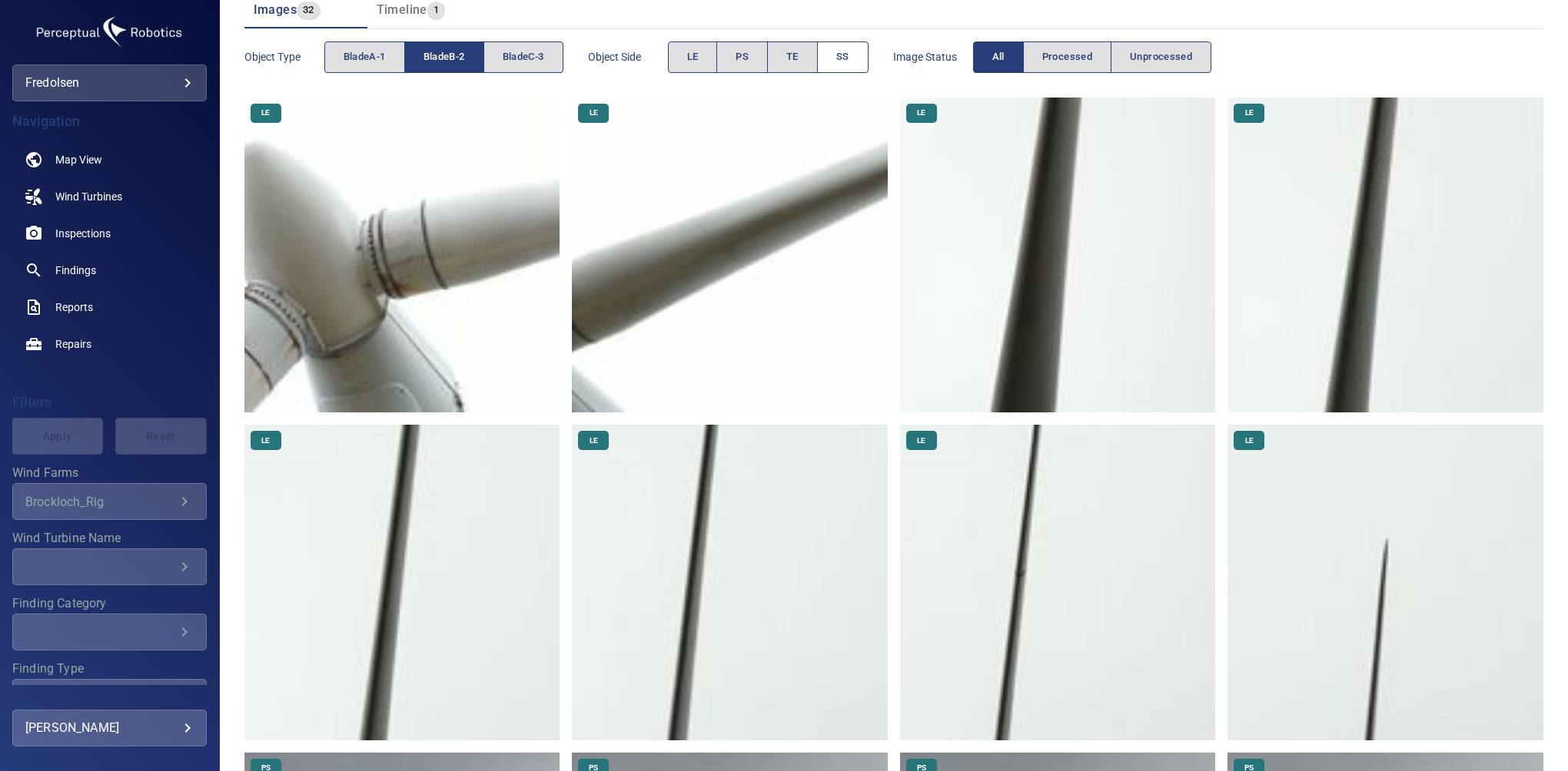
click at [838, 60] on span "SS" at bounding box center [843, 57] width 13 height 18
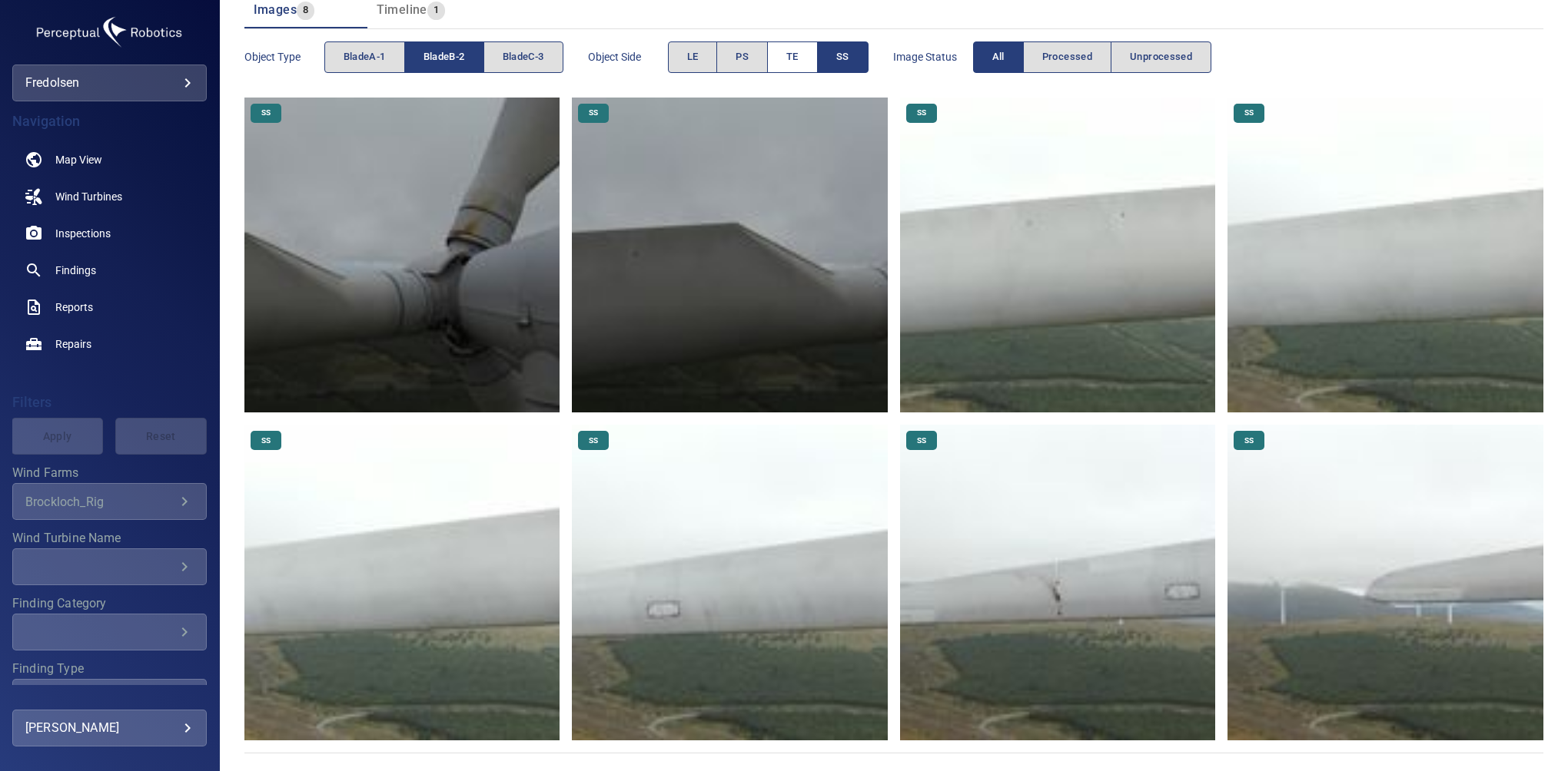
click at [804, 56] on button "TE" at bounding box center [793, 57] width 51 height 31
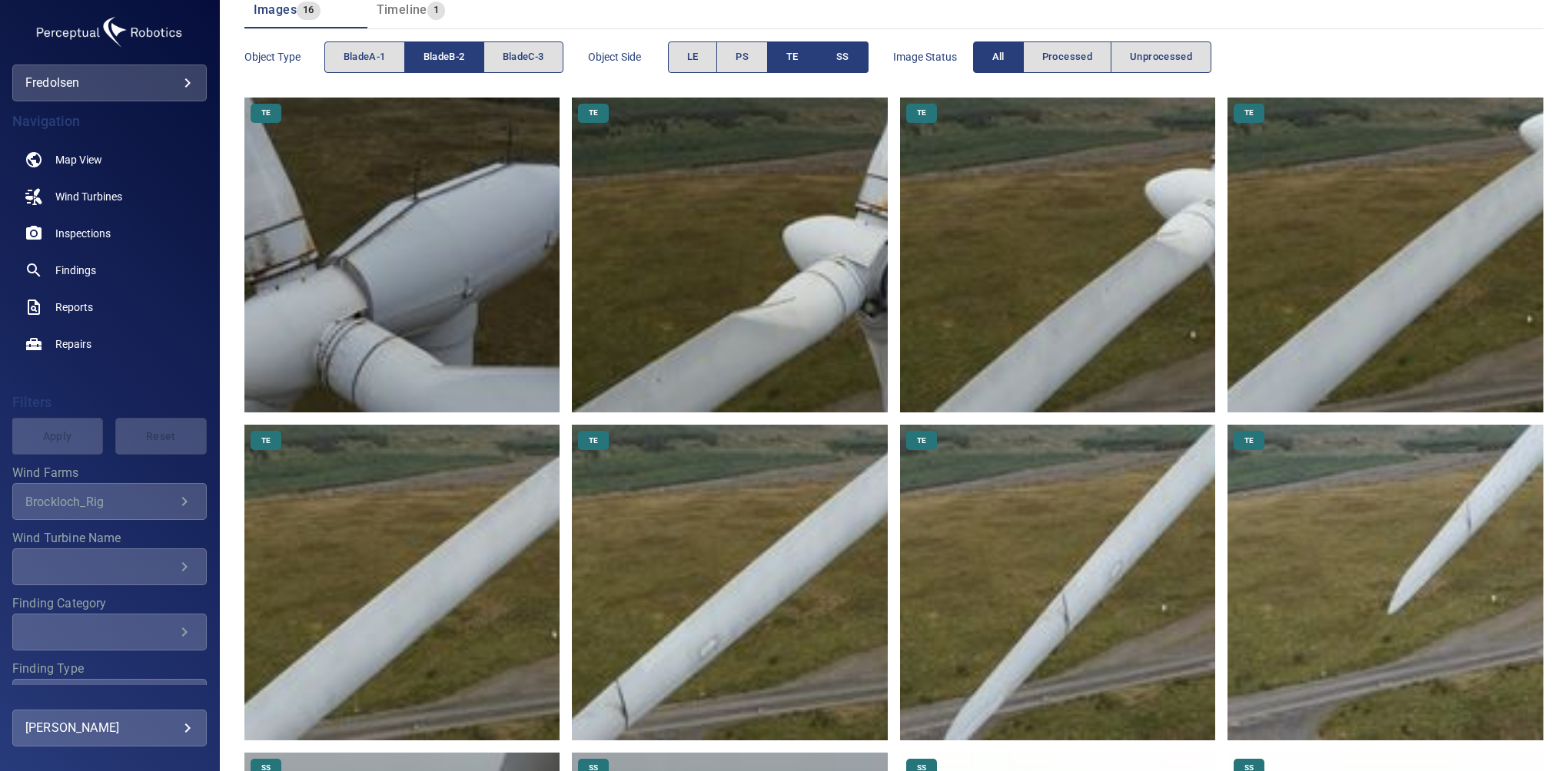
click at [849, 60] on span "SS" at bounding box center [843, 57] width 13 height 18
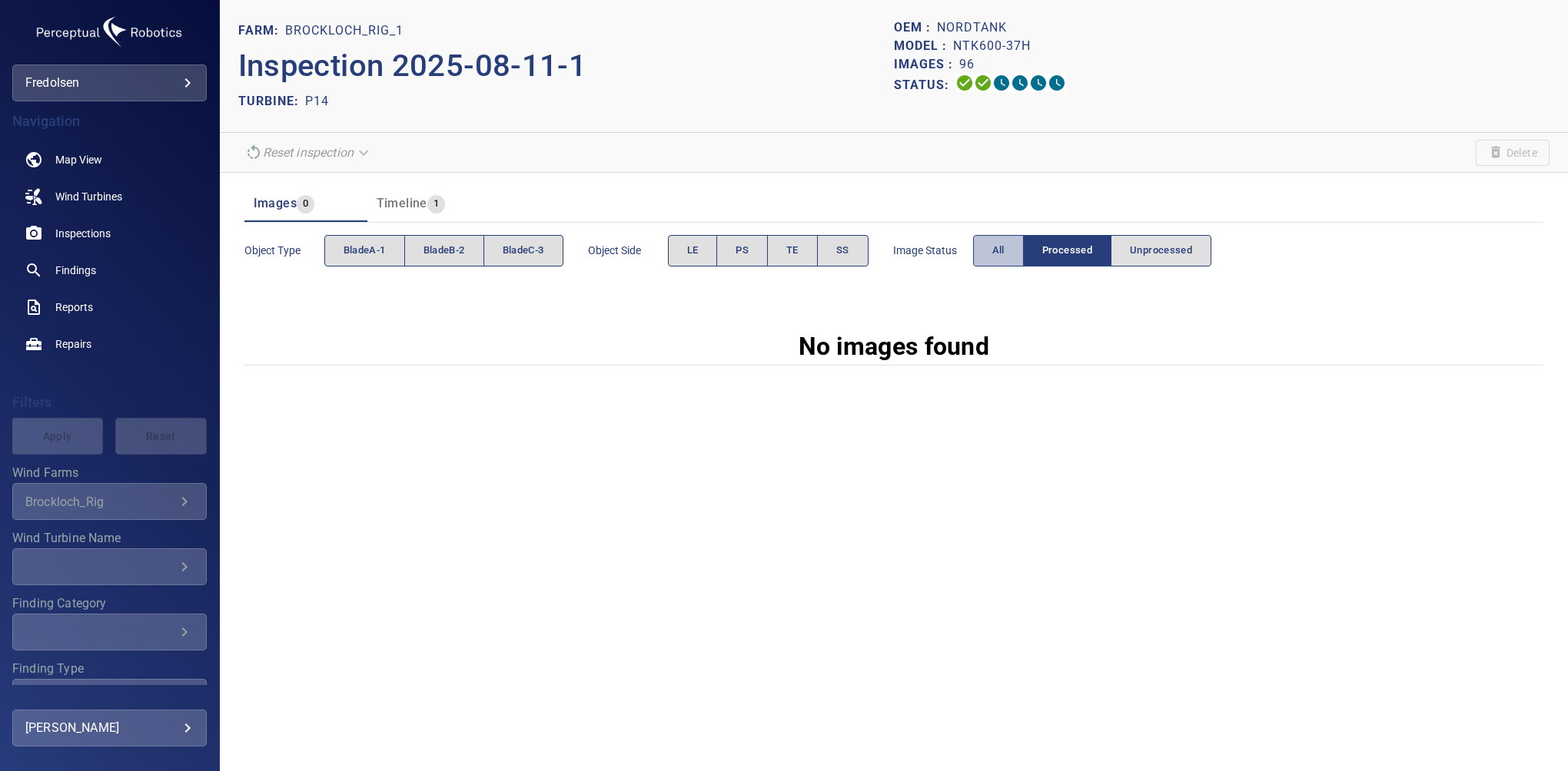
click at [995, 251] on span "All" at bounding box center [999, 251] width 13 height 18
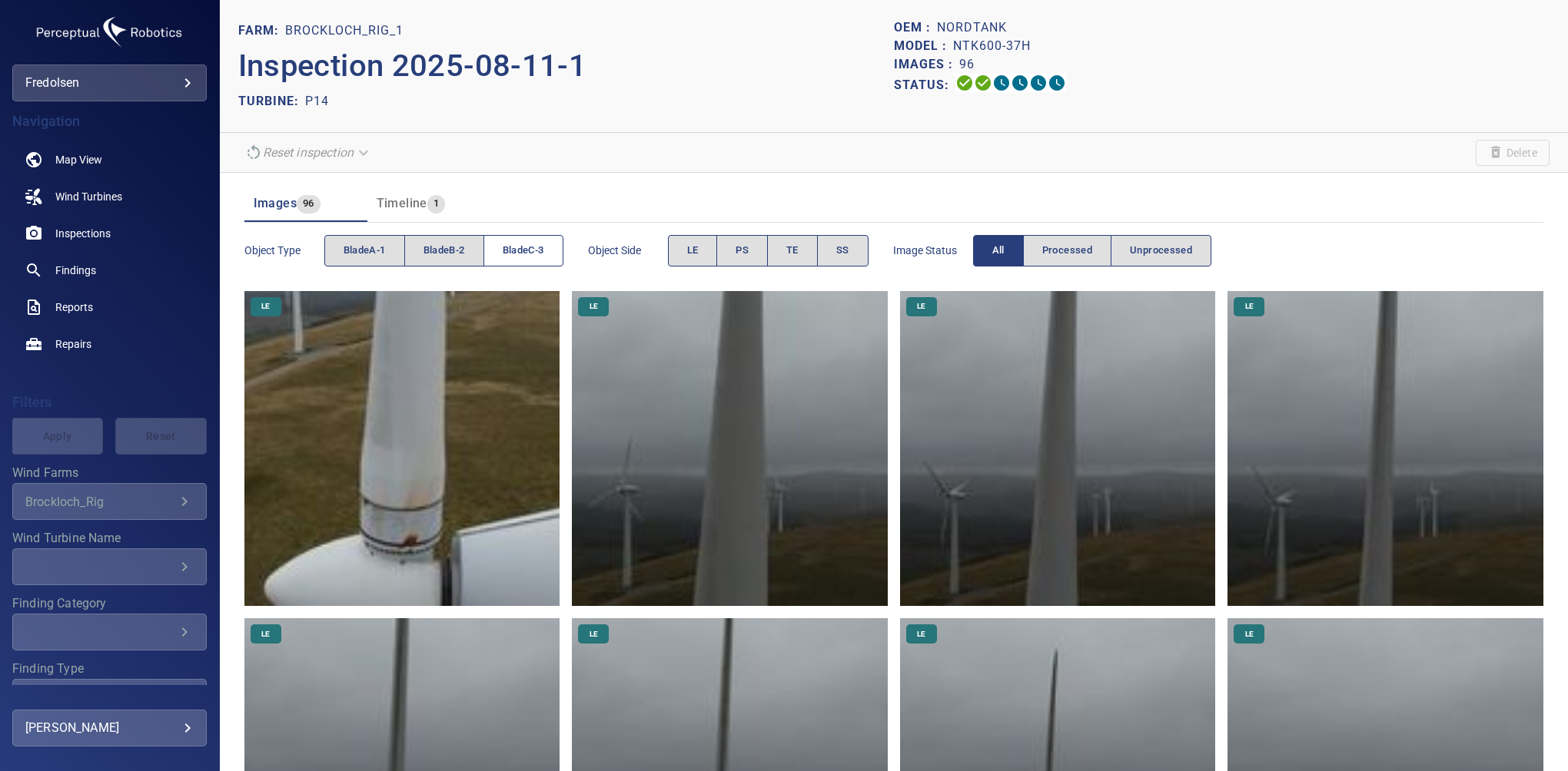
click at [527, 242] on span "bladeC-3" at bounding box center [523, 251] width 42 height 18
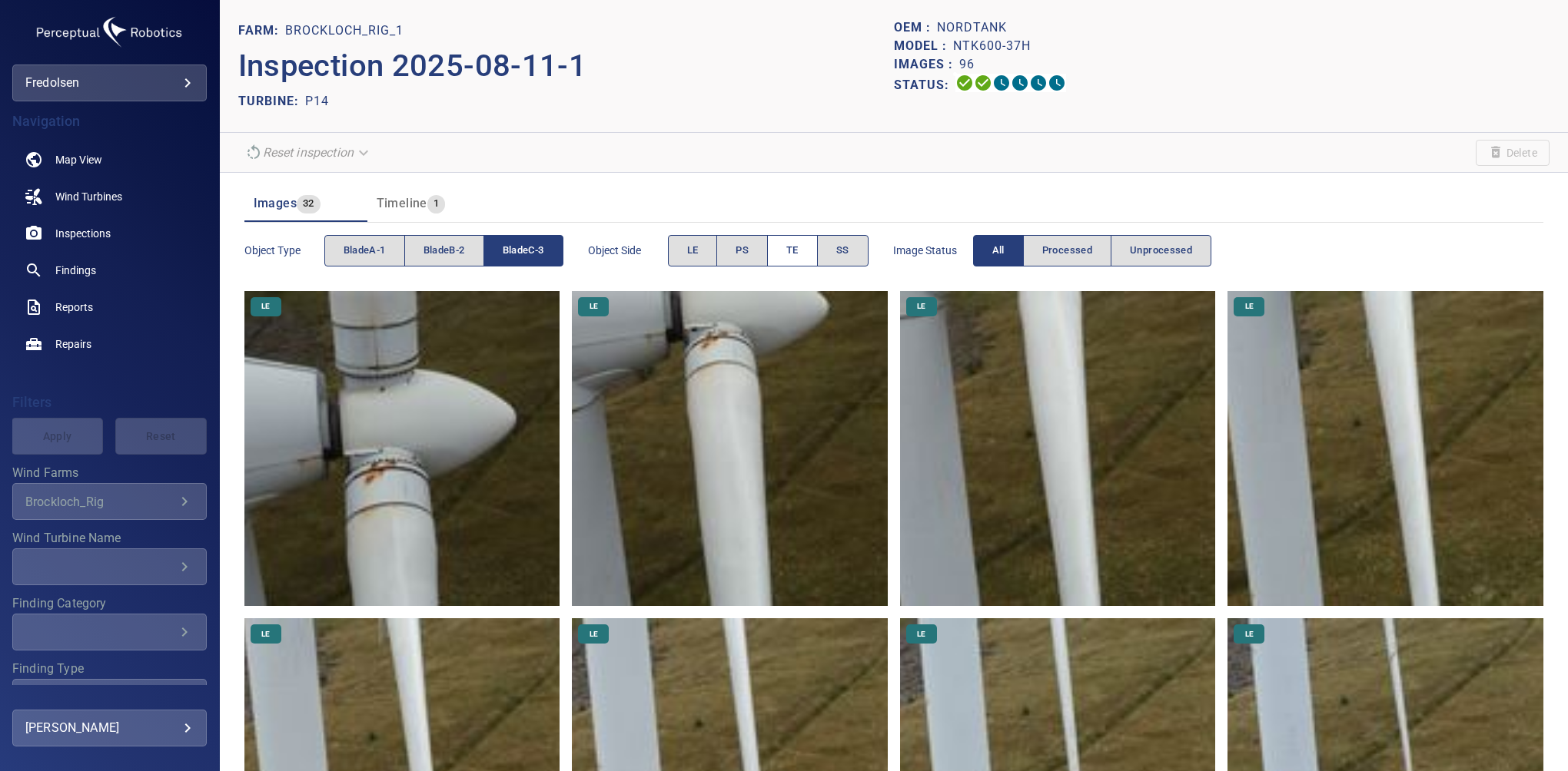
click at [790, 248] on span "TE" at bounding box center [793, 251] width 13 height 18
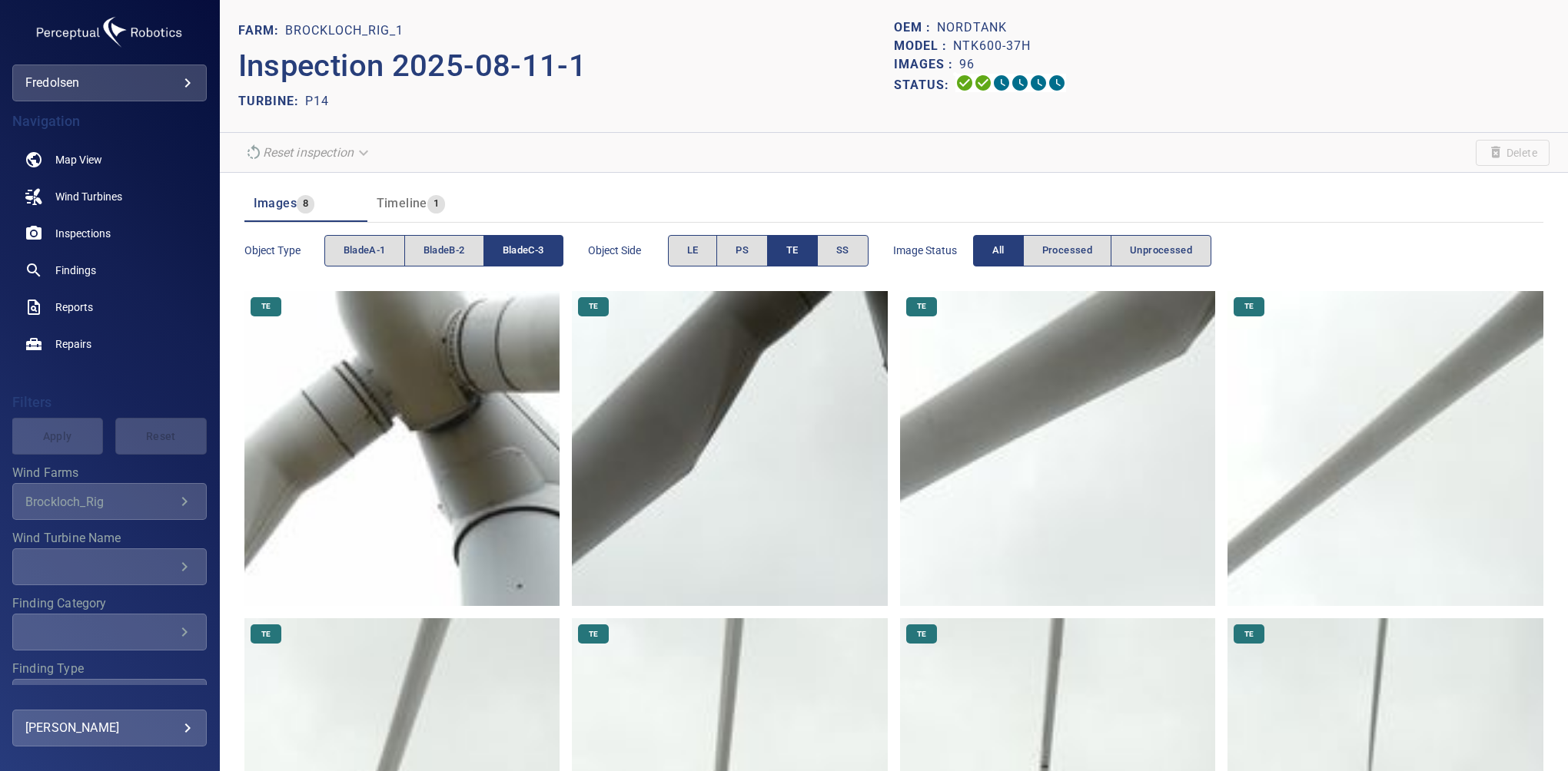
scroll to position [181, 0]
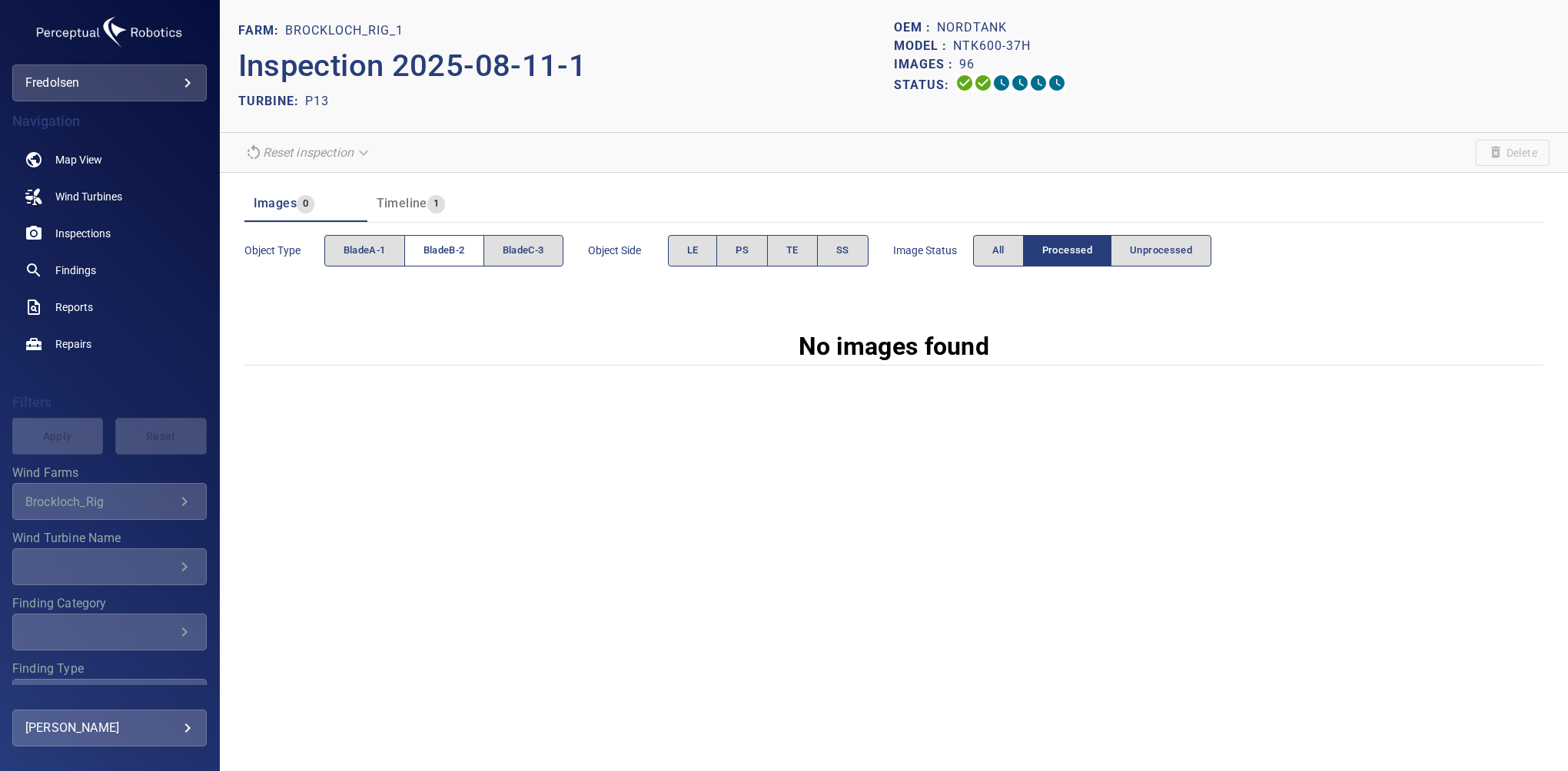
click at [450, 261] on button "bladeB-2" at bounding box center [445, 251] width 80 height 31
click at [690, 254] on span "LE" at bounding box center [693, 251] width 12 height 18
click at [982, 259] on button "All" at bounding box center [998, 251] width 51 height 31
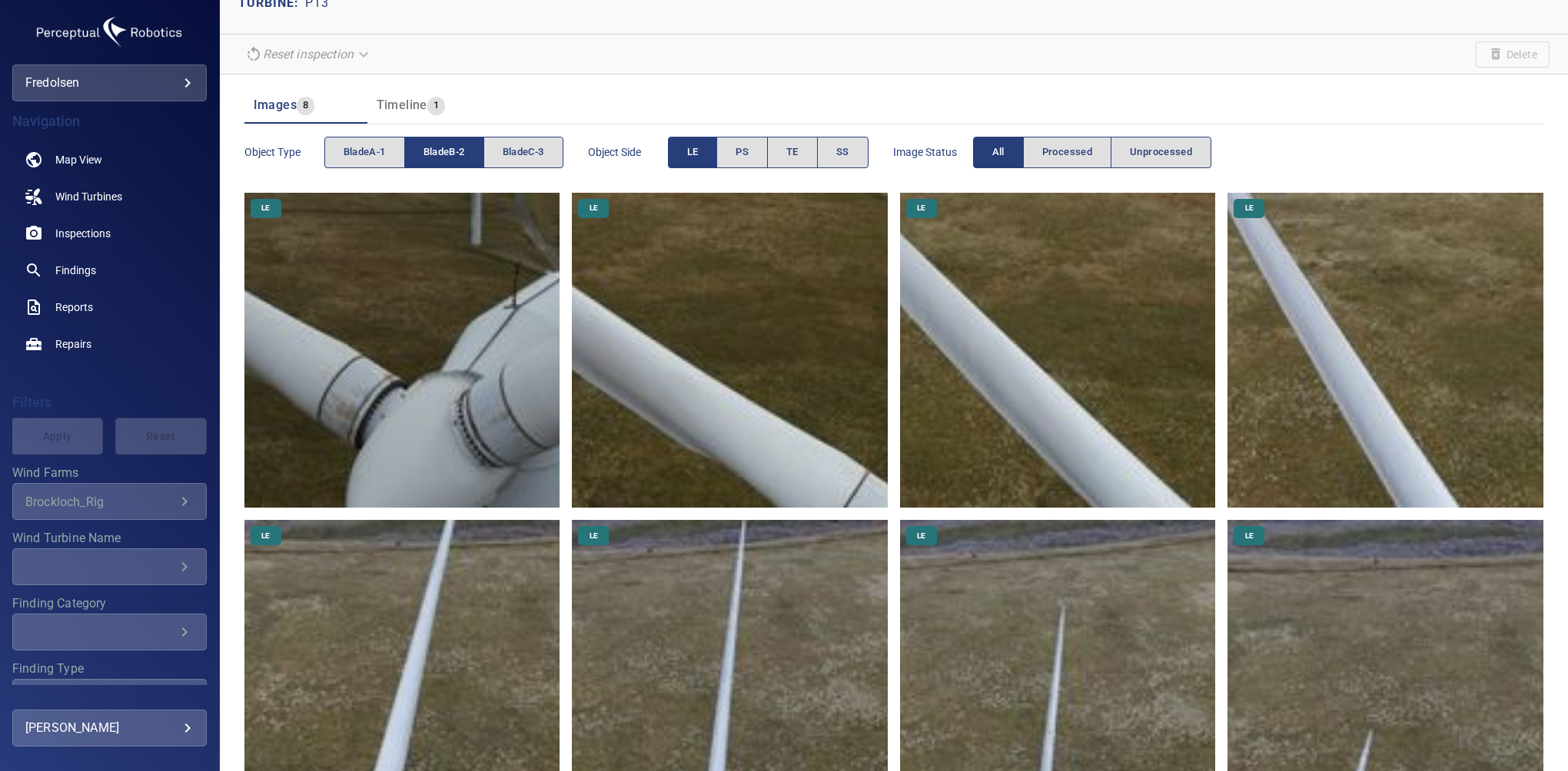
scroll to position [180, 0]
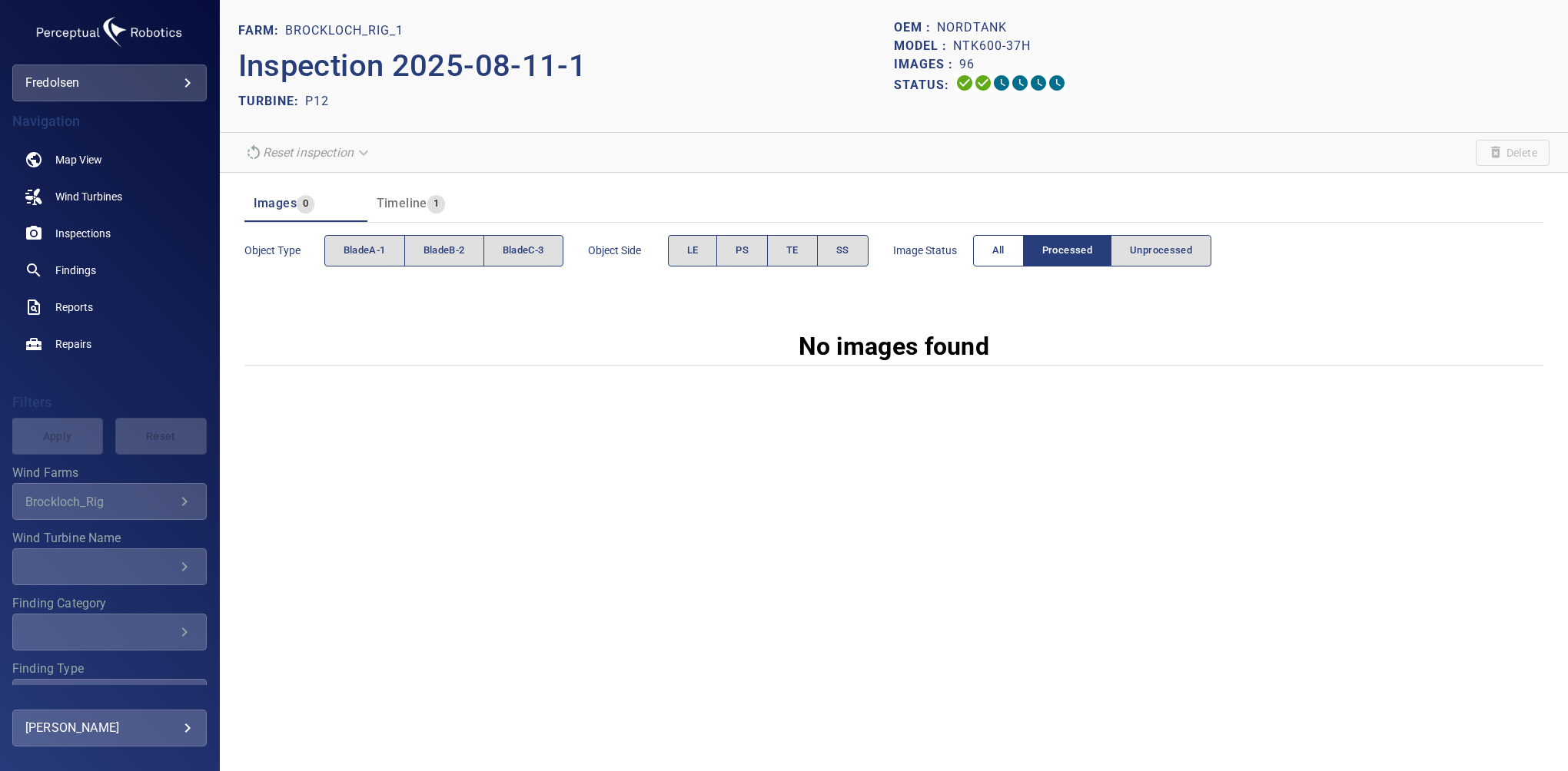
click at [996, 254] on span "All" at bounding box center [999, 251] width 13 height 18
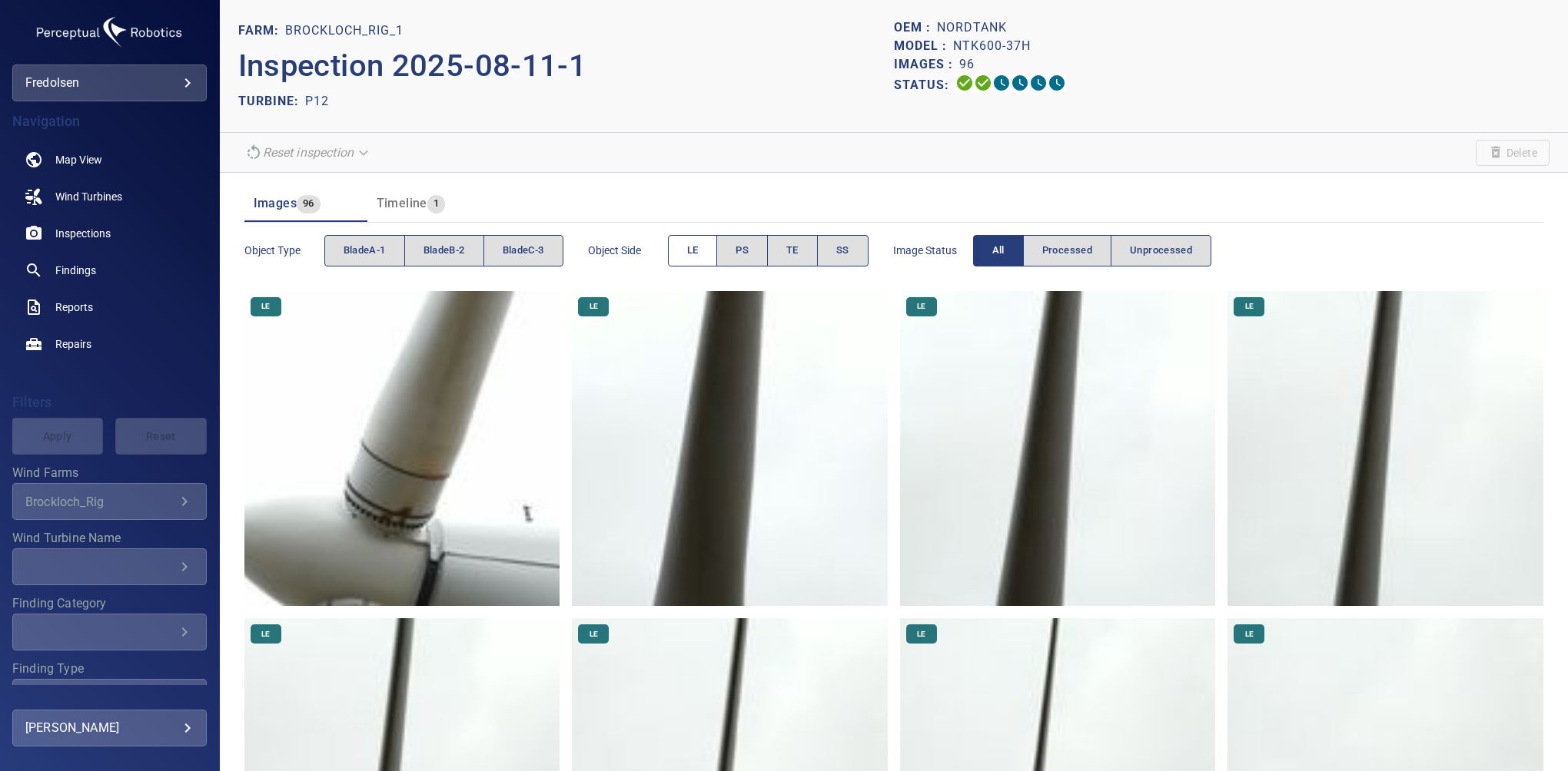
click at [699, 248] on span "LE" at bounding box center [693, 251] width 12 height 18
click at [702, 252] on button "LE" at bounding box center [693, 251] width 50 height 31
click at [744, 252] on span "PS" at bounding box center [742, 251] width 13 height 18
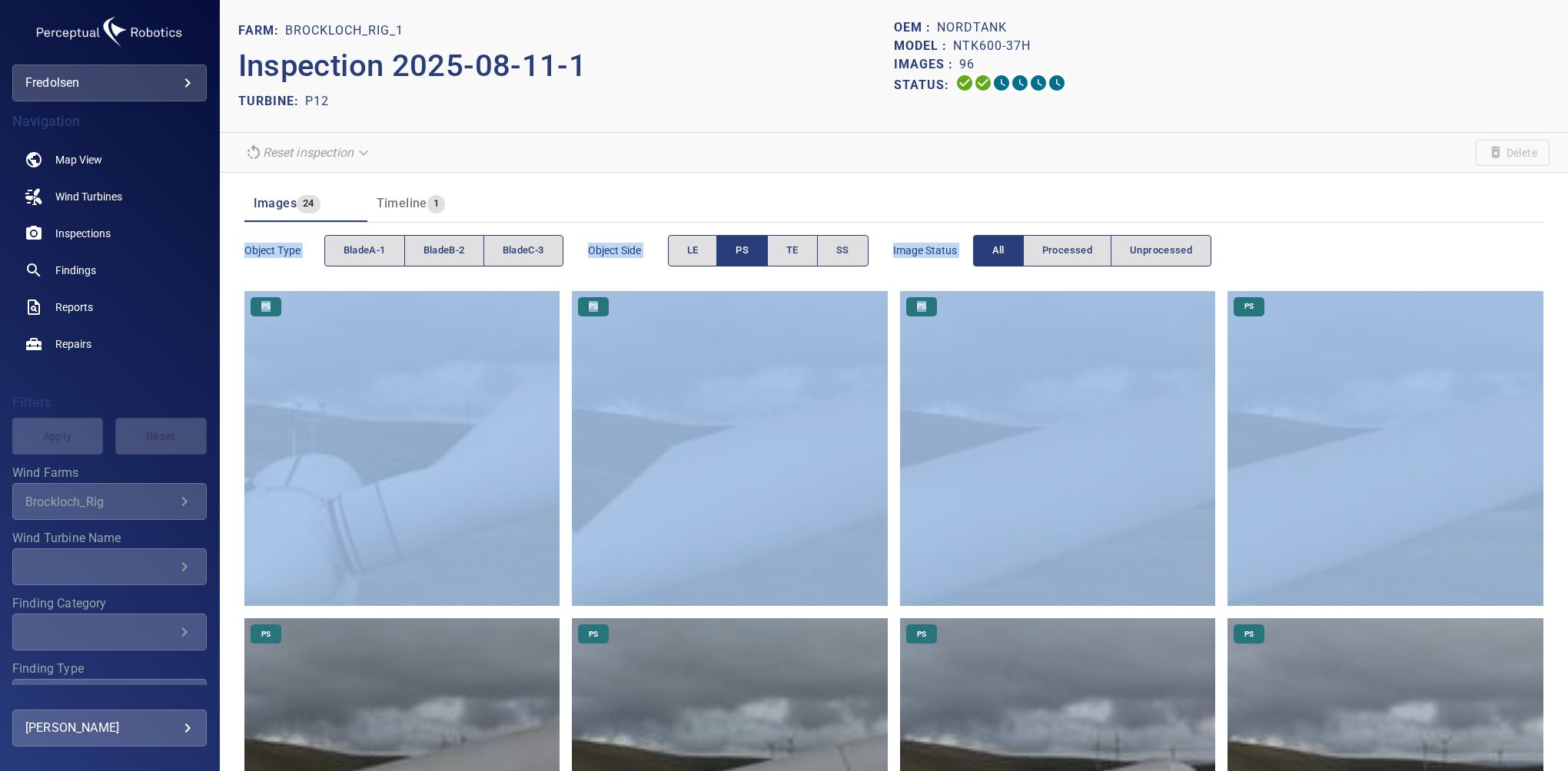
drag, startPoint x: 1555, startPoint y: 149, endPoint x: 1570, endPoint y: 297, distance: 148.8
click at [1567, 297] on html "**********" at bounding box center [784, 386] width 1568 height 771
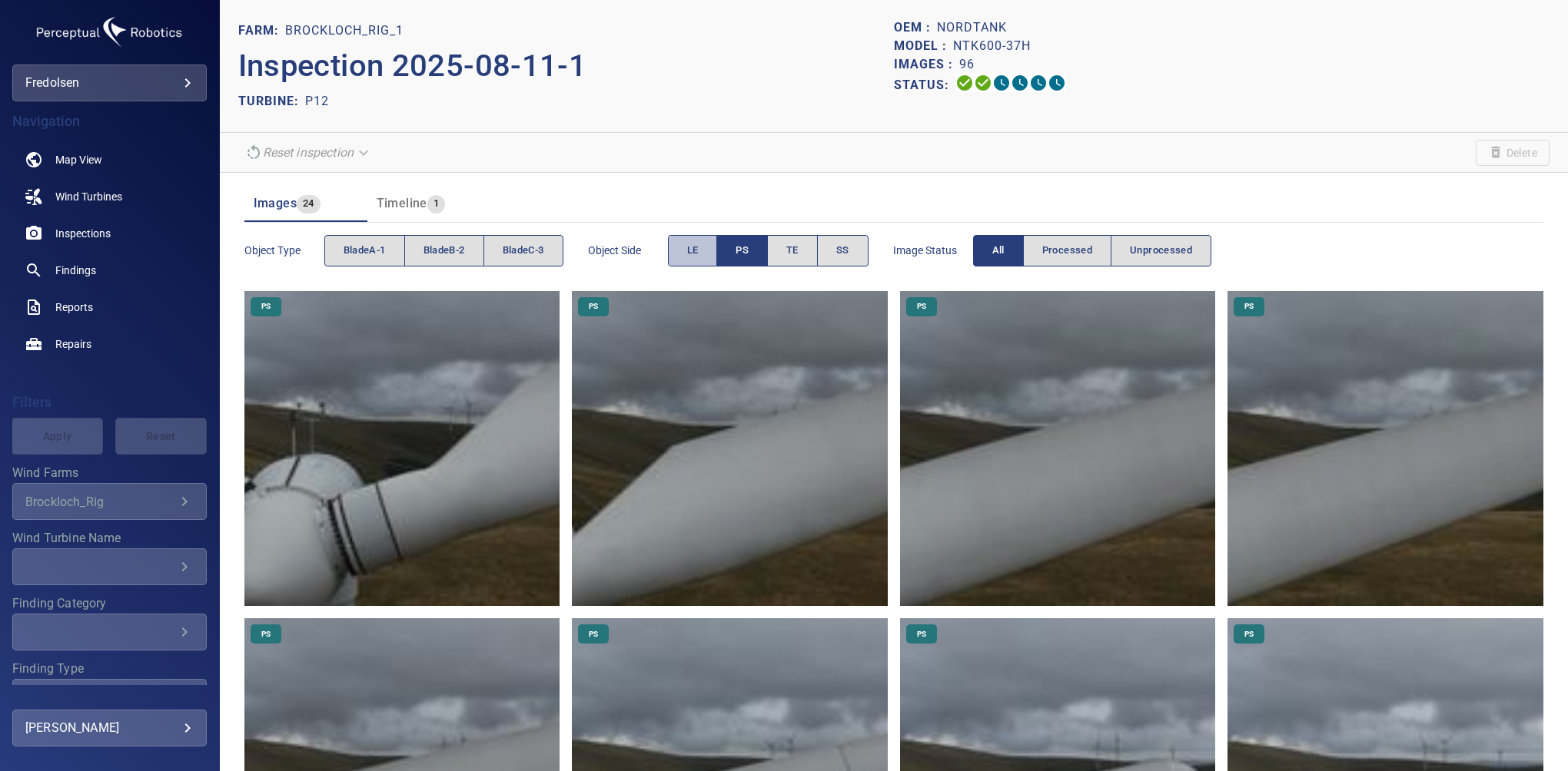
click at [693, 245] on span "LE" at bounding box center [693, 251] width 12 height 18
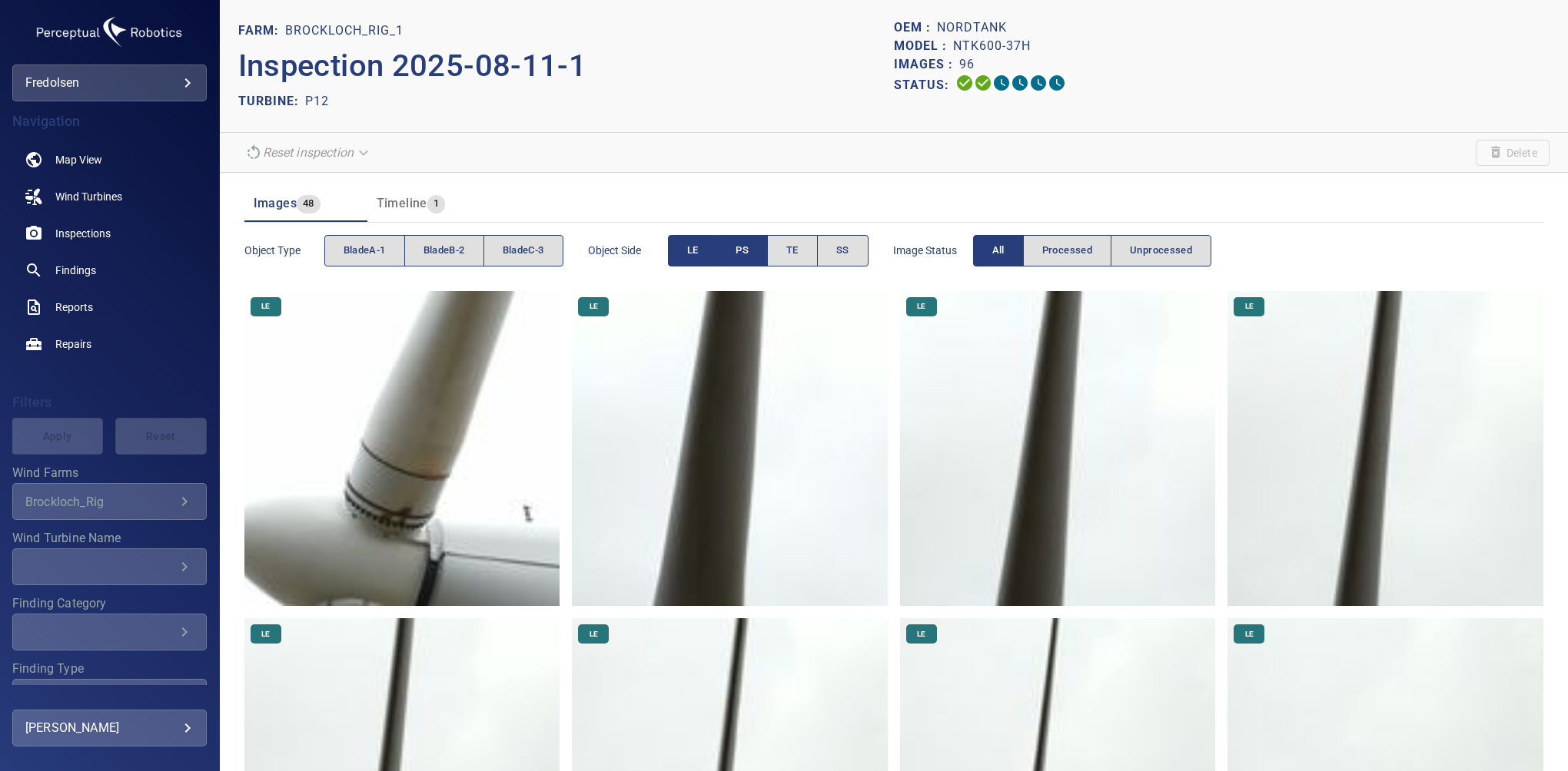
click at [710, 250] on button "LE" at bounding box center [693, 251] width 50 height 31
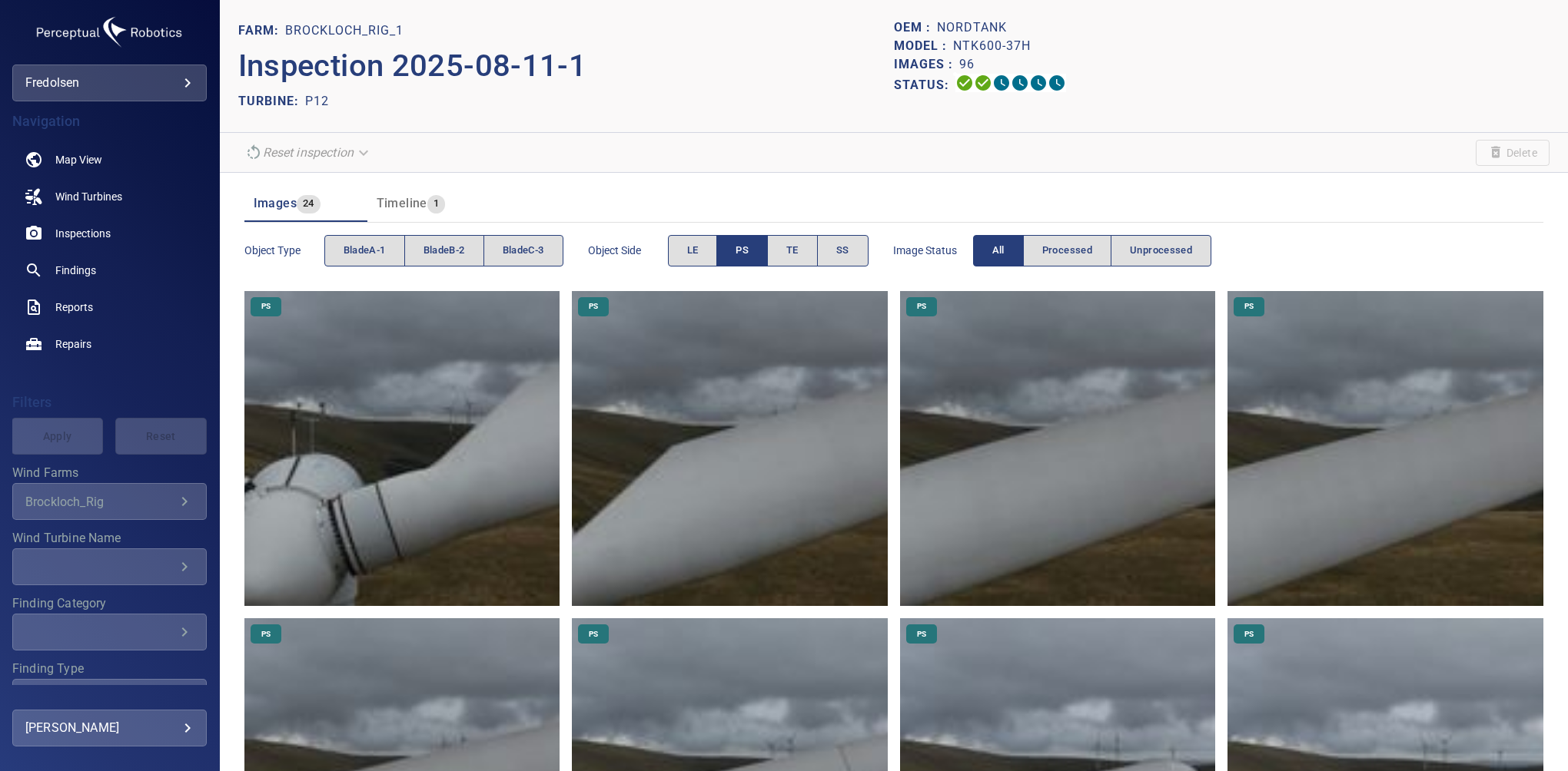
click at [736, 245] on button "PS" at bounding box center [742, 251] width 52 height 31
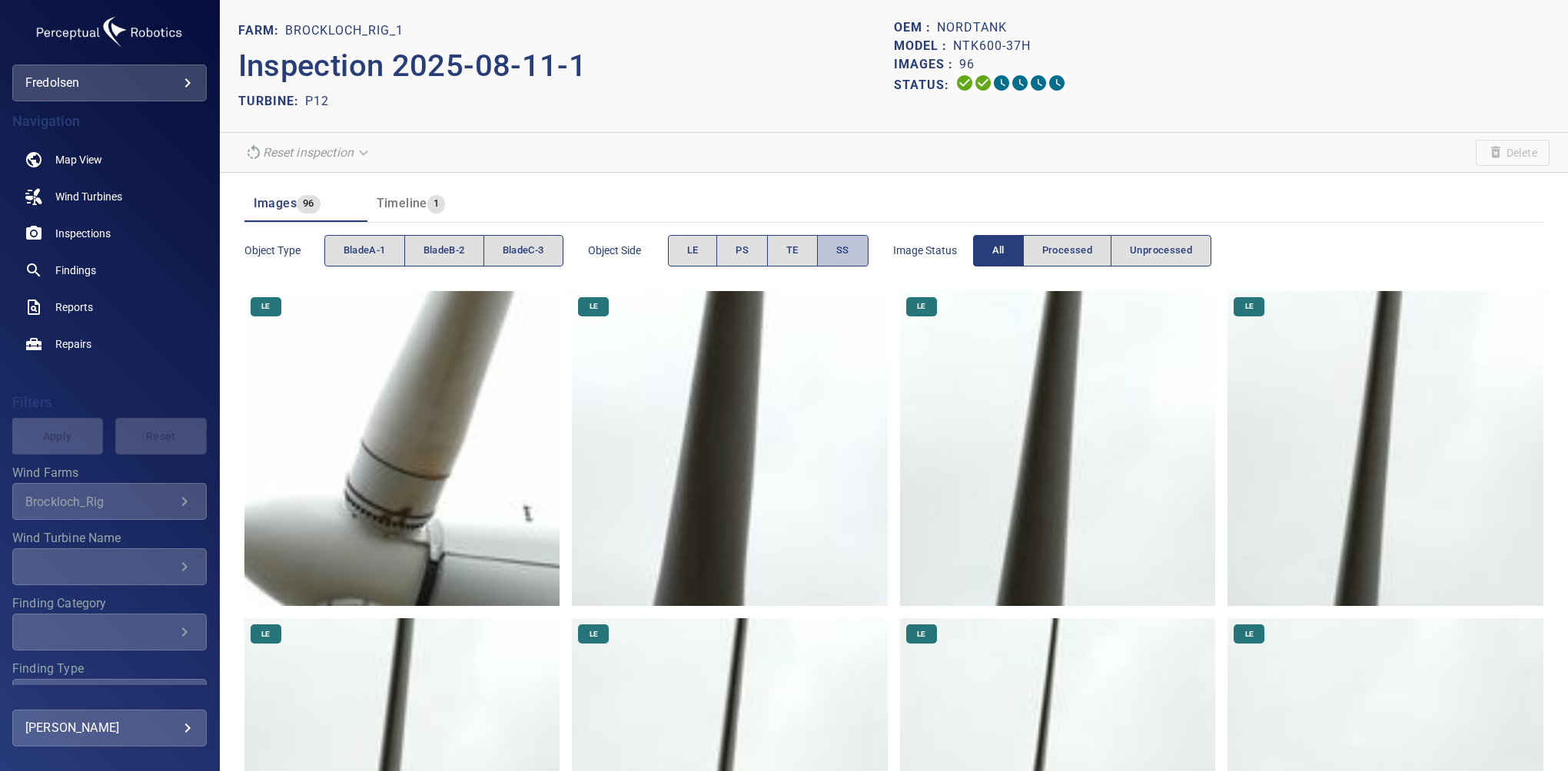
click at [851, 244] on button "SS" at bounding box center [843, 251] width 52 height 31
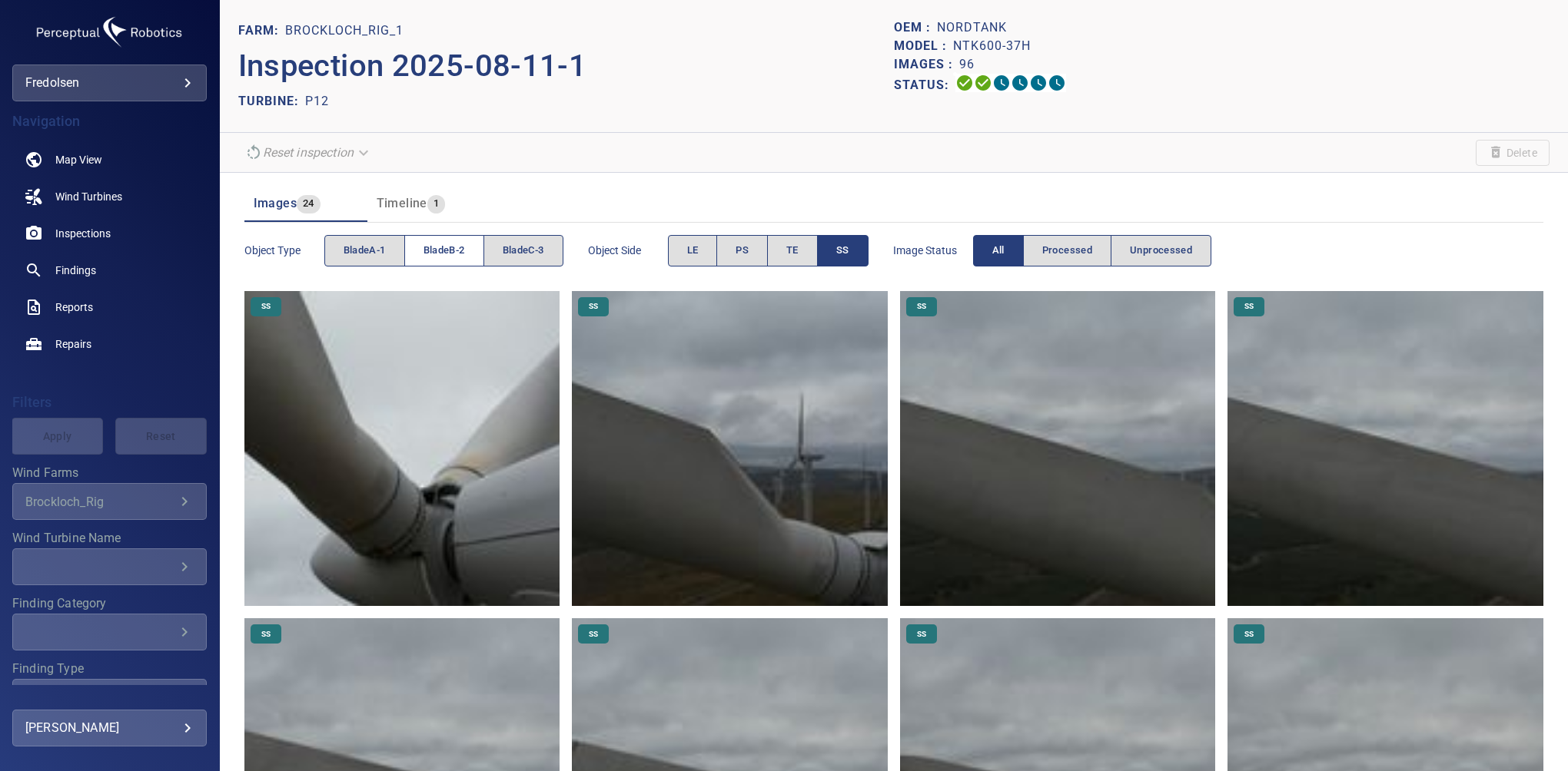
click at [457, 244] on span "bladeB-2" at bounding box center [444, 251] width 42 height 18
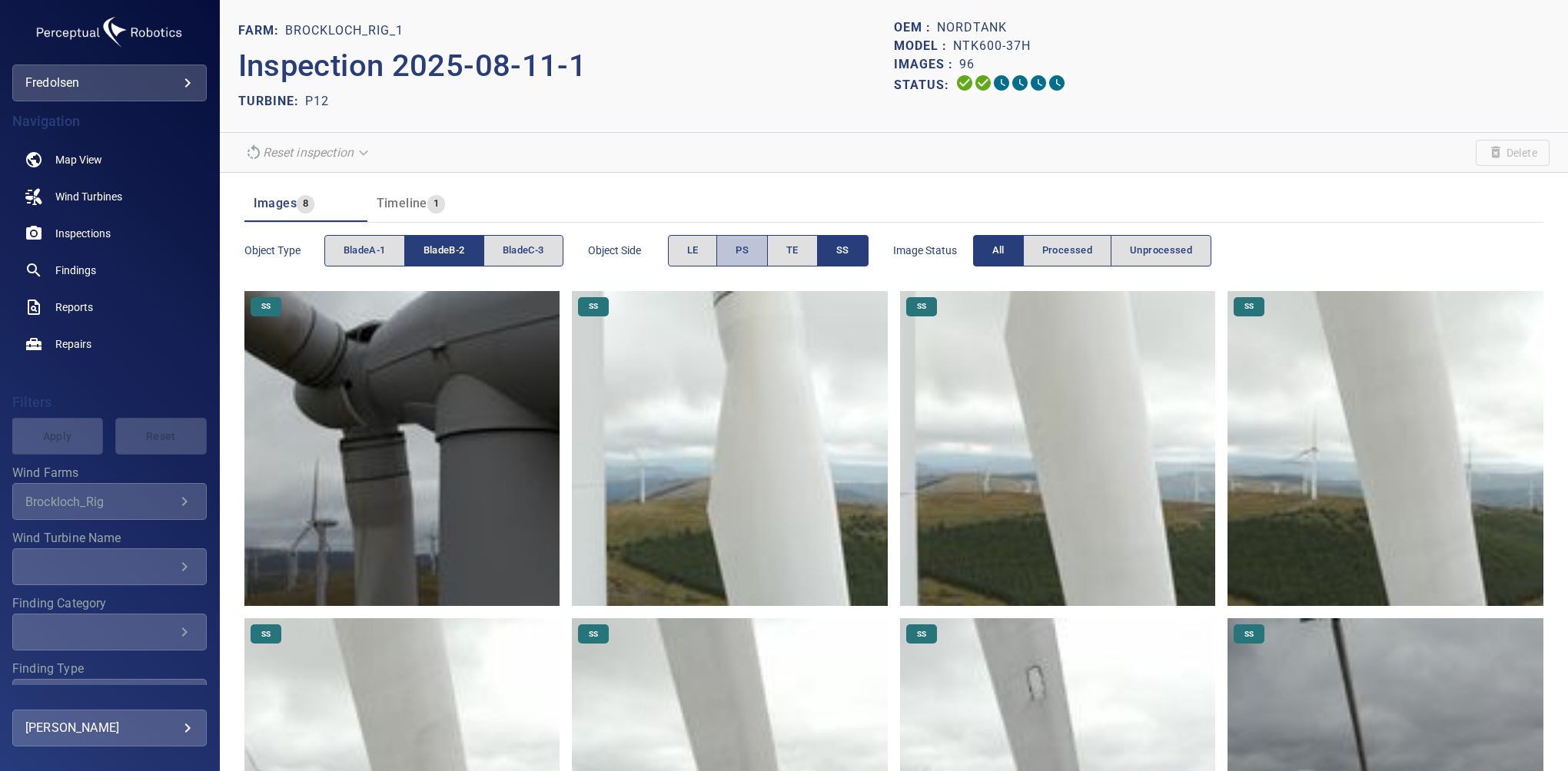
click at [749, 249] on span "PS" at bounding box center [742, 251] width 13 height 18
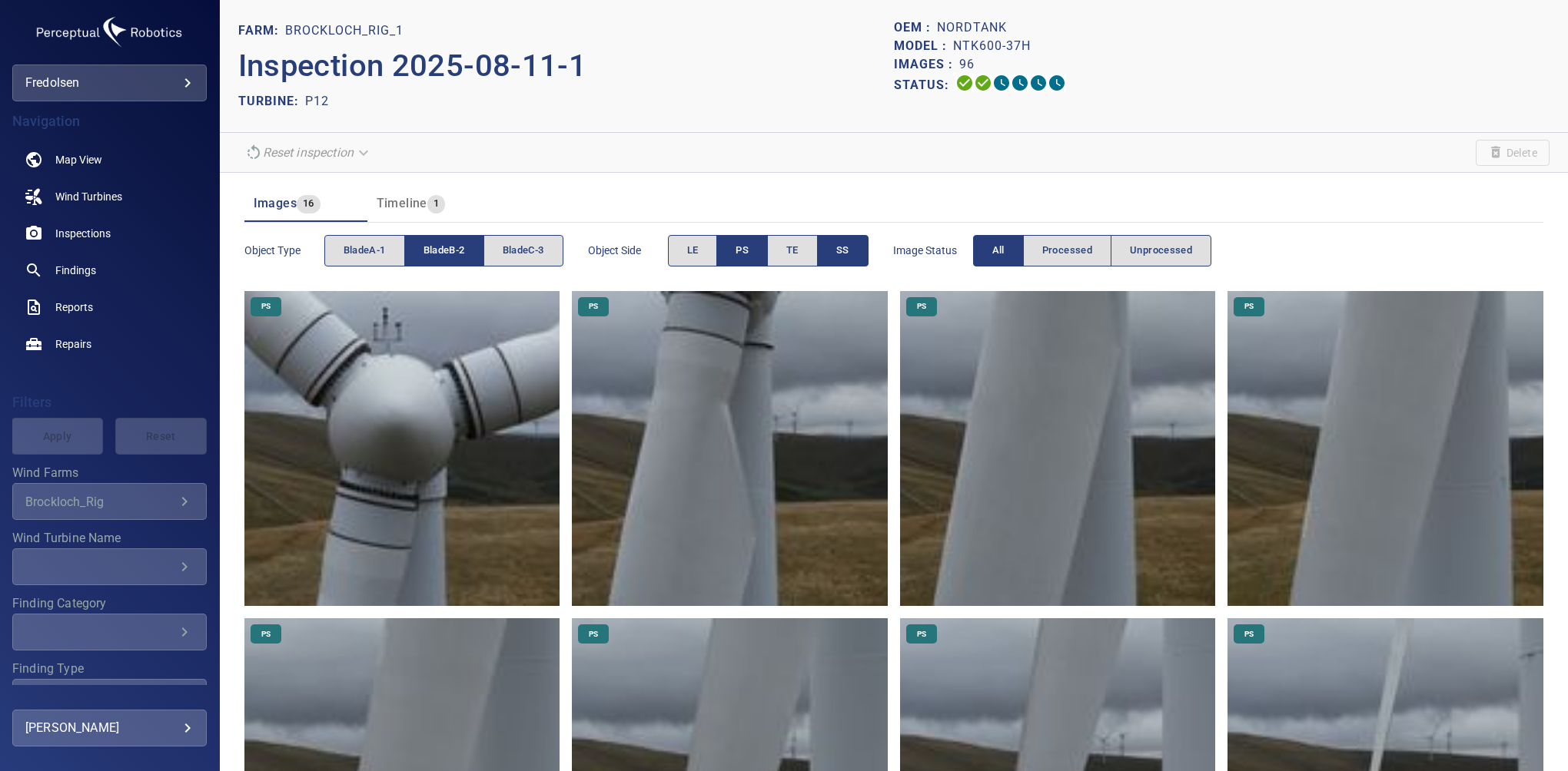
click at [851, 246] on button "SS" at bounding box center [843, 251] width 52 height 31
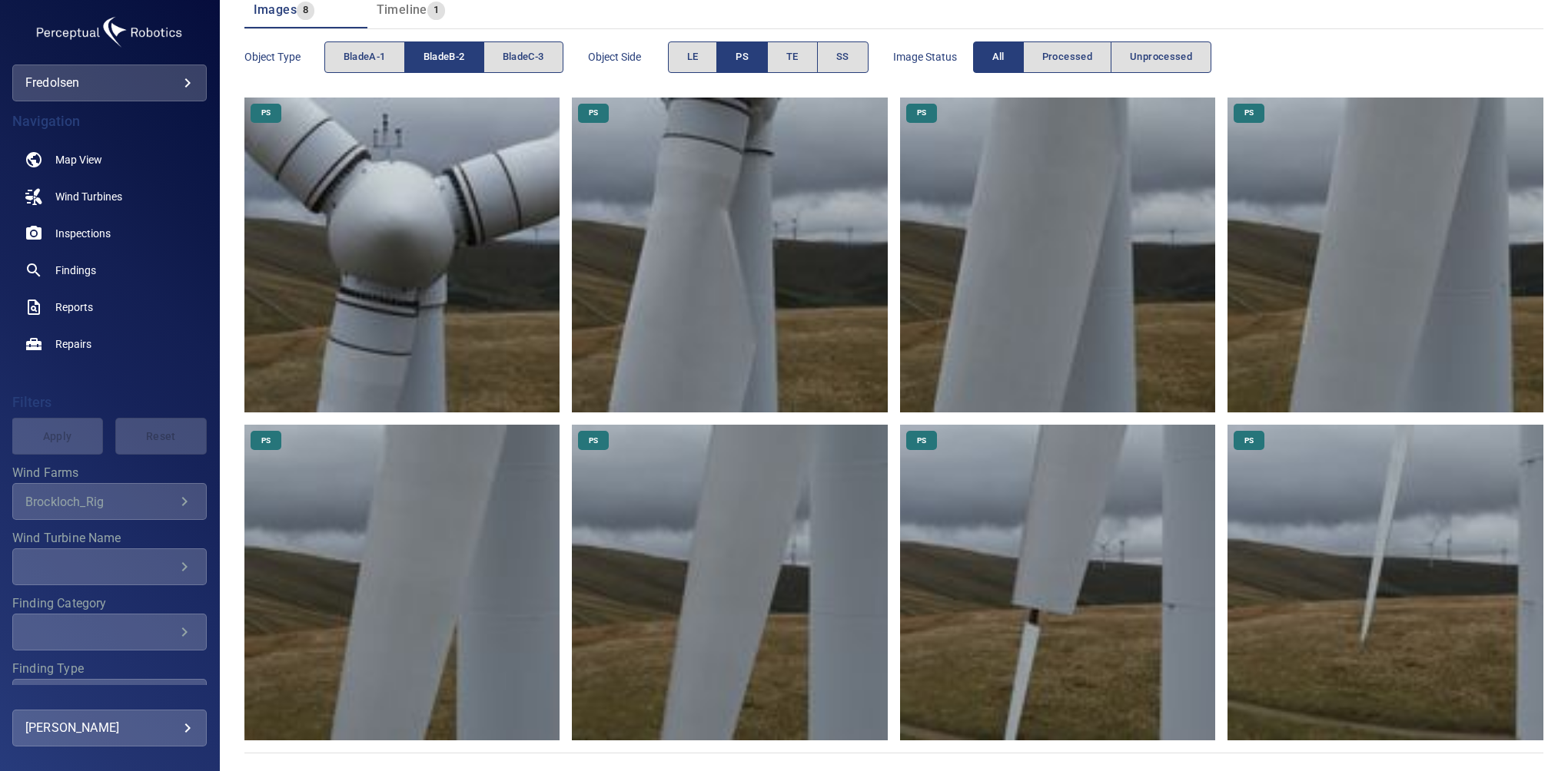
click at [736, 55] on button "PS" at bounding box center [742, 57] width 52 height 31
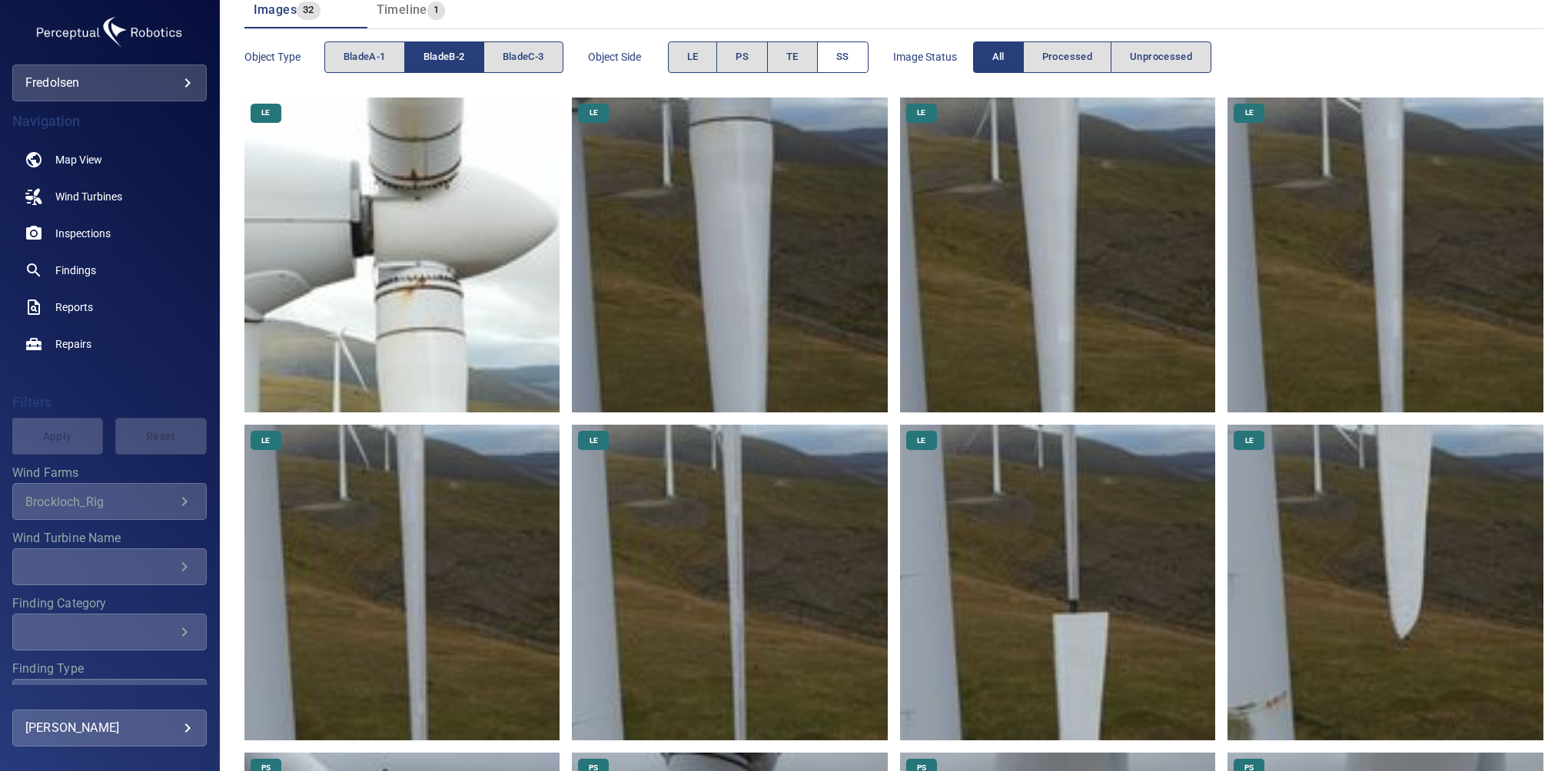
click at [839, 56] on span "SS" at bounding box center [843, 57] width 13 height 18
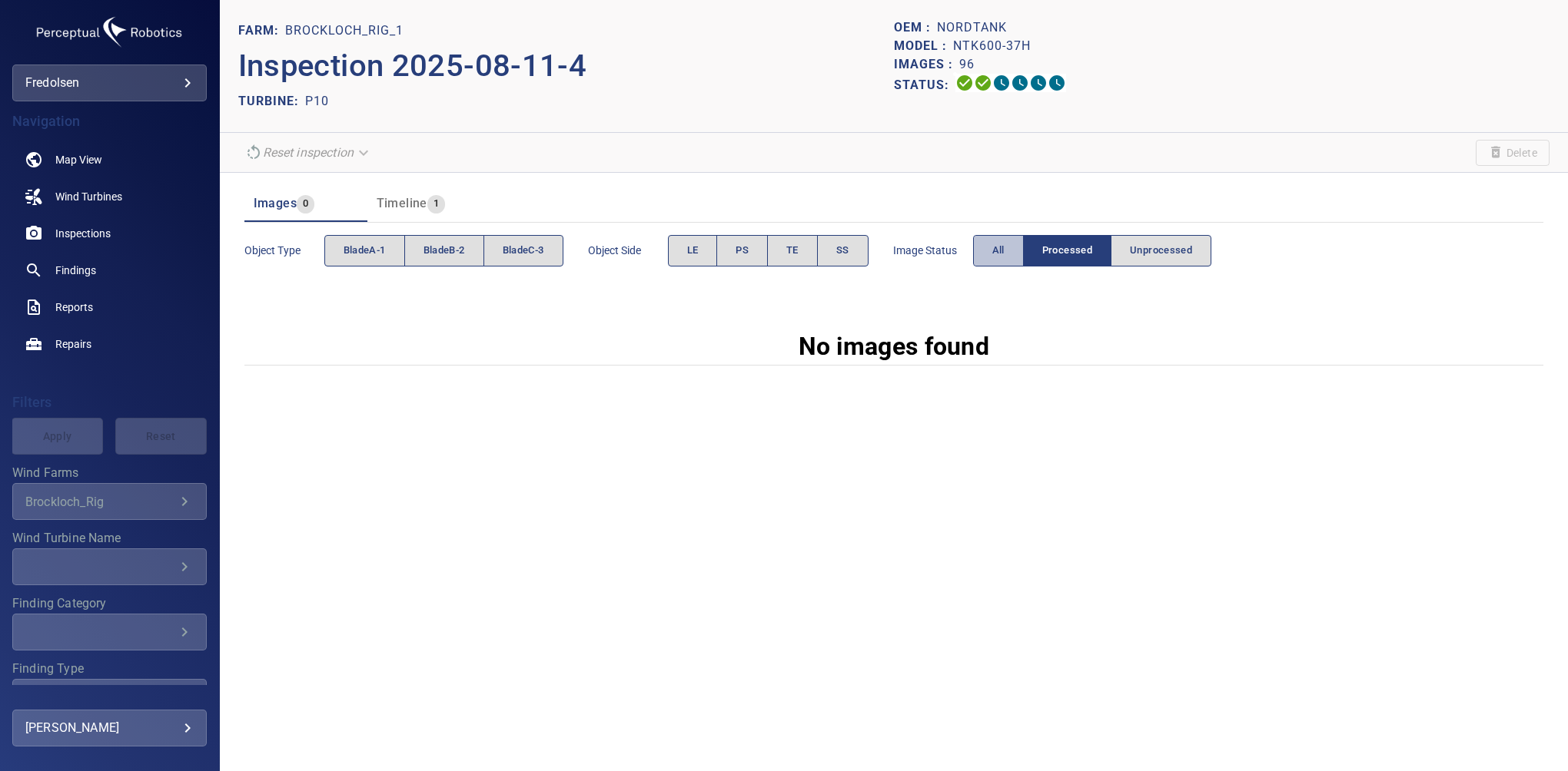
click at [989, 261] on button "All" at bounding box center [998, 251] width 51 height 31
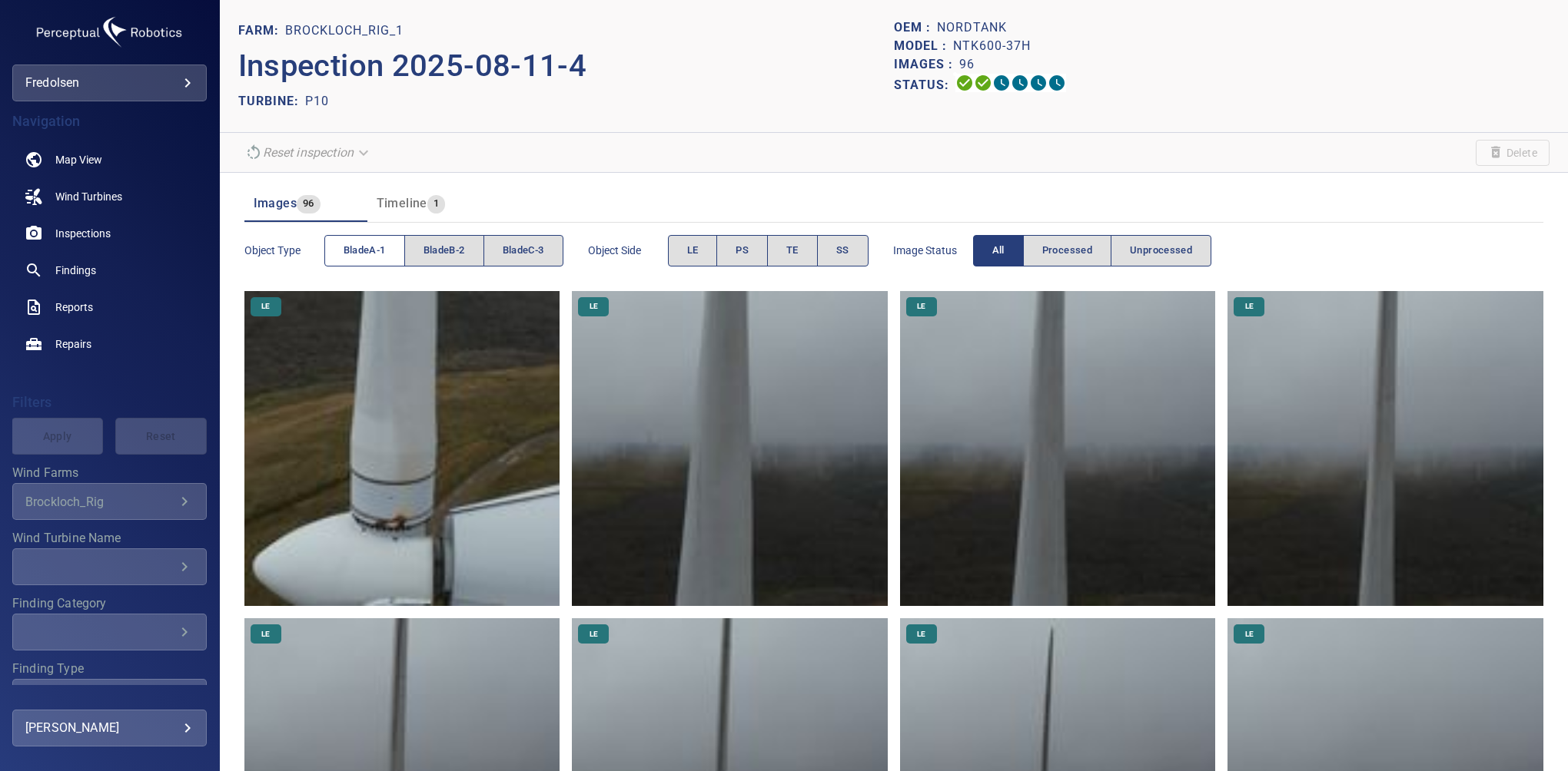
click at [376, 254] on span "bladeA-1" at bounding box center [365, 251] width 42 height 18
click at [858, 249] on button "SS" at bounding box center [843, 251] width 52 height 31
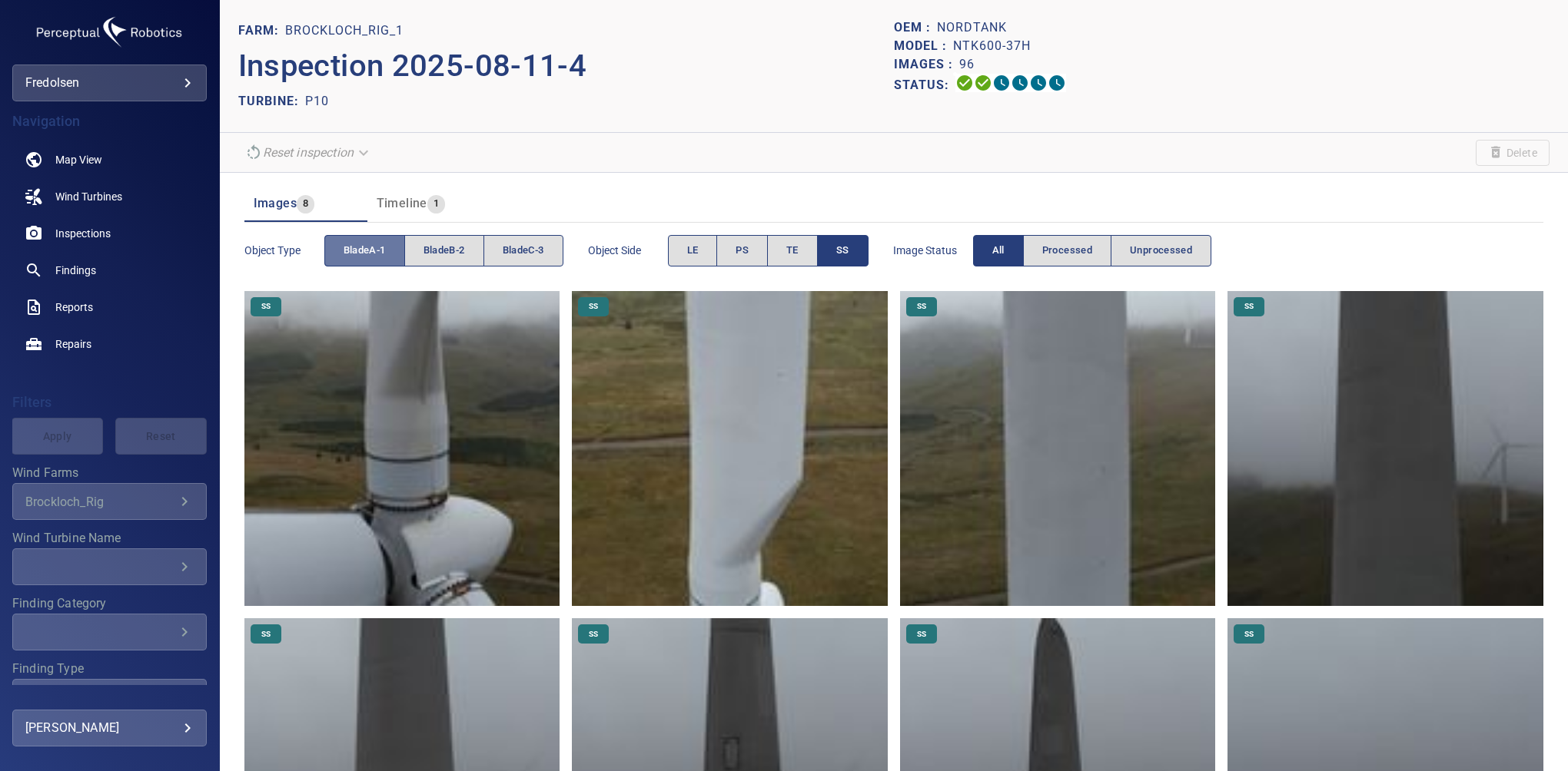
click at [376, 249] on span "bladeA-1" at bounding box center [365, 251] width 42 height 18
click at [517, 243] on span "bladeC-3" at bounding box center [523, 251] width 42 height 18
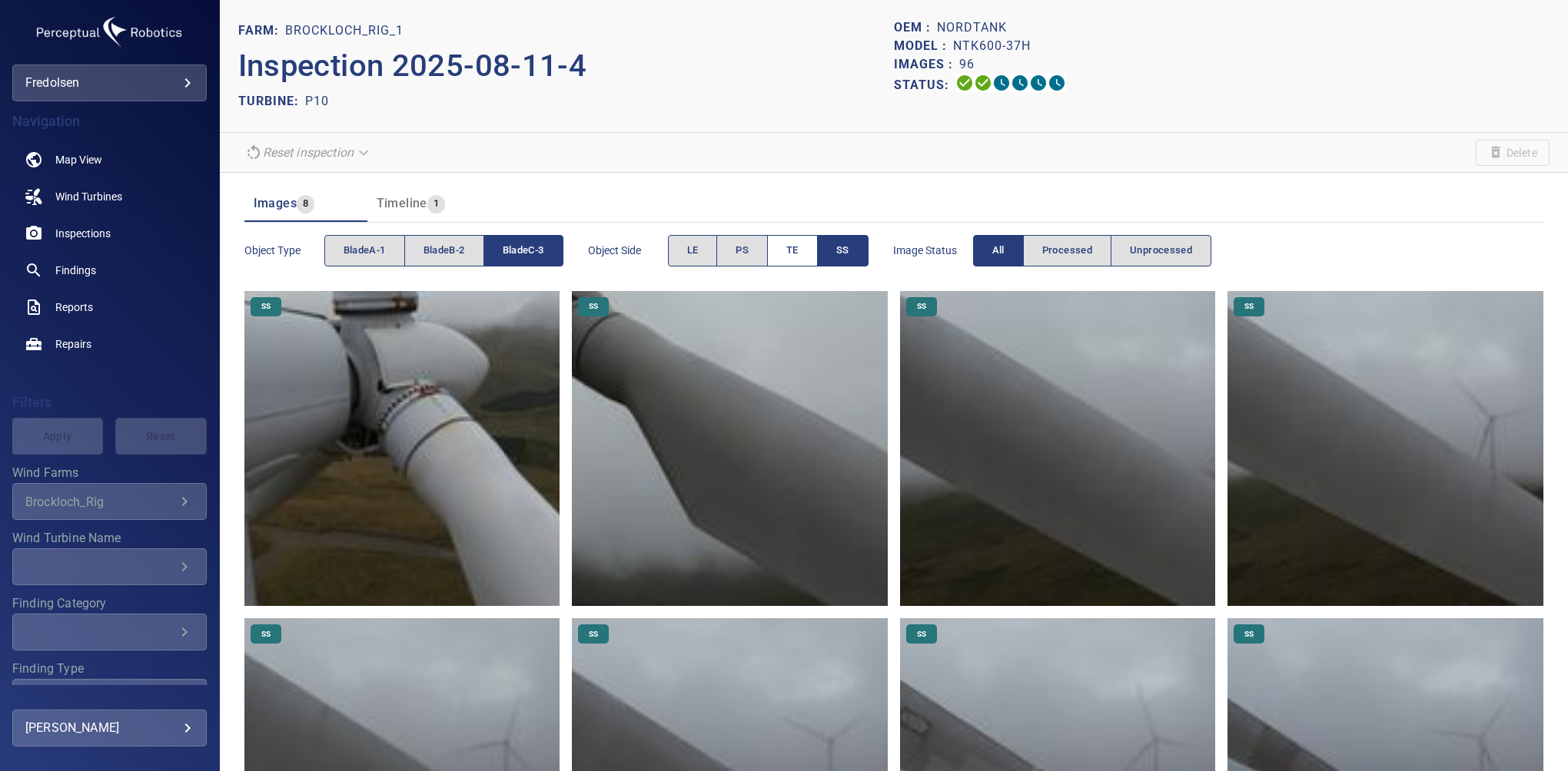
click at [797, 257] on span "TE" at bounding box center [793, 251] width 13 height 18
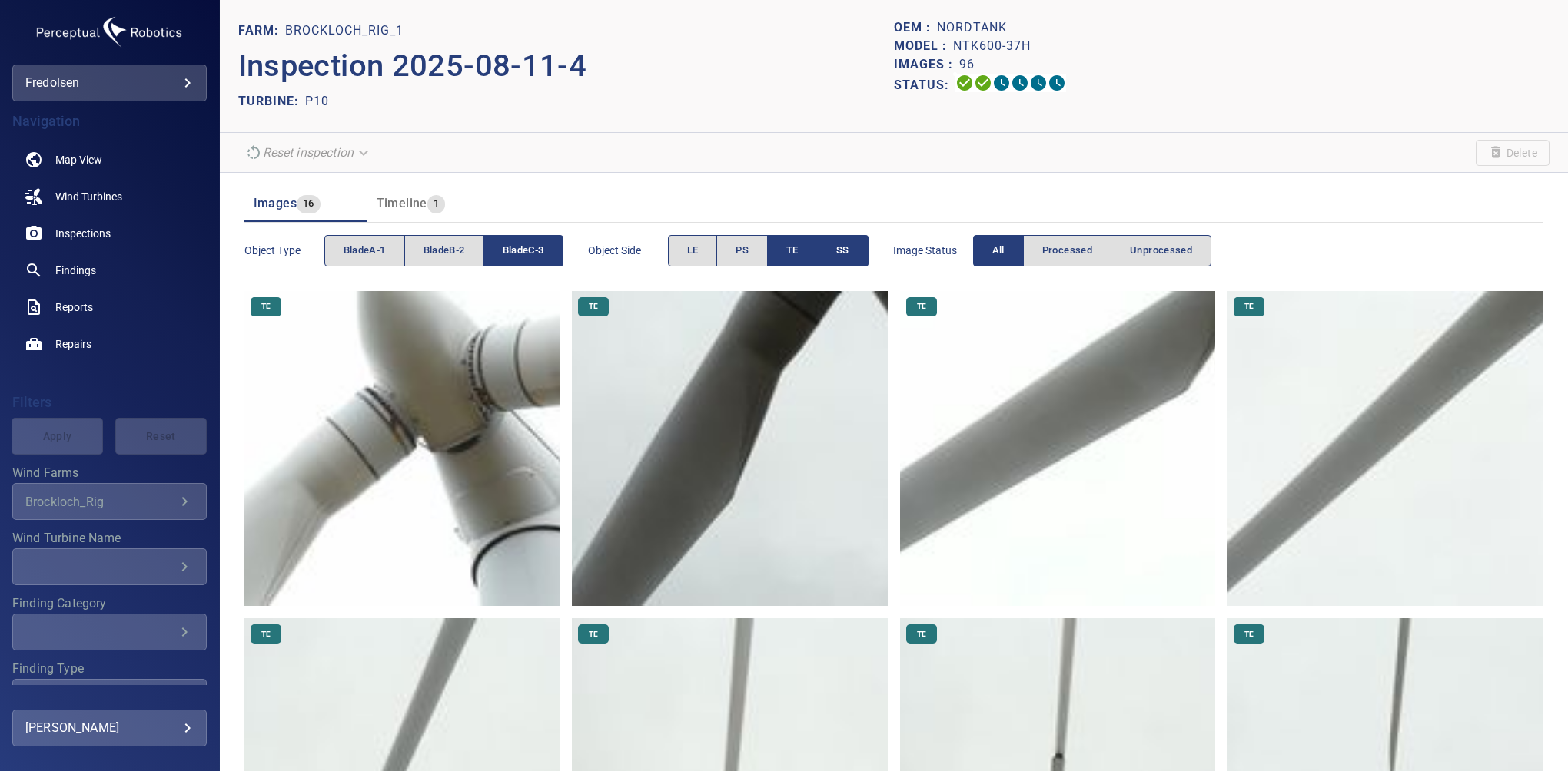
click at [840, 243] on button "SS" at bounding box center [843, 251] width 51 height 31
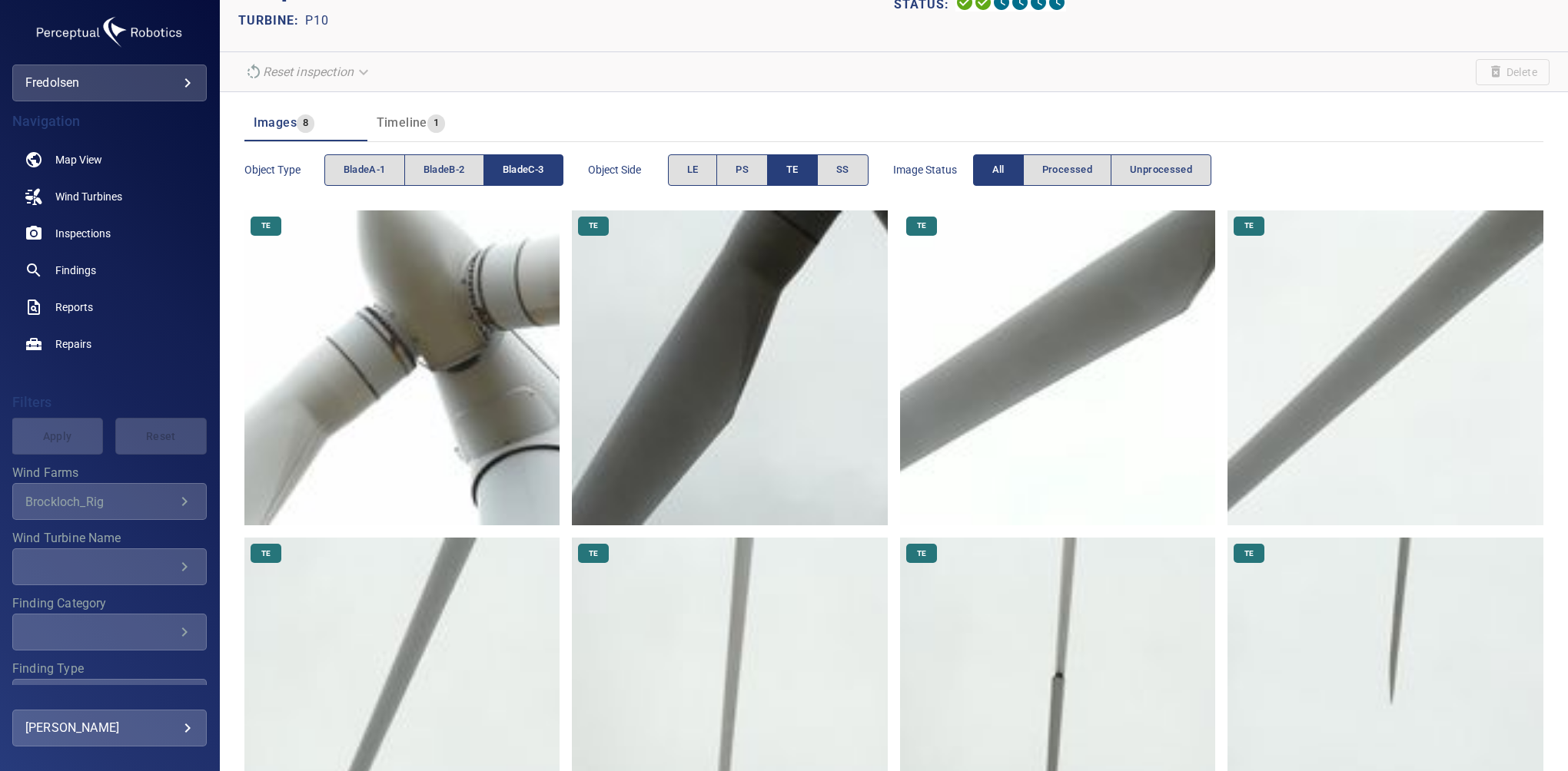
scroll to position [194, 0]
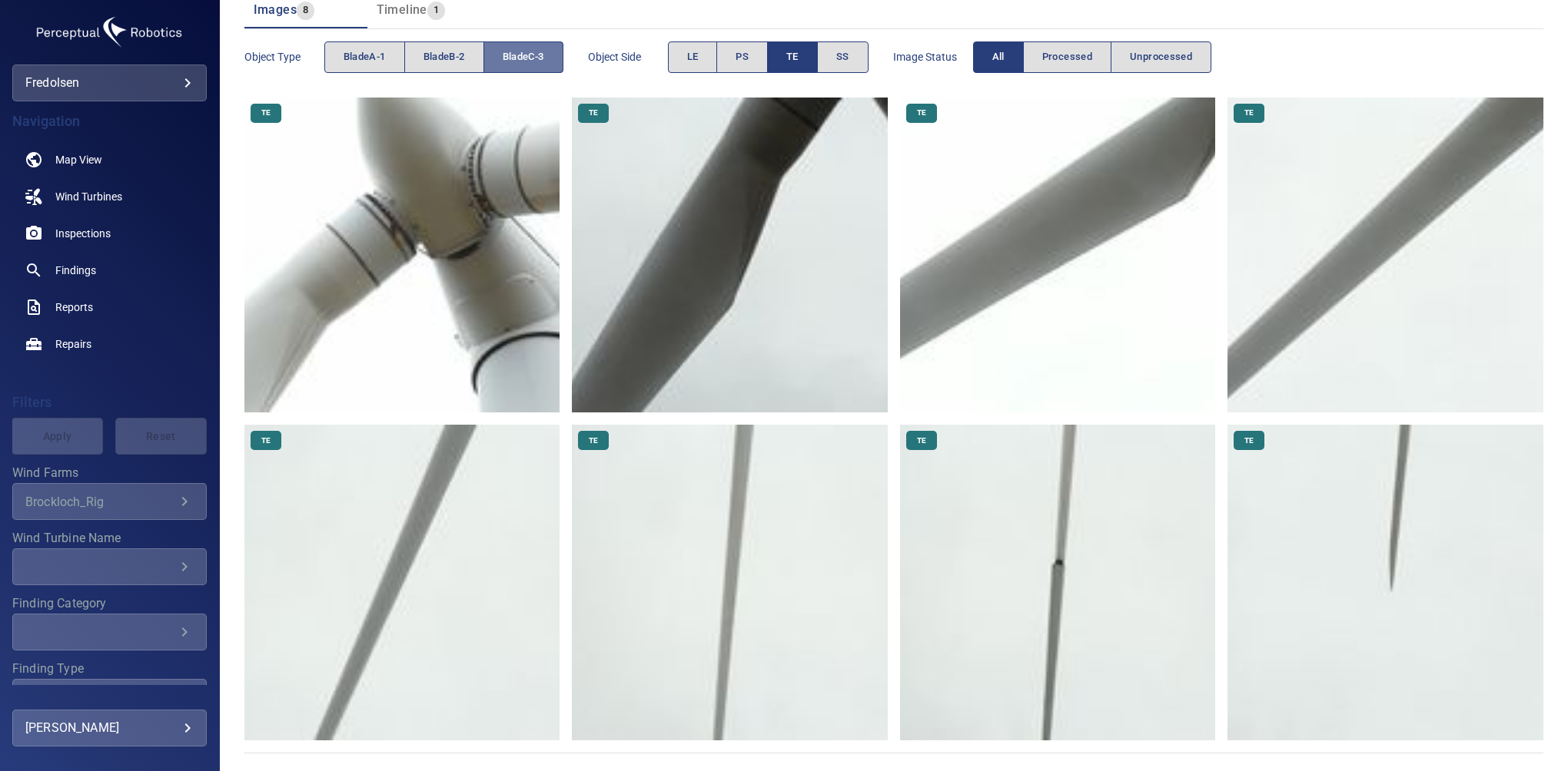
click at [532, 60] on span "bladeC-3" at bounding box center [523, 57] width 42 height 18
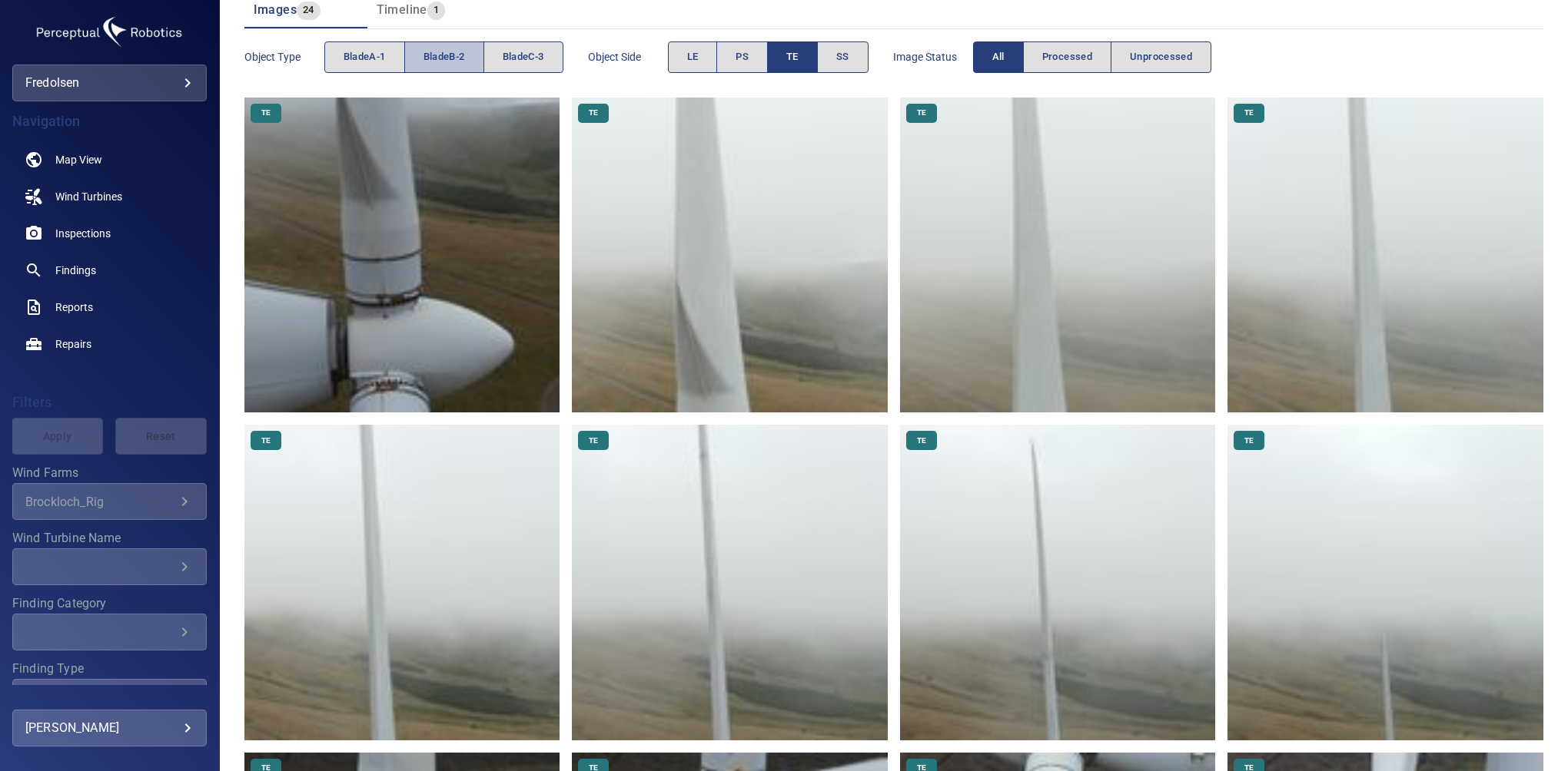
click at [441, 60] on span "bladeB-2" at bounding box center [444, 57] width 42 height 18
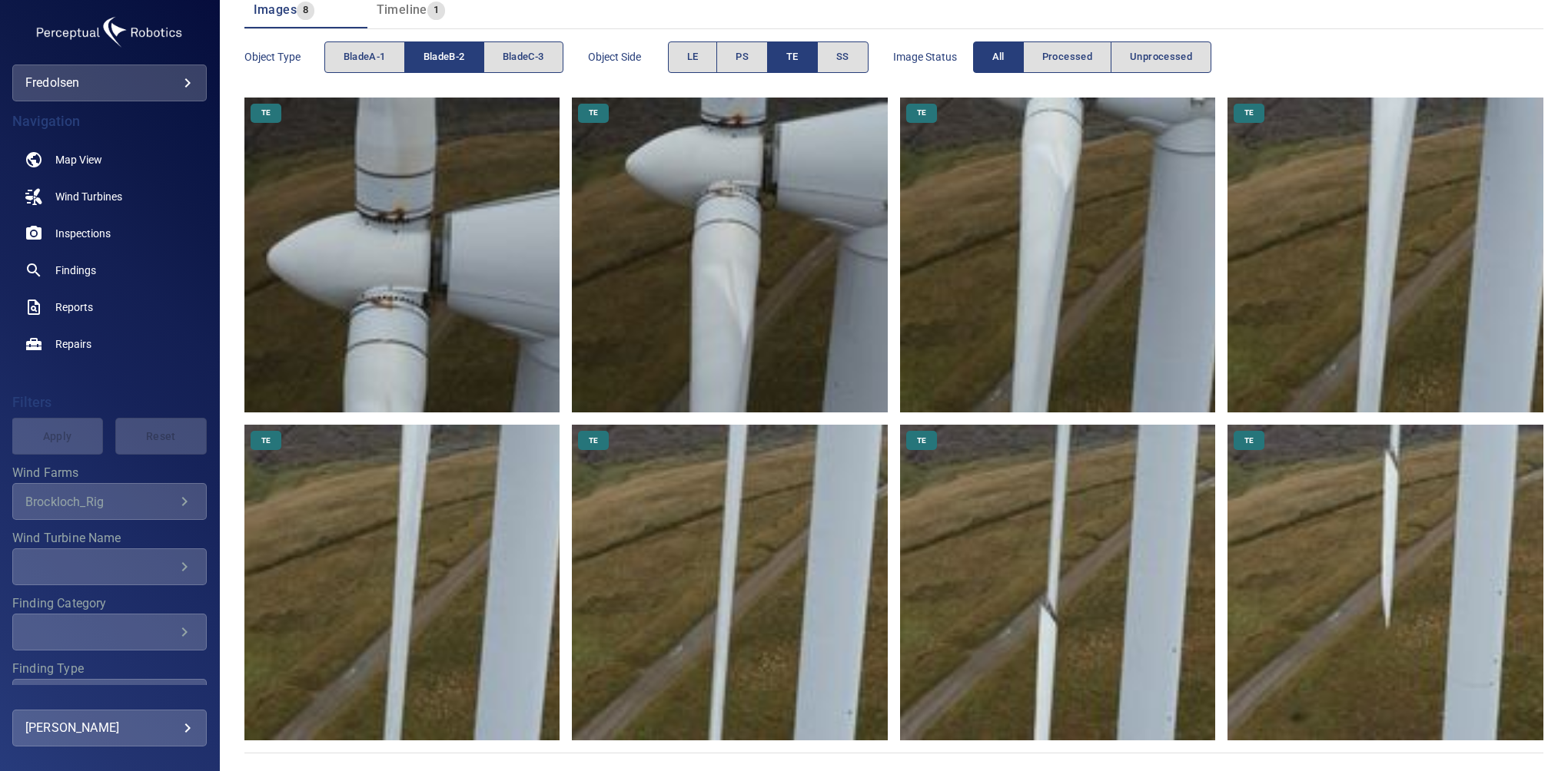
click at [441, 60] on span "bladeB-2" at bounding box center [444, 57] width 42 height 18
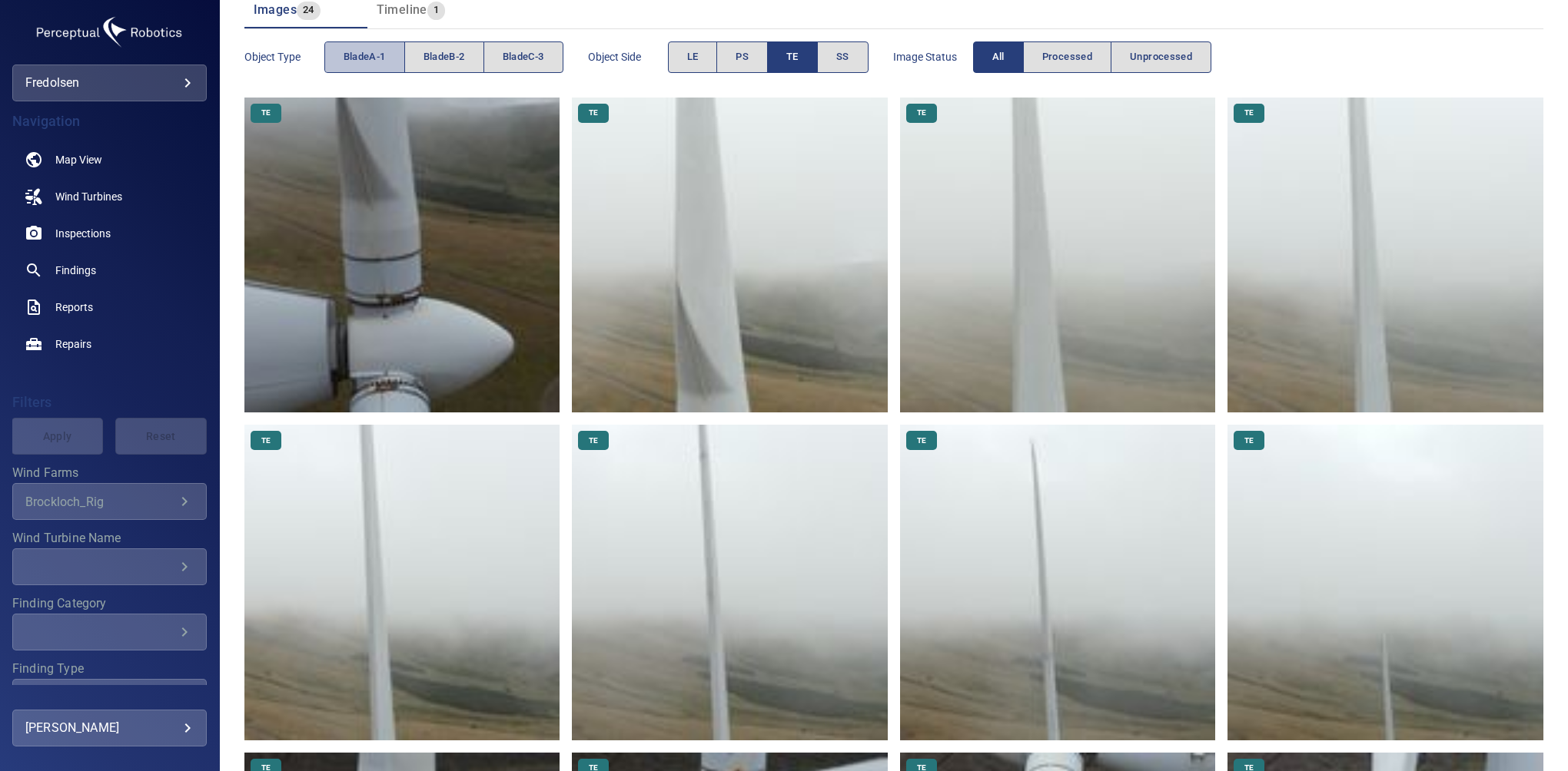
click at [374, 49] on span "bladeA-1" at bounding box center [365, 57] width 42 height 18
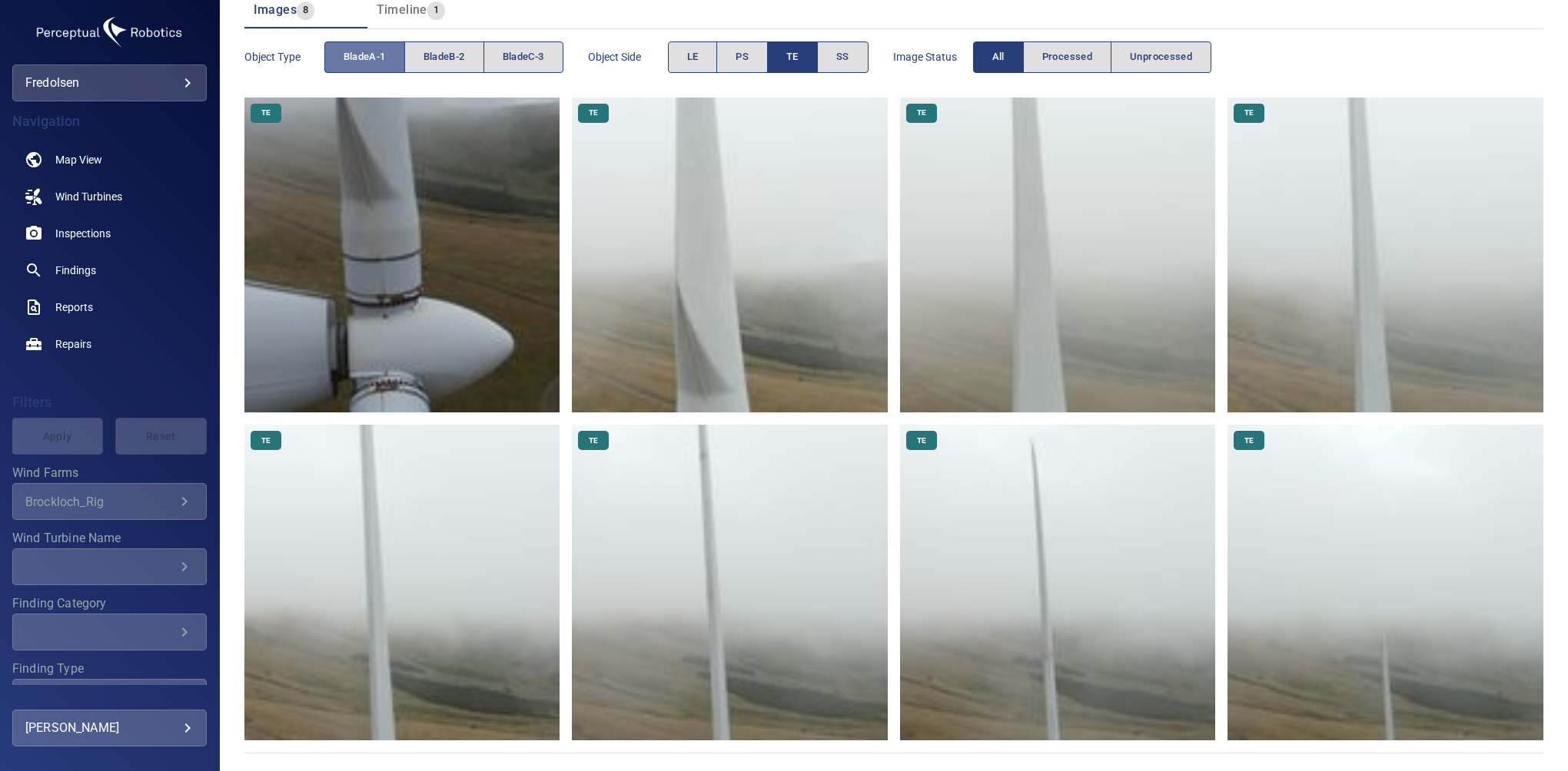
click at [374, 49] on span "bladeA-1" at bounding box center [365, 57] width 42 height 18
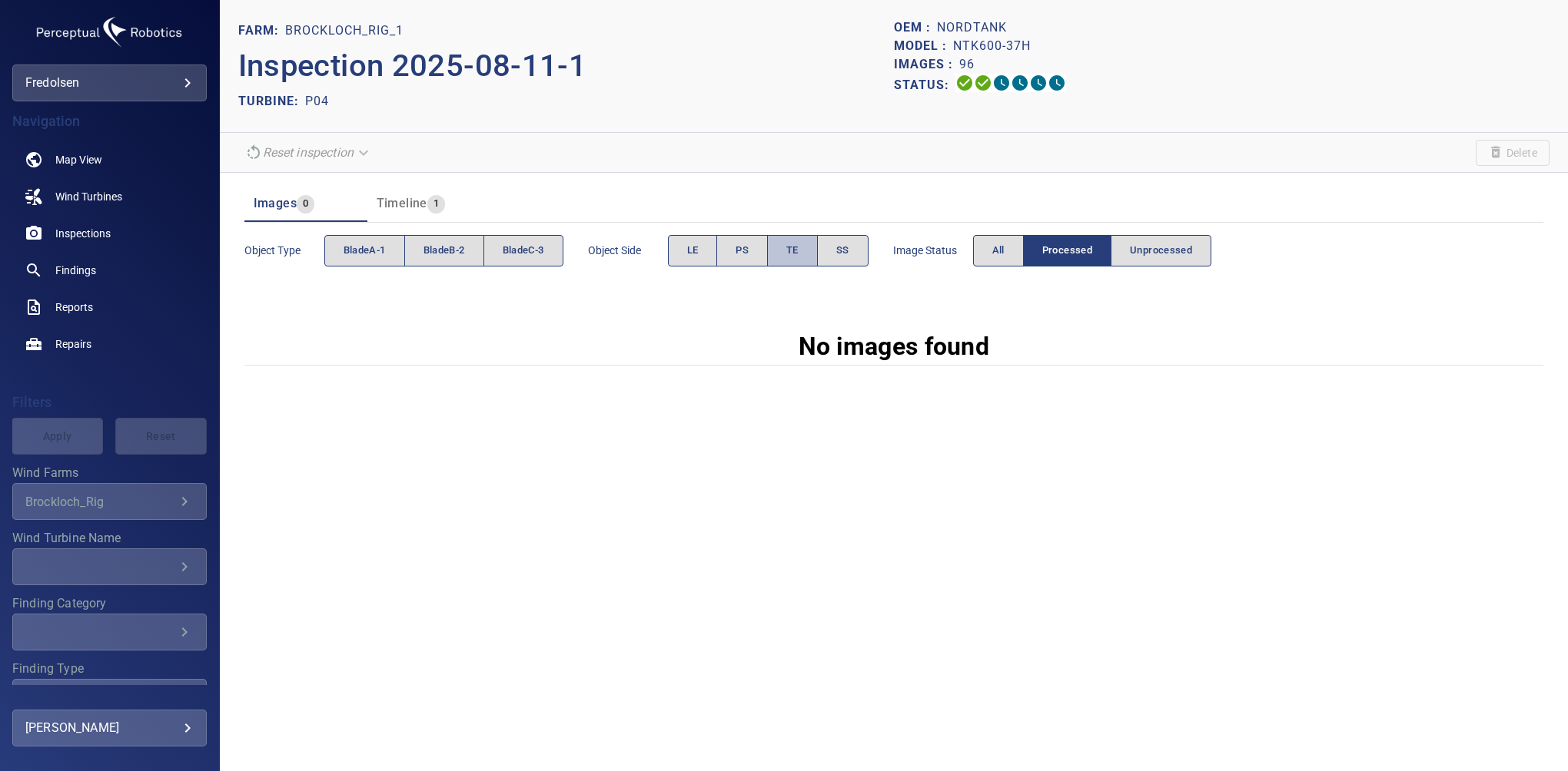
click at [799, 252] on span "TE" at bounding box center [793, 251] width 13 height 18
click at [997, 251] on span "All" at bounding box center [999, 251] width 13 height 18
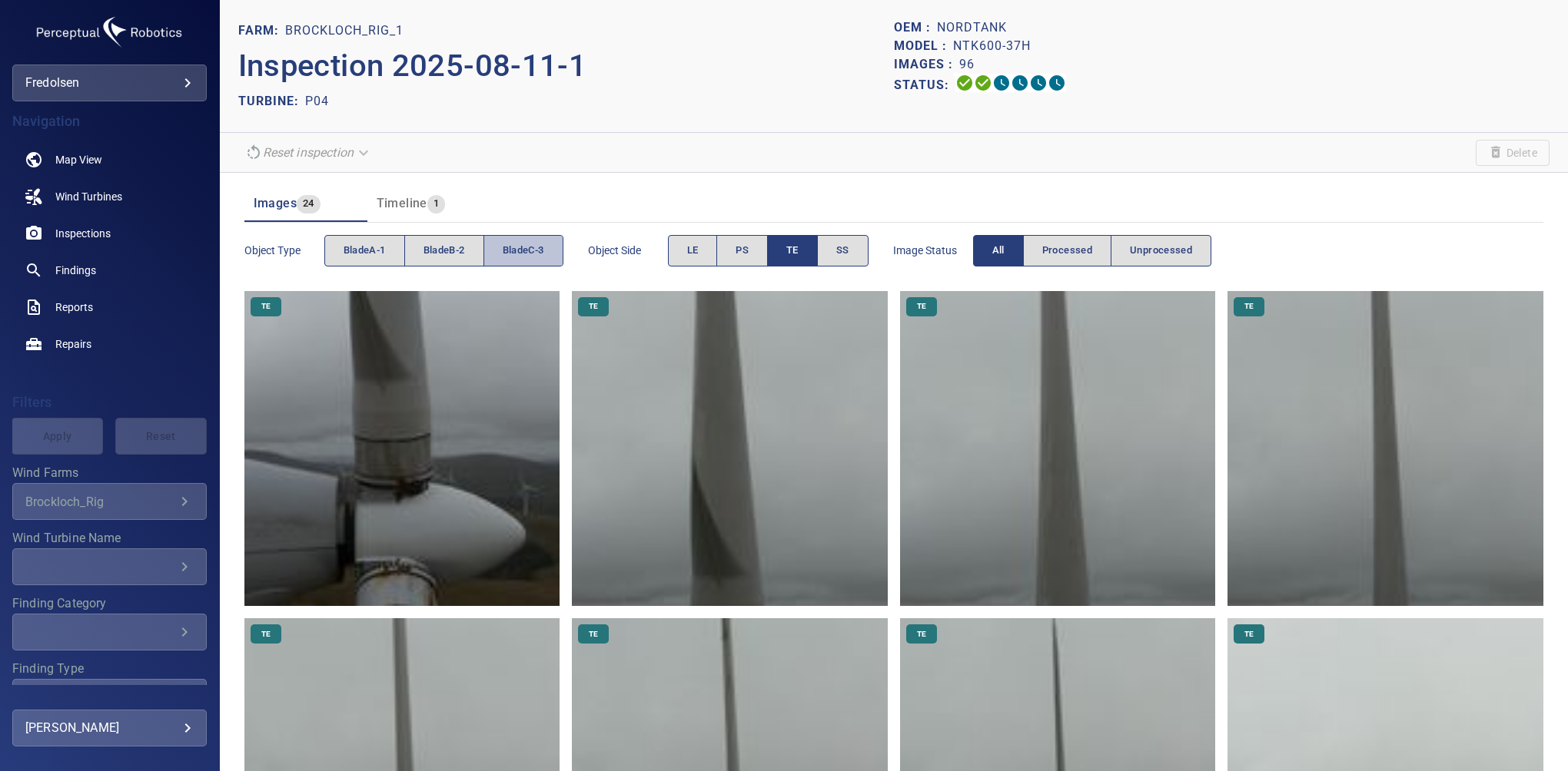
click at [524, 255] on span "bladeC-3" at bounding box center [523, 251] width 42 height 18
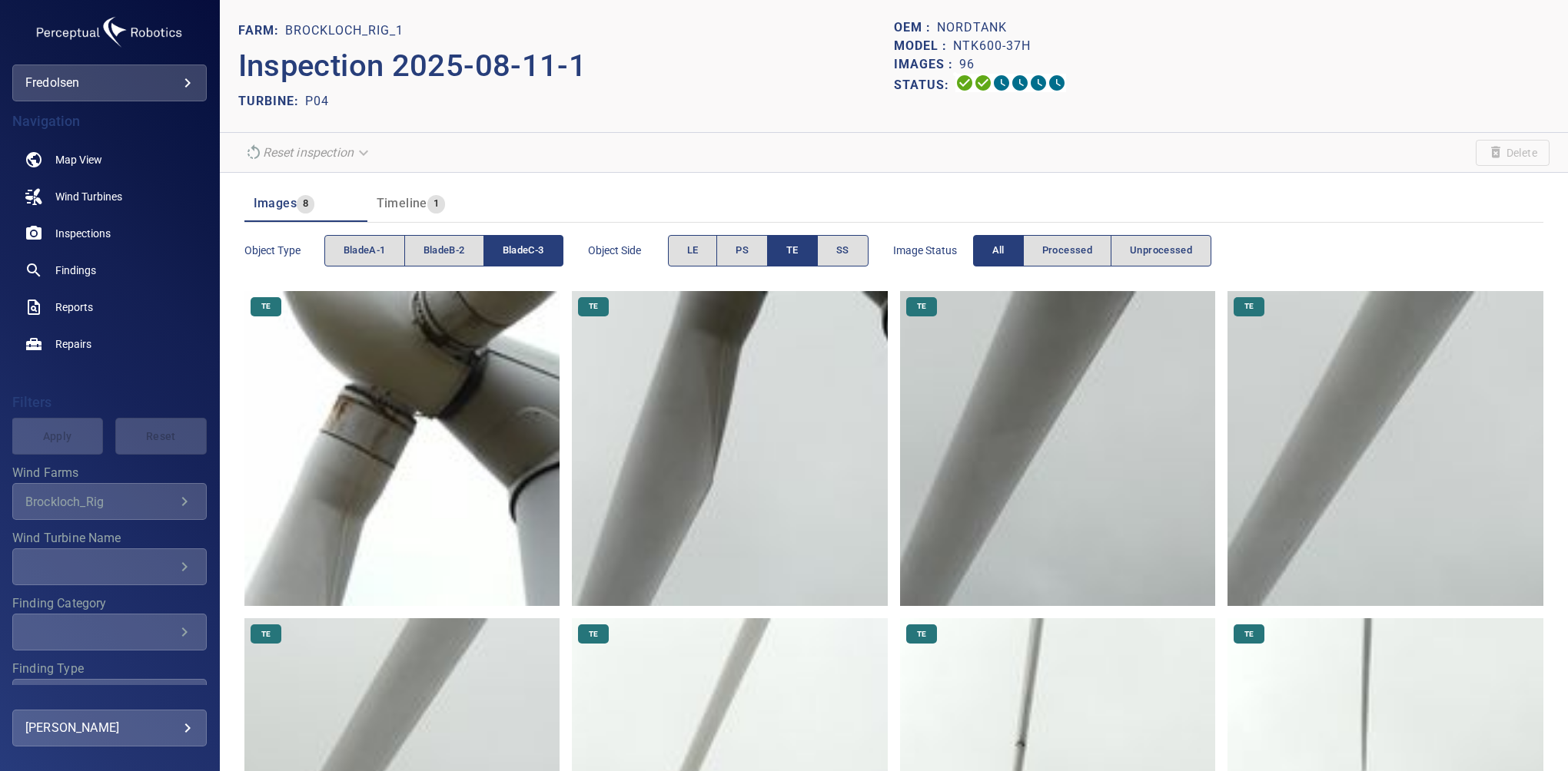
scroll to position [194, 0]
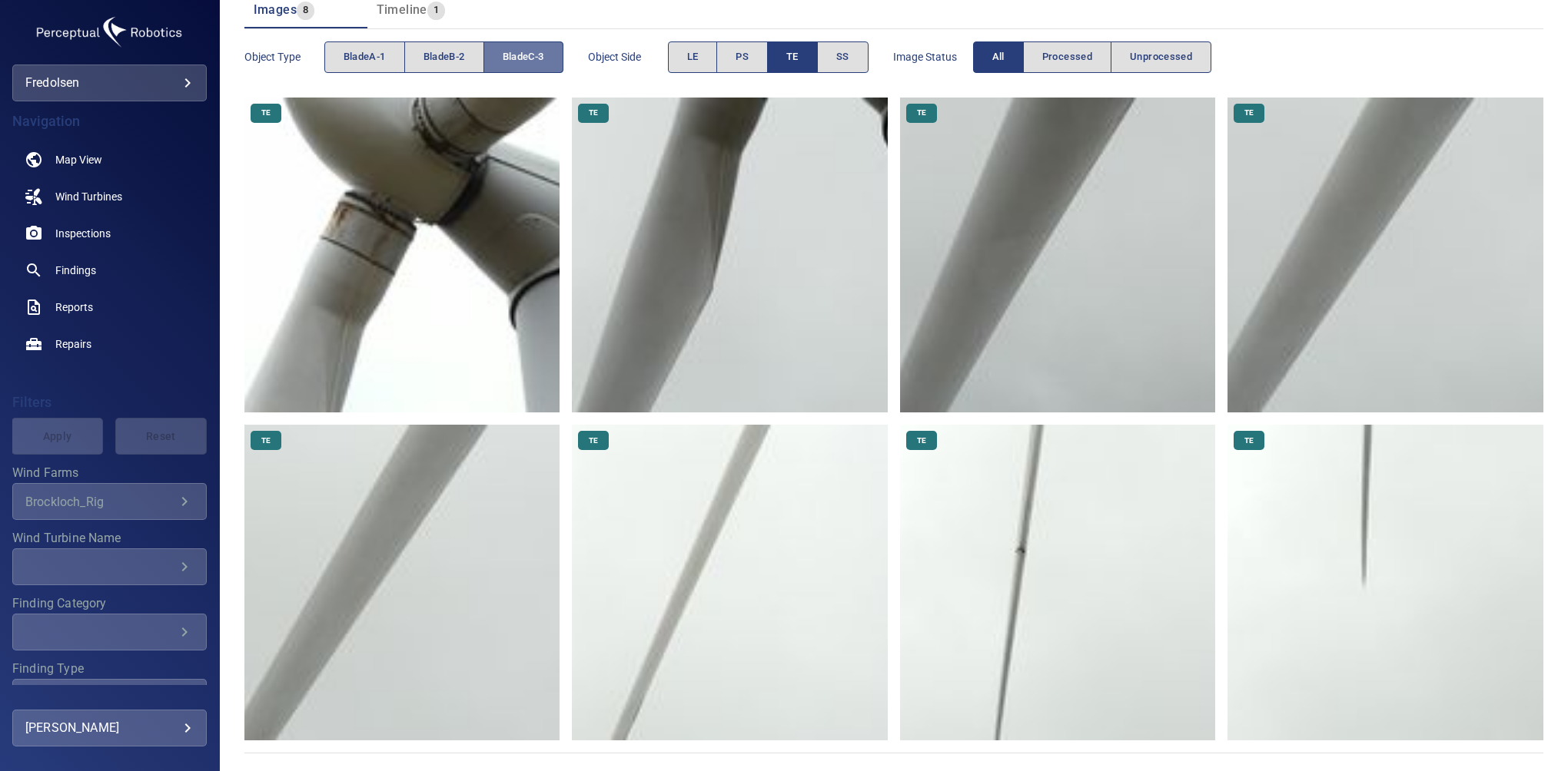
click at [550, 60] on button "bladeC-3" at bounding box center [524, 57] width 80 height 31
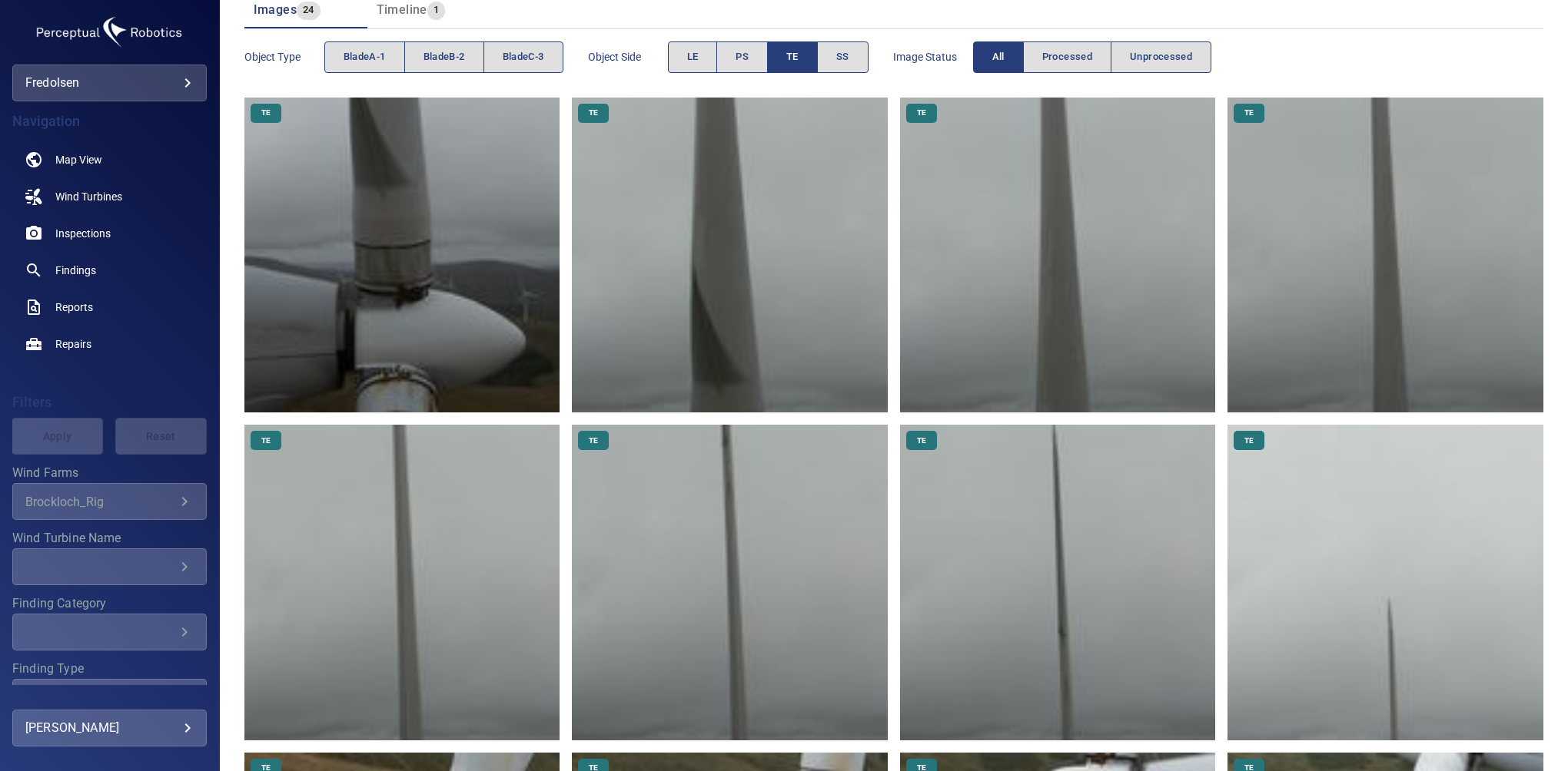
click at [789, 61] on span "TE" at bounding box center [793, 57] width 13 height 18
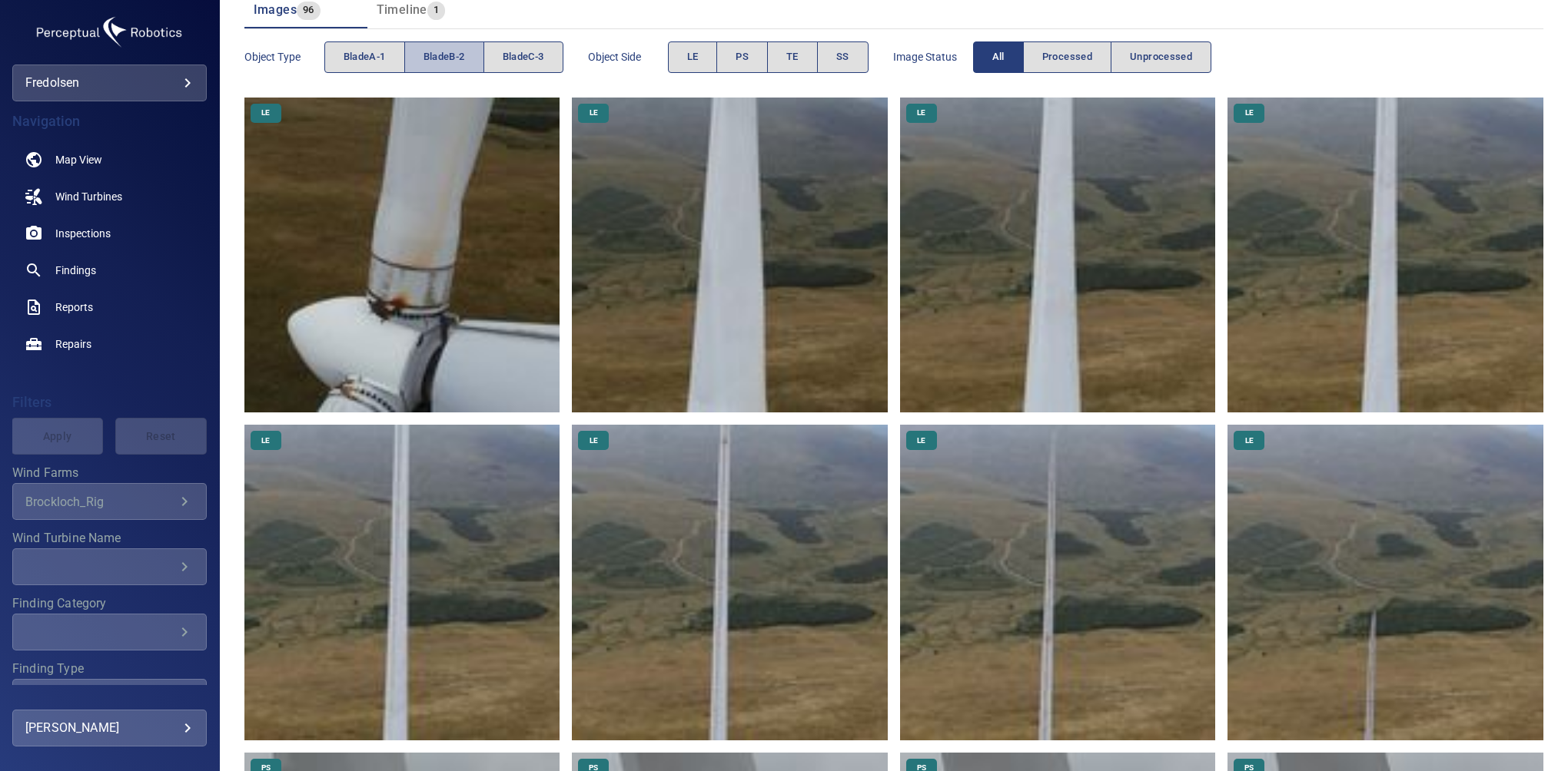
click at [456, 62] on span "bladeB-2" at bounding box center [444, 57] width 42 height 18
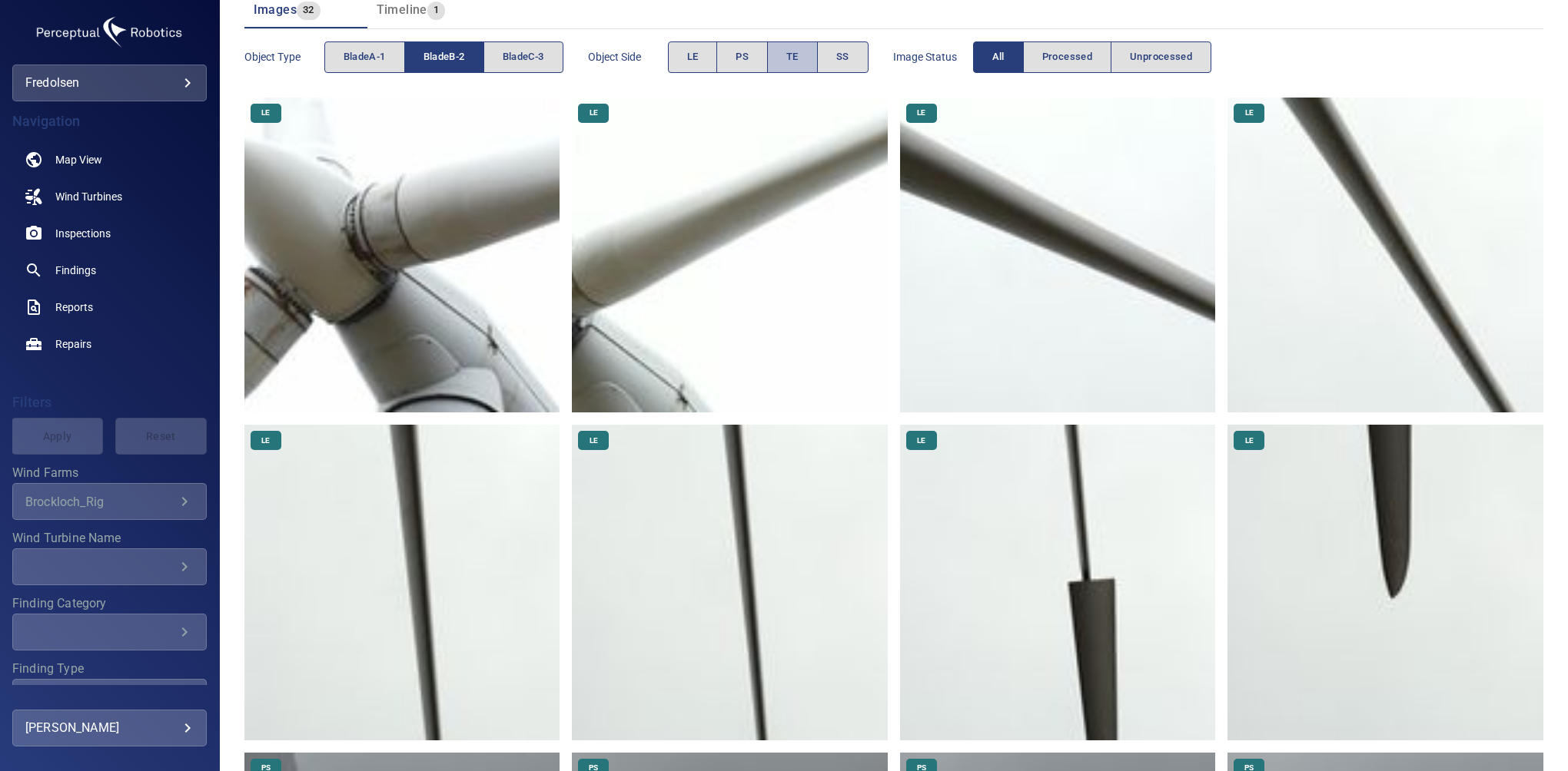
click at [786, 54] on button "TE" at bounding box center [793, 57] width 51 height 31
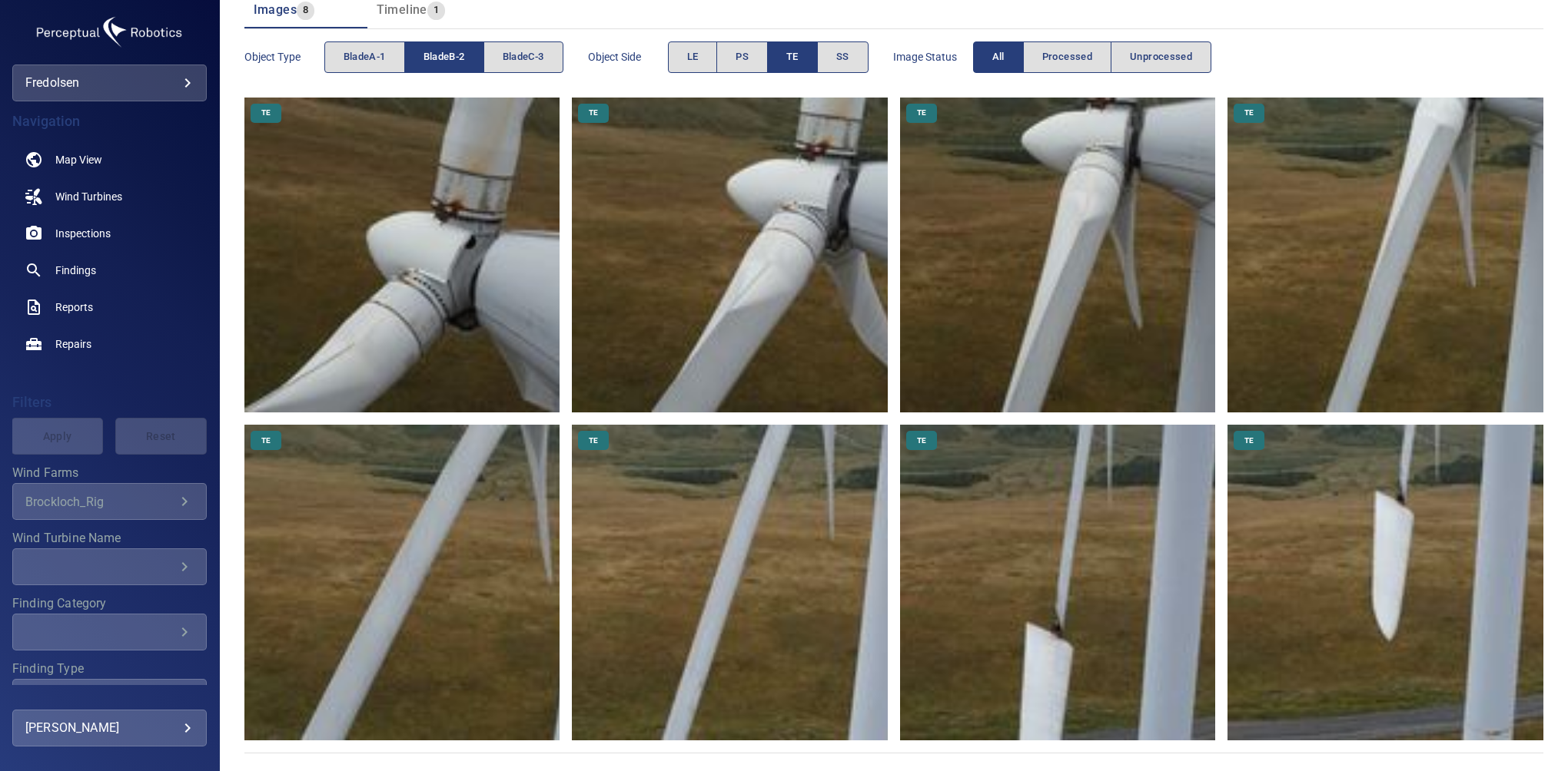
click at [786, 54] on button "TE" at bounding box center [793, 57] width 51 height 31
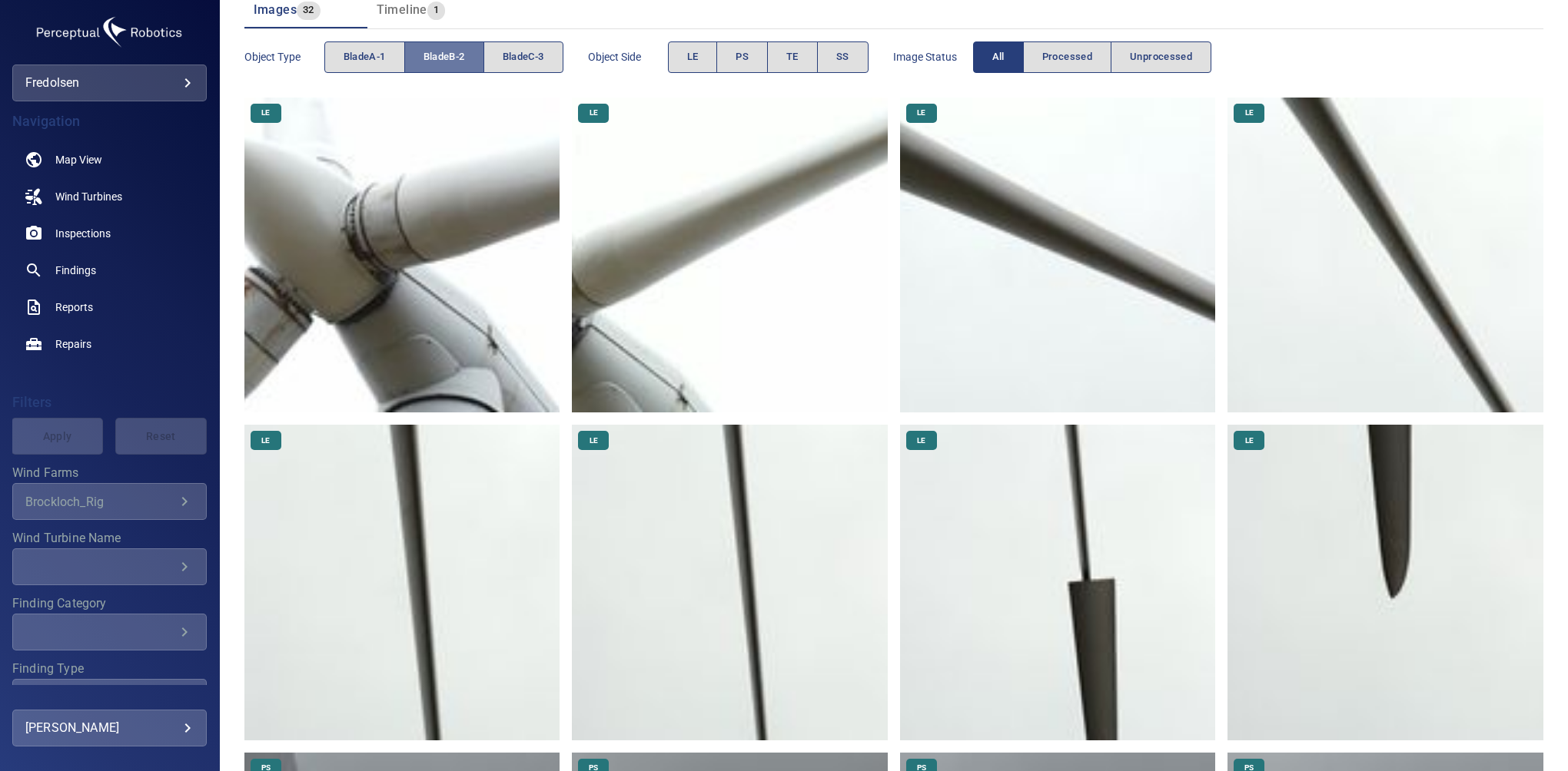
click at [443, 49] on span "bladeB-2" at bounding box center [444, 57] width 42 height 18
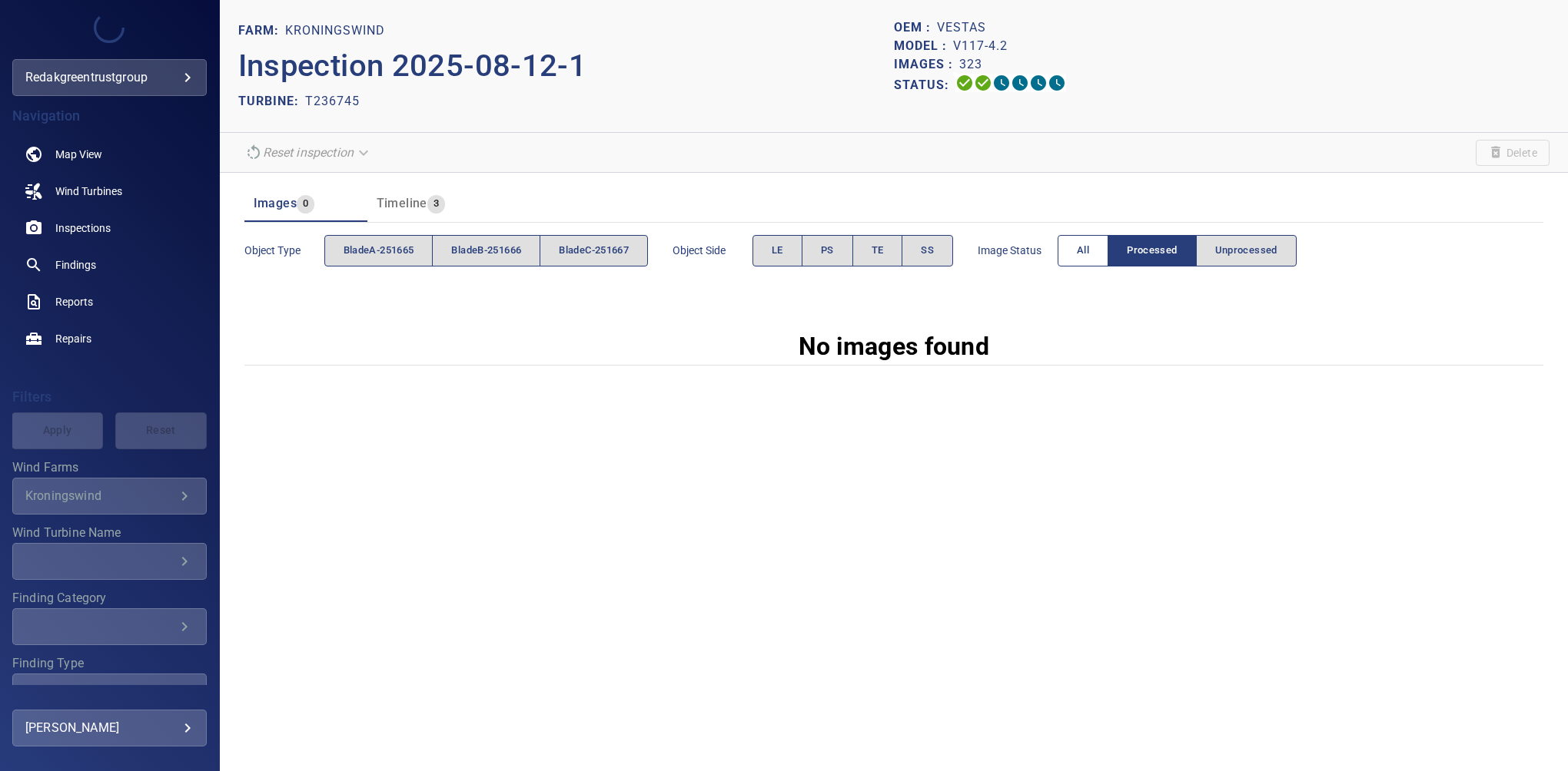
click at [1088, 243] on span "All" at bounding box center [1083, 251] width 13 height 18
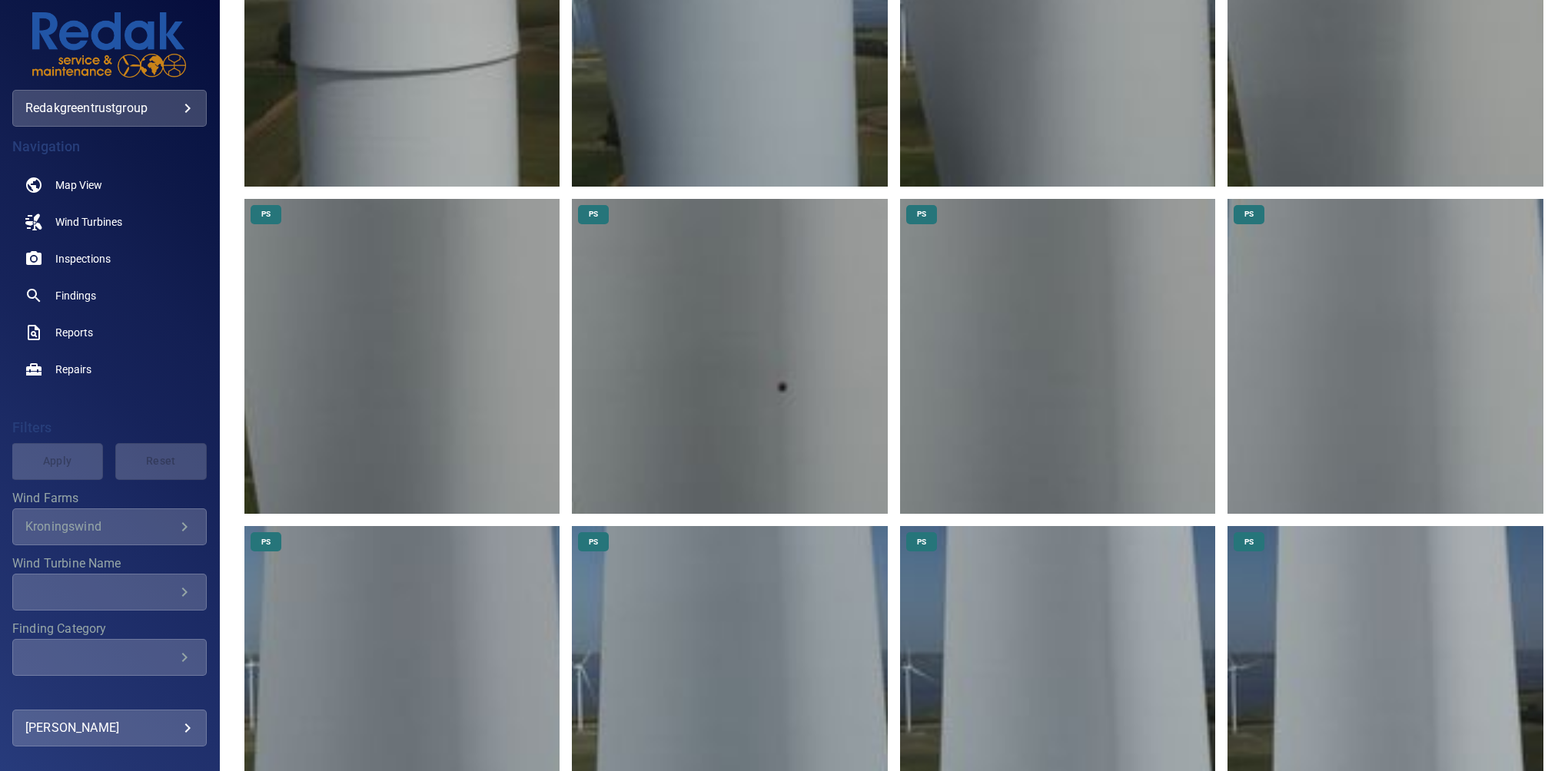
scroll to position [2914, 0]
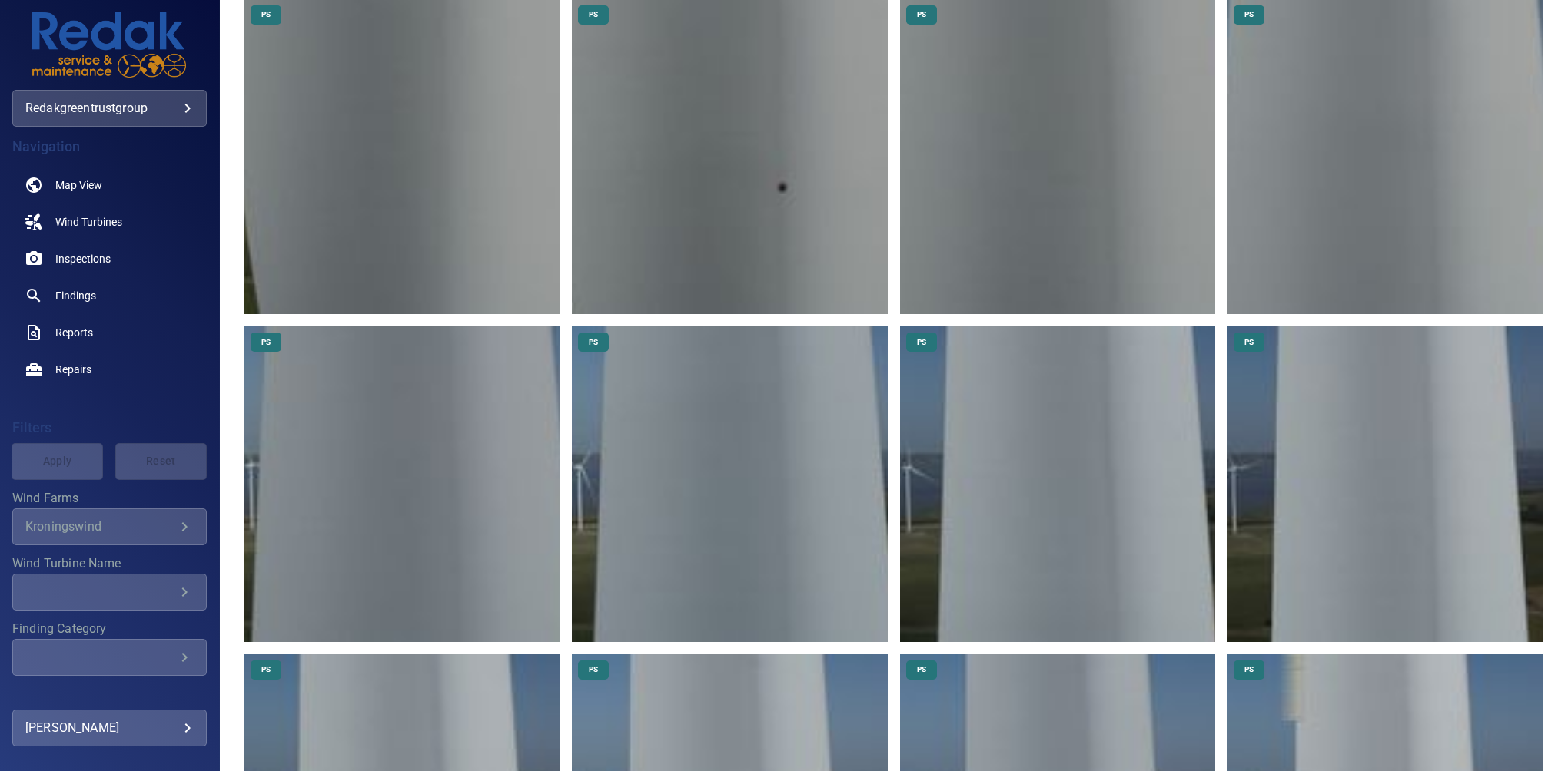
click at [818, 143] on img at bounding box center [730, 157] width 316 height 316
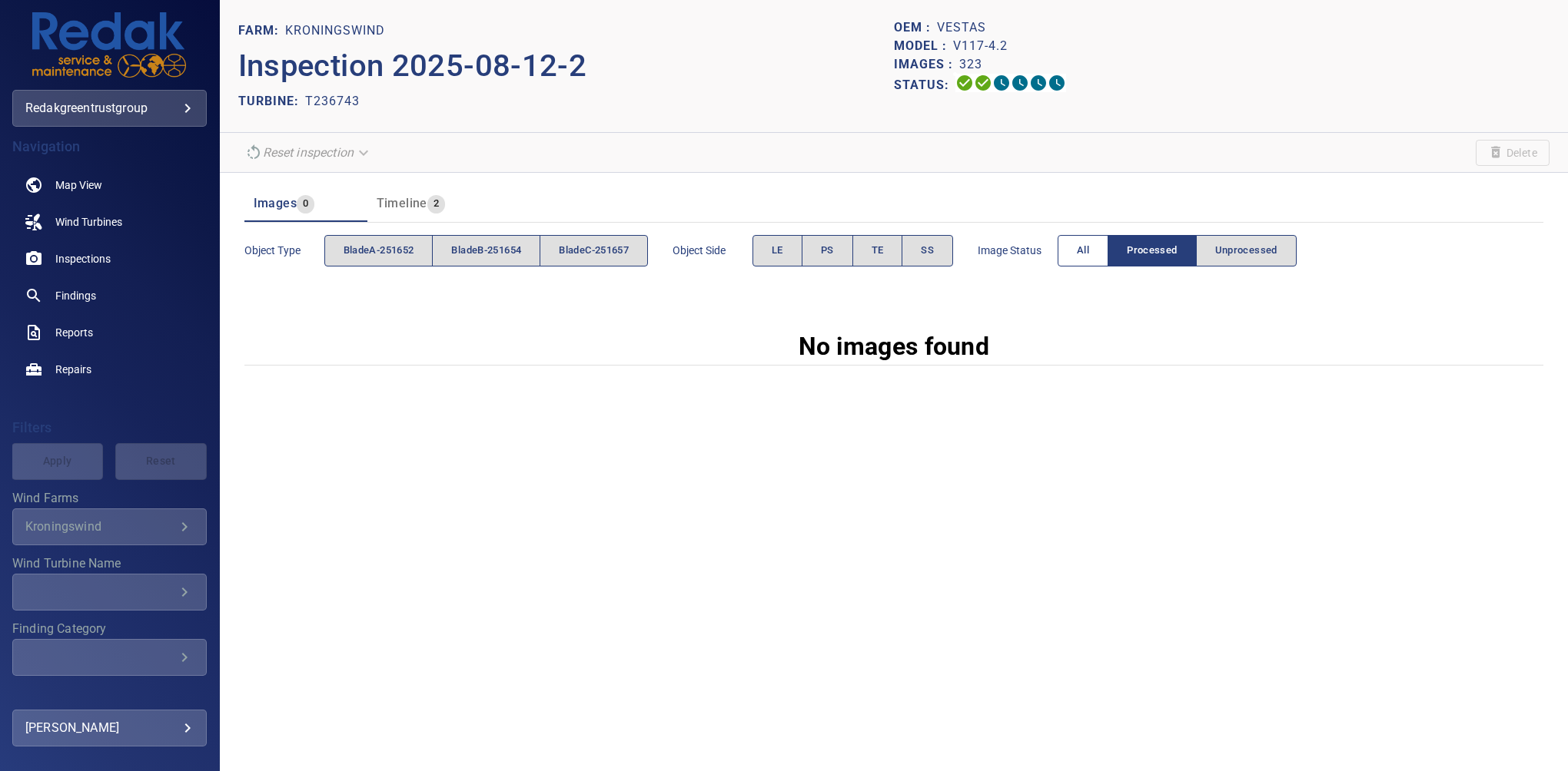
click at [1077, 248] on button "All" at bounding box center [1083, 251] width 51 height 31
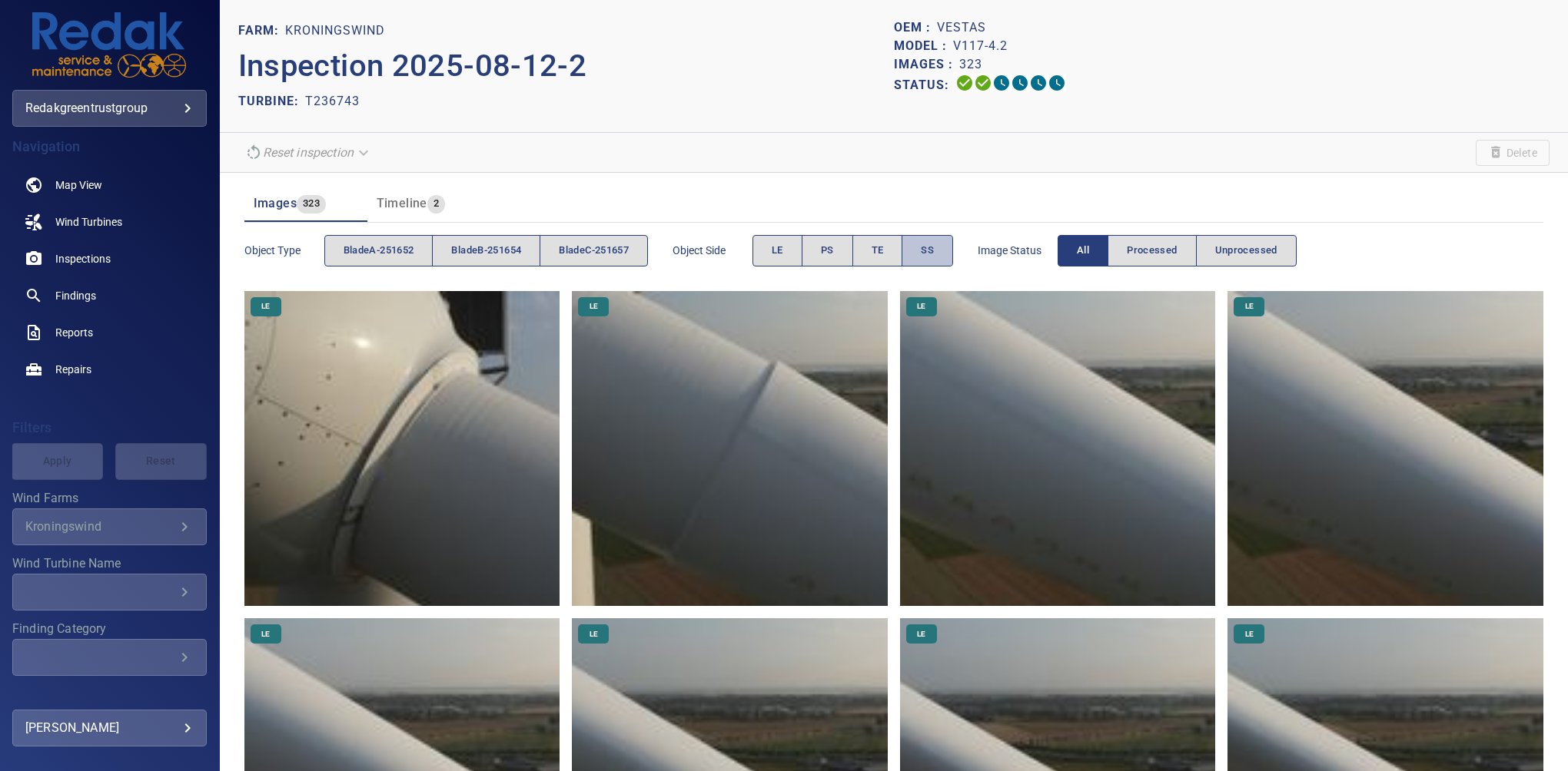
click at [951, 255] on button "SS" at bounding box center [927, 251] width 52 height 31
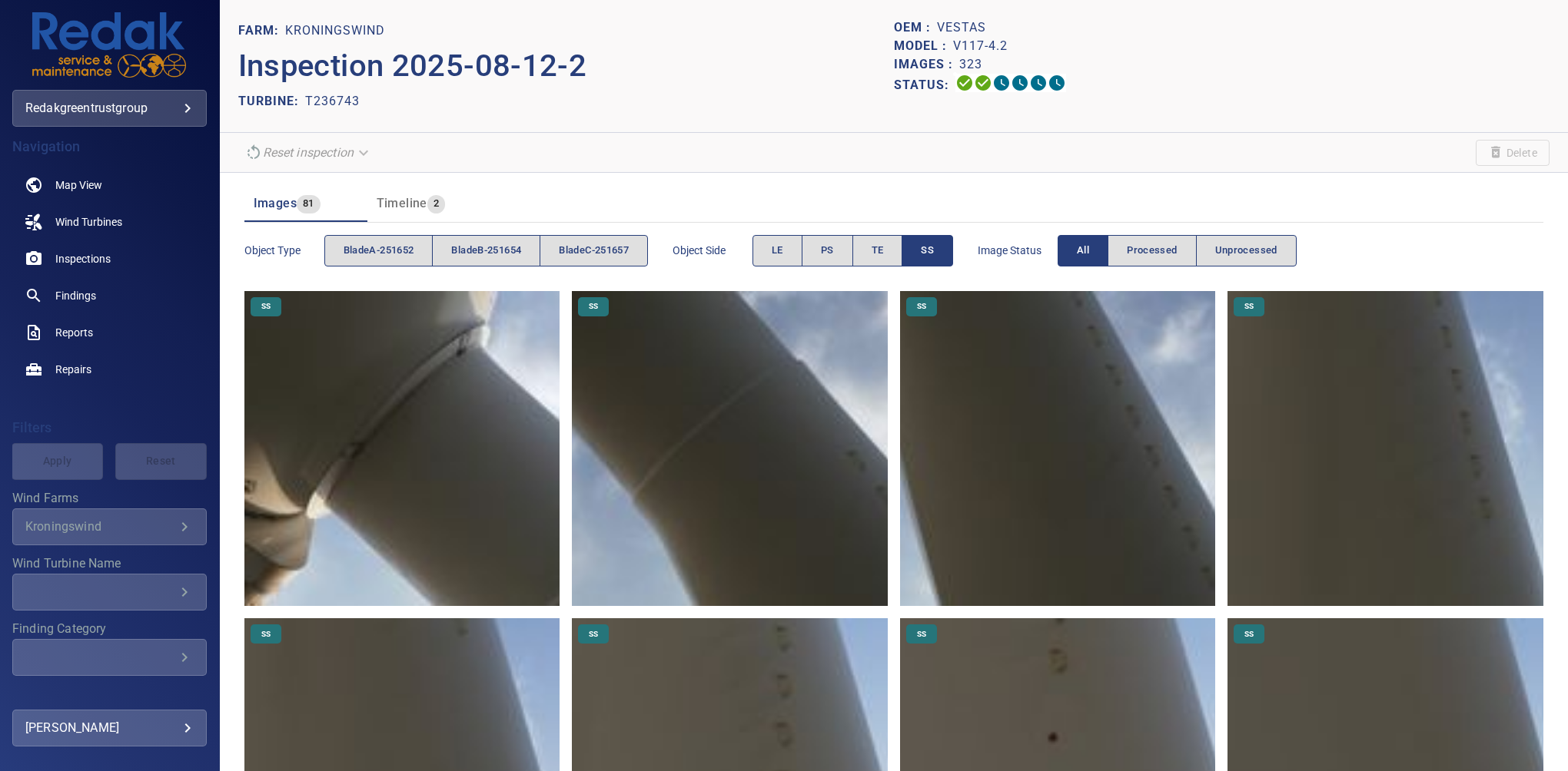
click at [949, 246] on button "SS" at bounding box center [927, 251] width 52 height 31
